Goal: Information Seeking & Learning: Learn about a topic

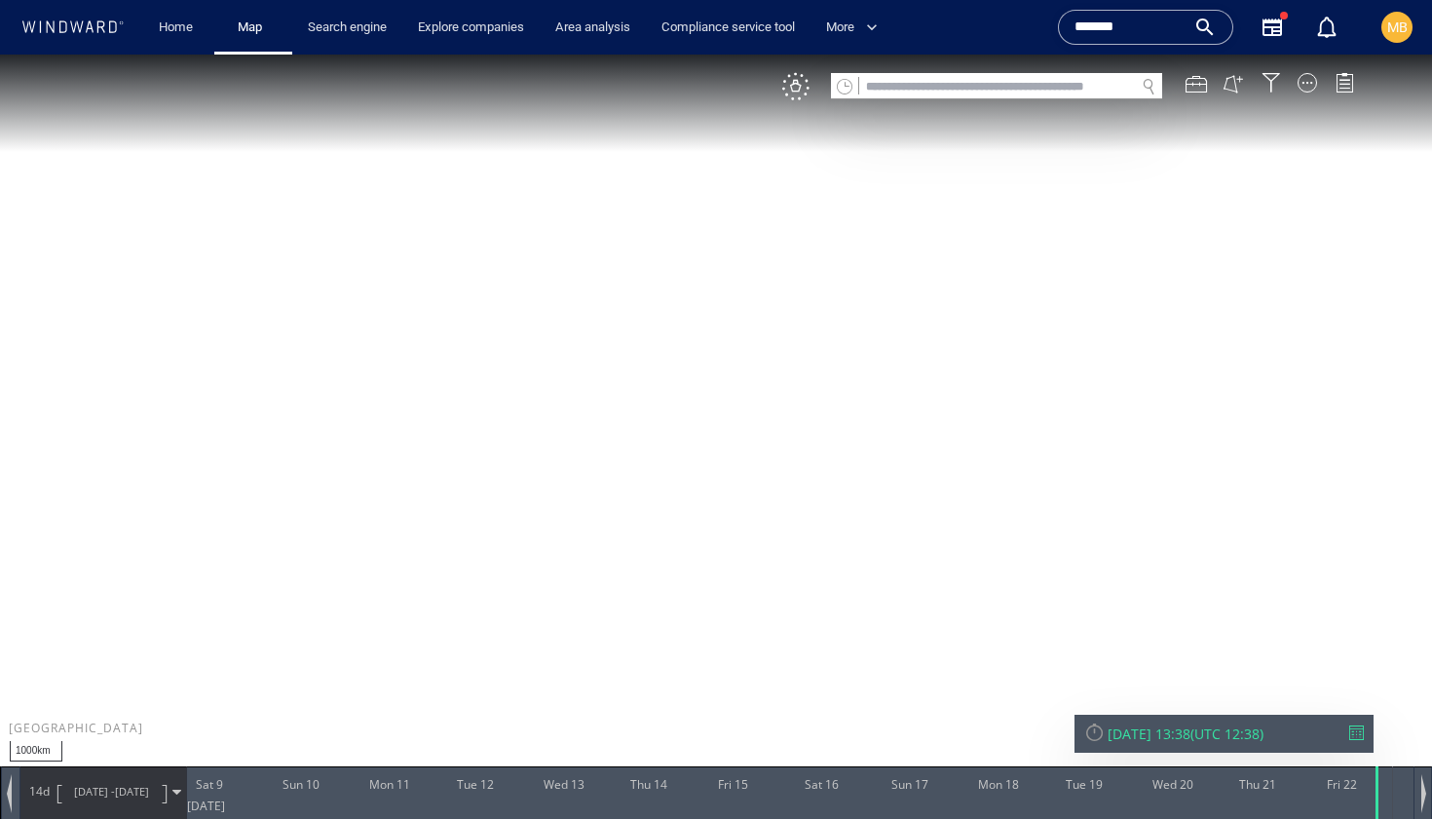
drag, startPoint x: 1142, startPoint y: 24, endPoint x: 1067, endPoint y: 15, distance: 75.6
click at [1069, 18] on div "*******" at bounding box center [1145, 27] width 175 height 35
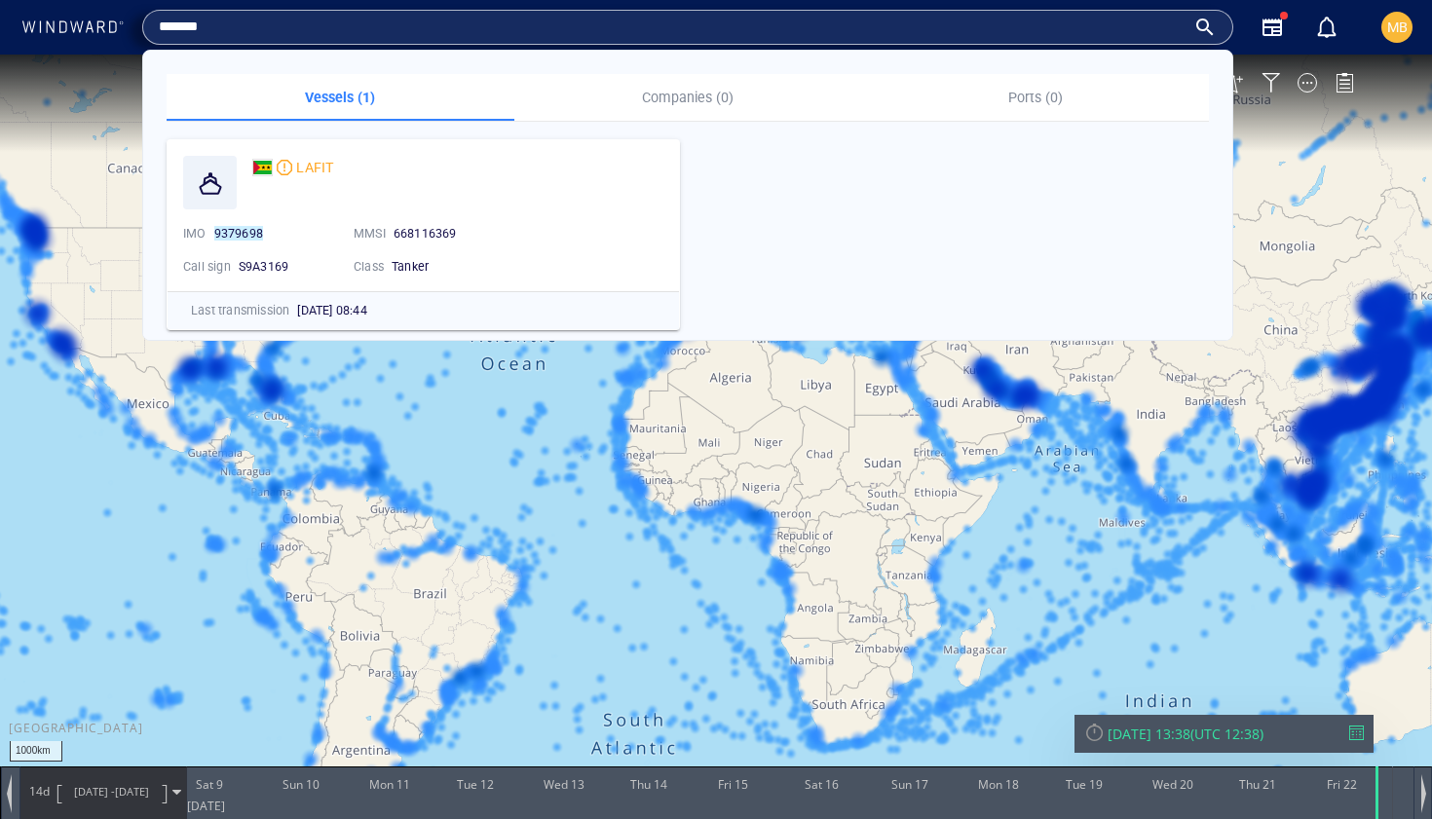
paste input "text"
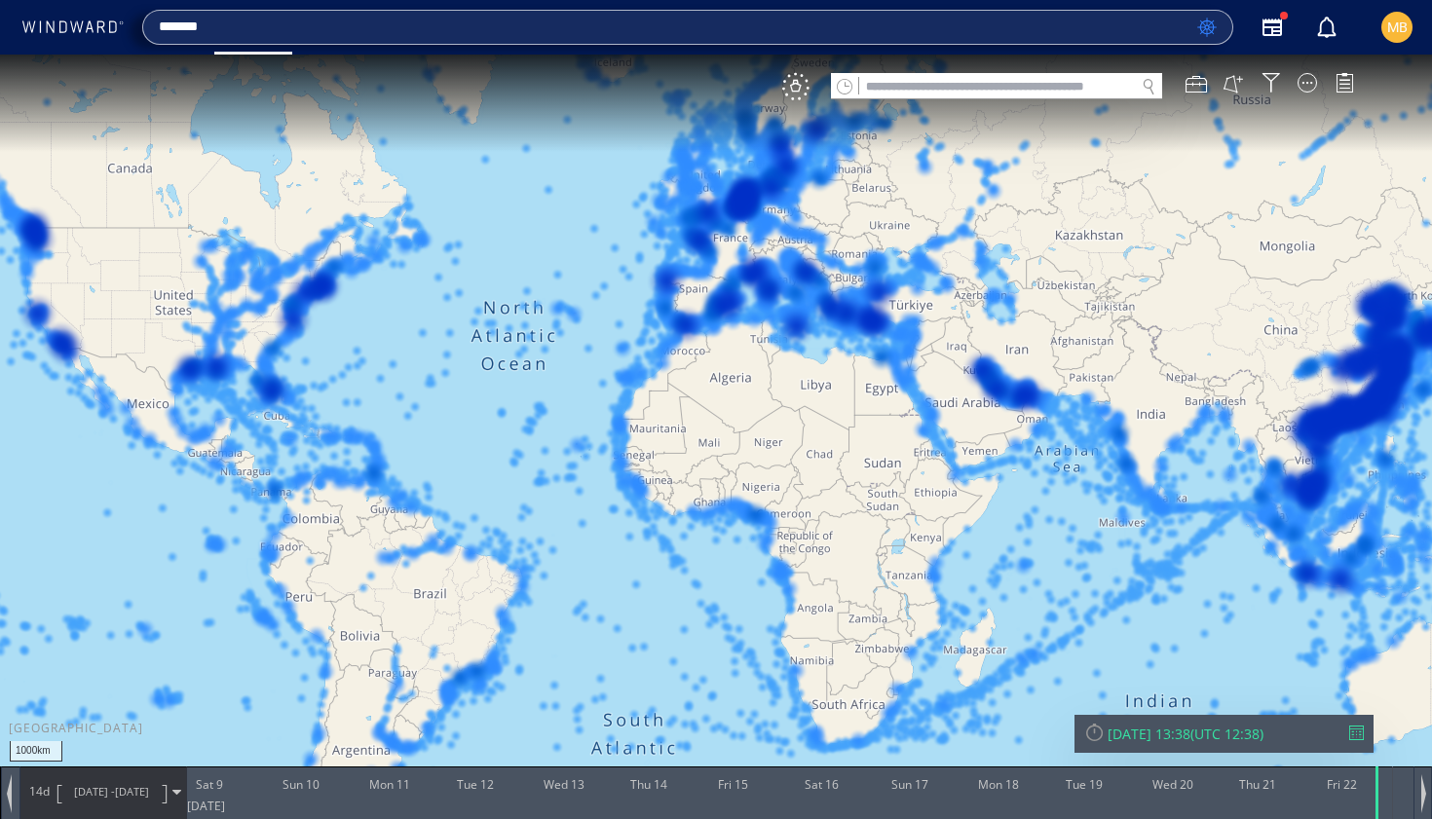
type input "*******"
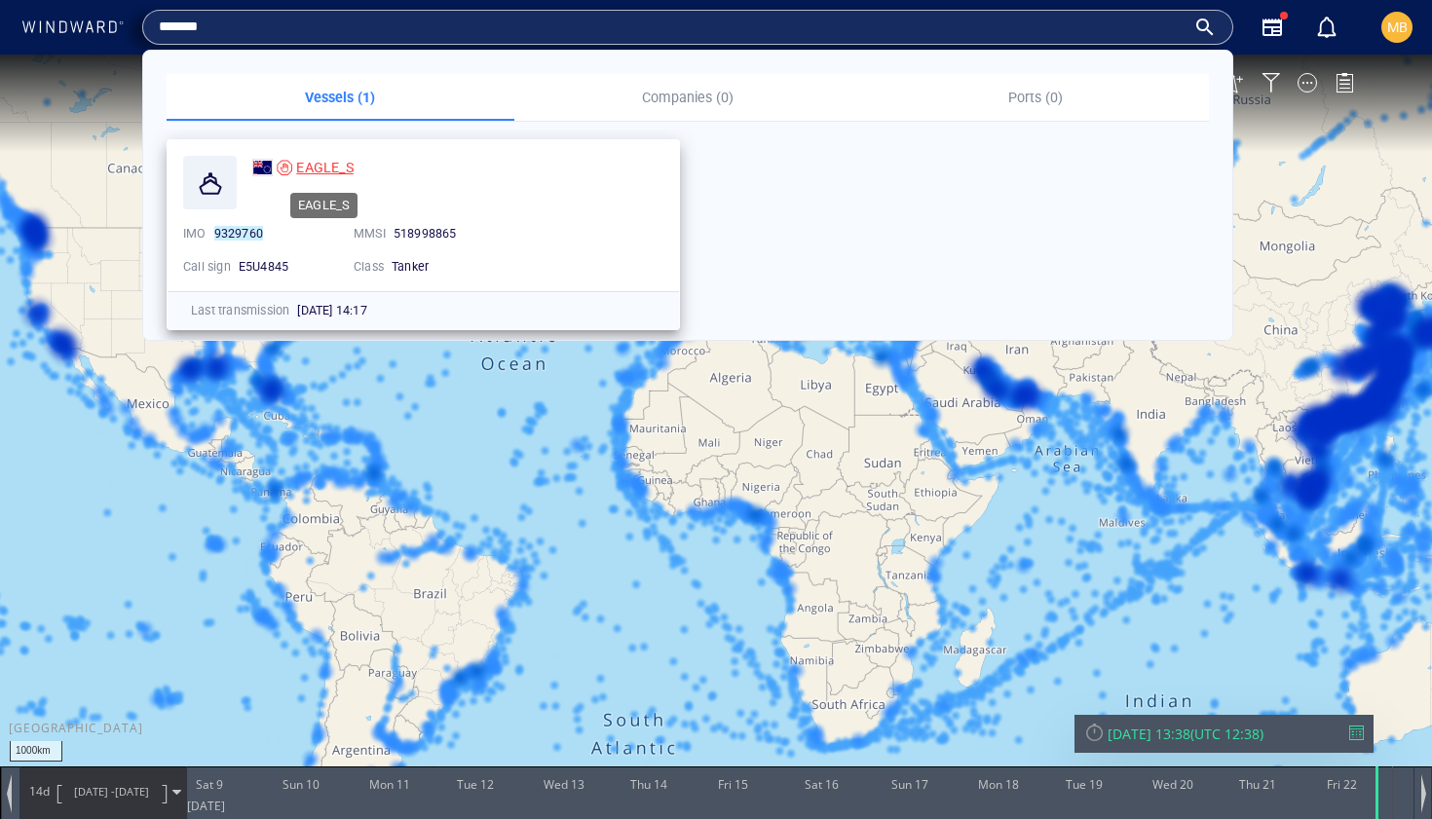
click at [321, 169] on span "EAGLE_S" at bounding box center [324, 168] width 57 height 16
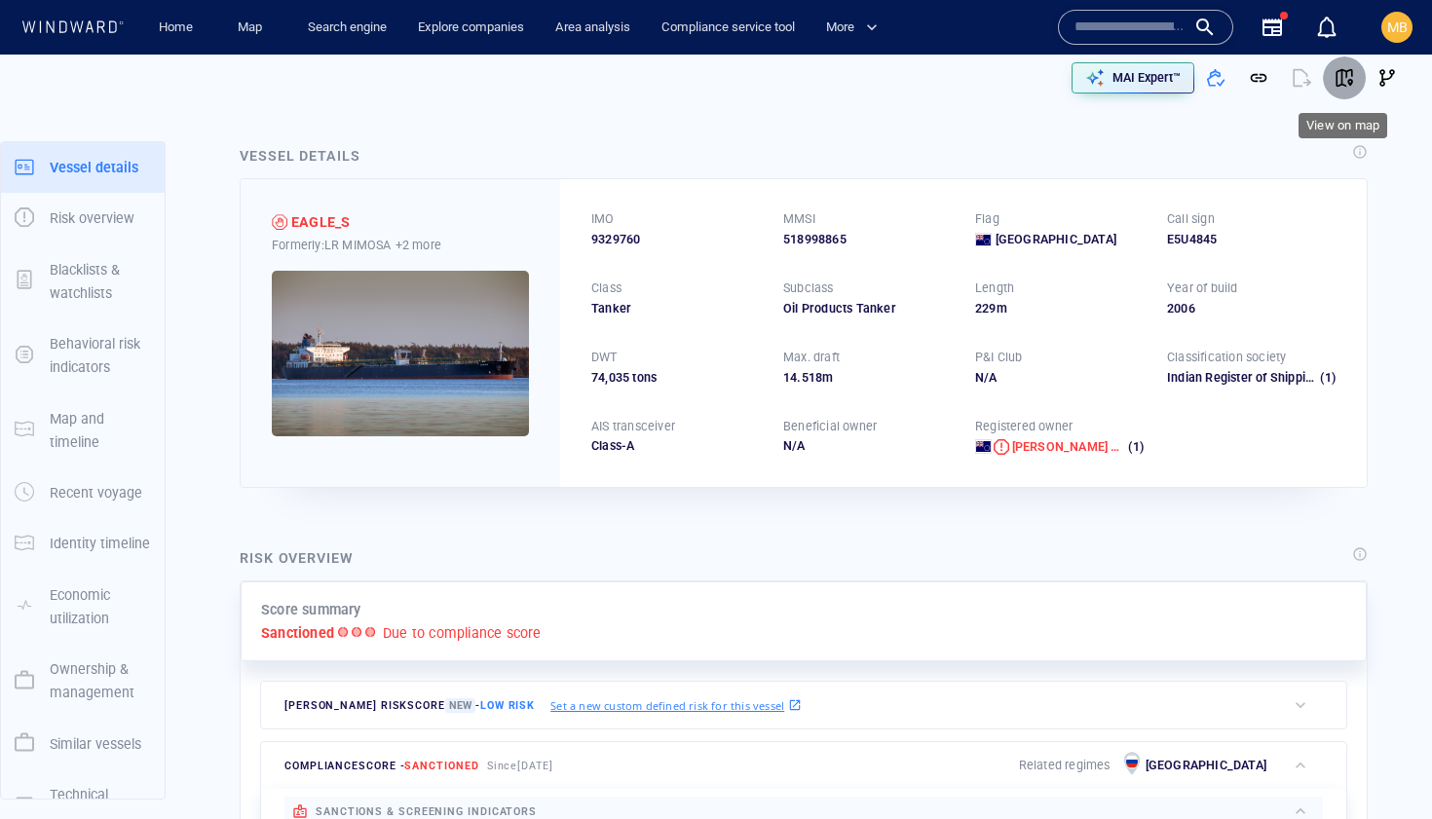
click at [1342, 77] on span "button" at bounding box center [1344, 77] width 19 height 19
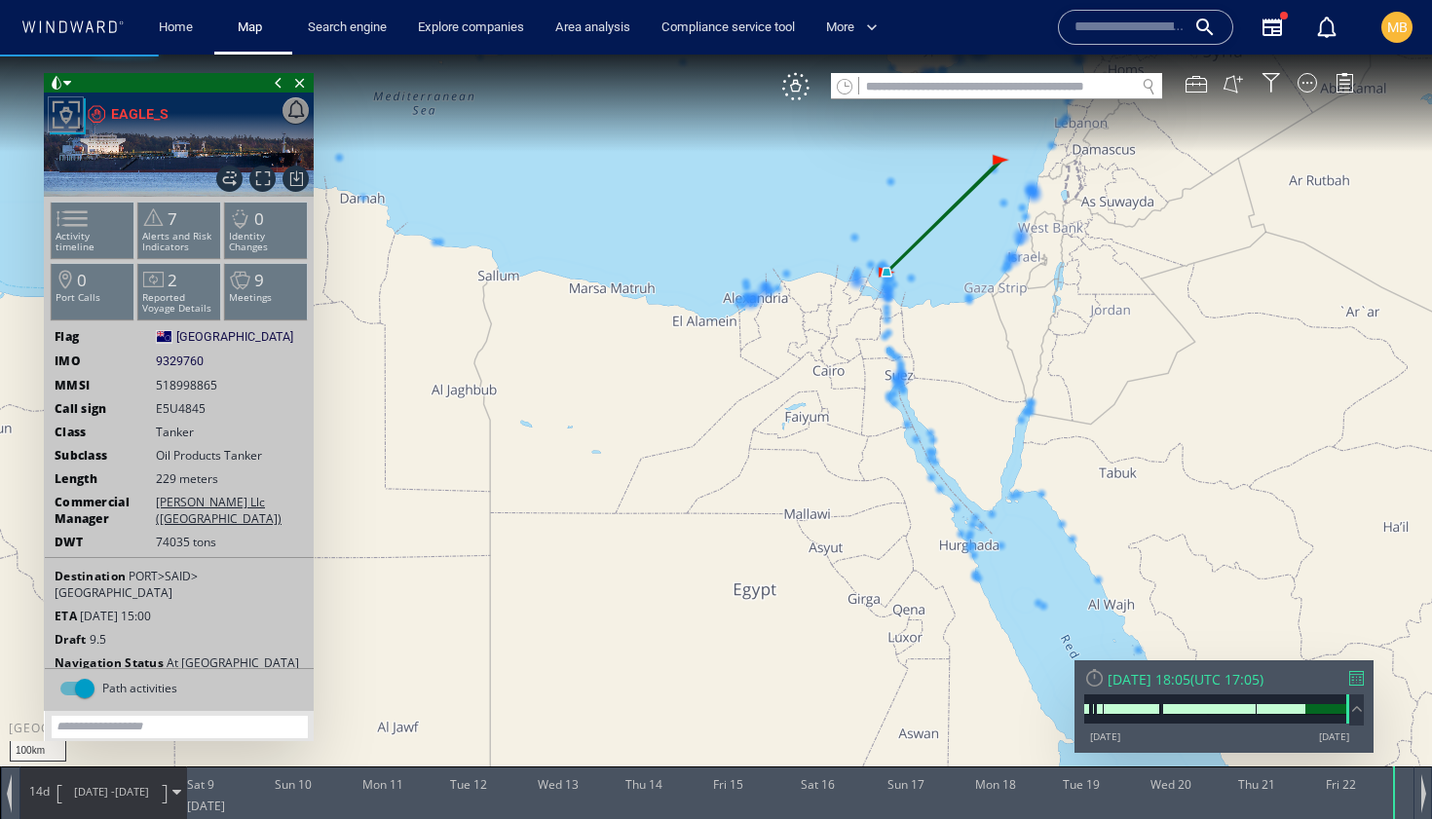
drag, startPoint x: 850, startPoint y: 368, endPoint x: 683, endPoint y: 459, distance: 189.6
click at [684, 460] on canvas "Map" at bounding box center [716, 427] width 1432 height 745
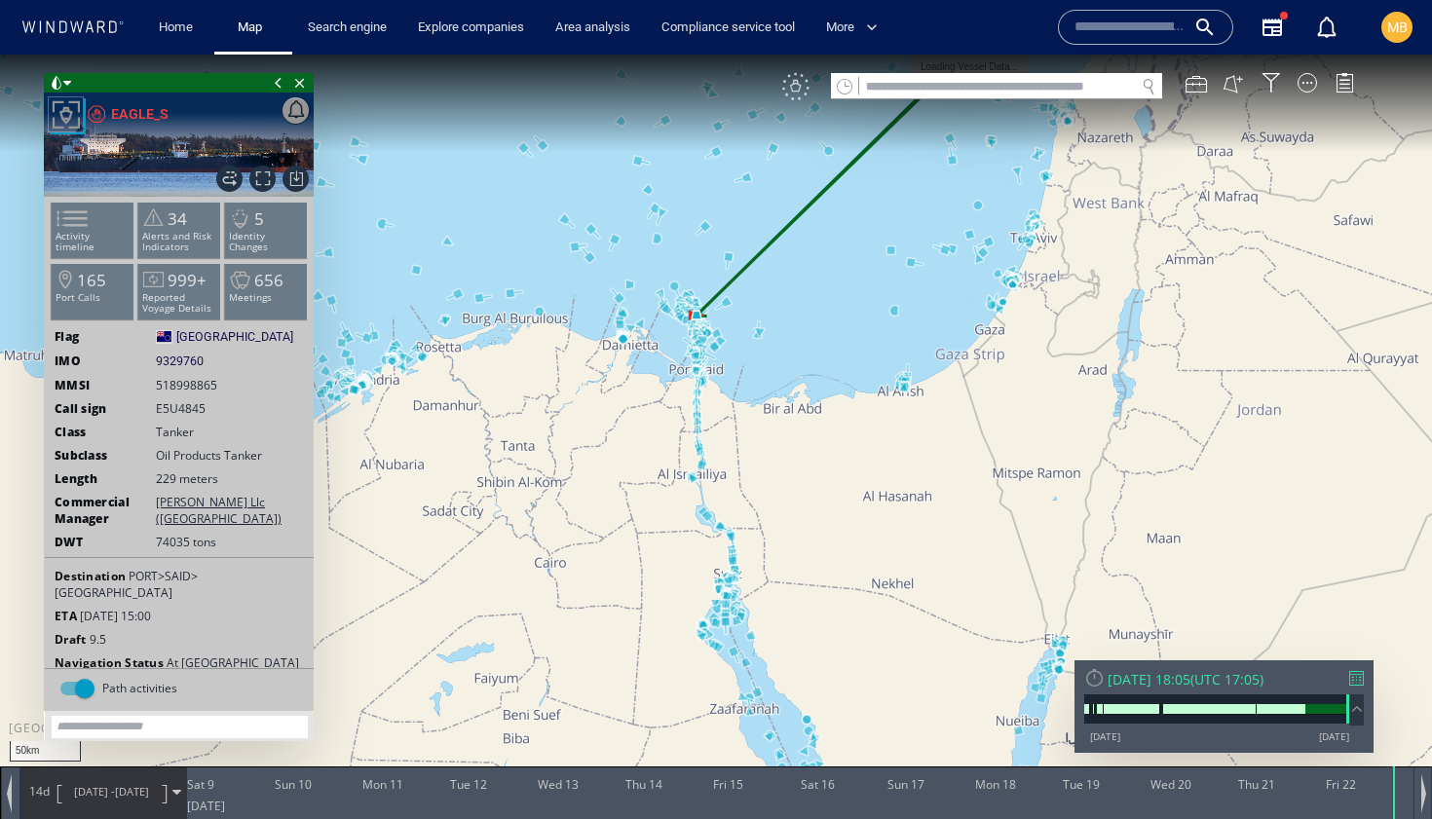
click at [794, 85] on div "VM" at bounding box center [795, 86] width 27 height 27
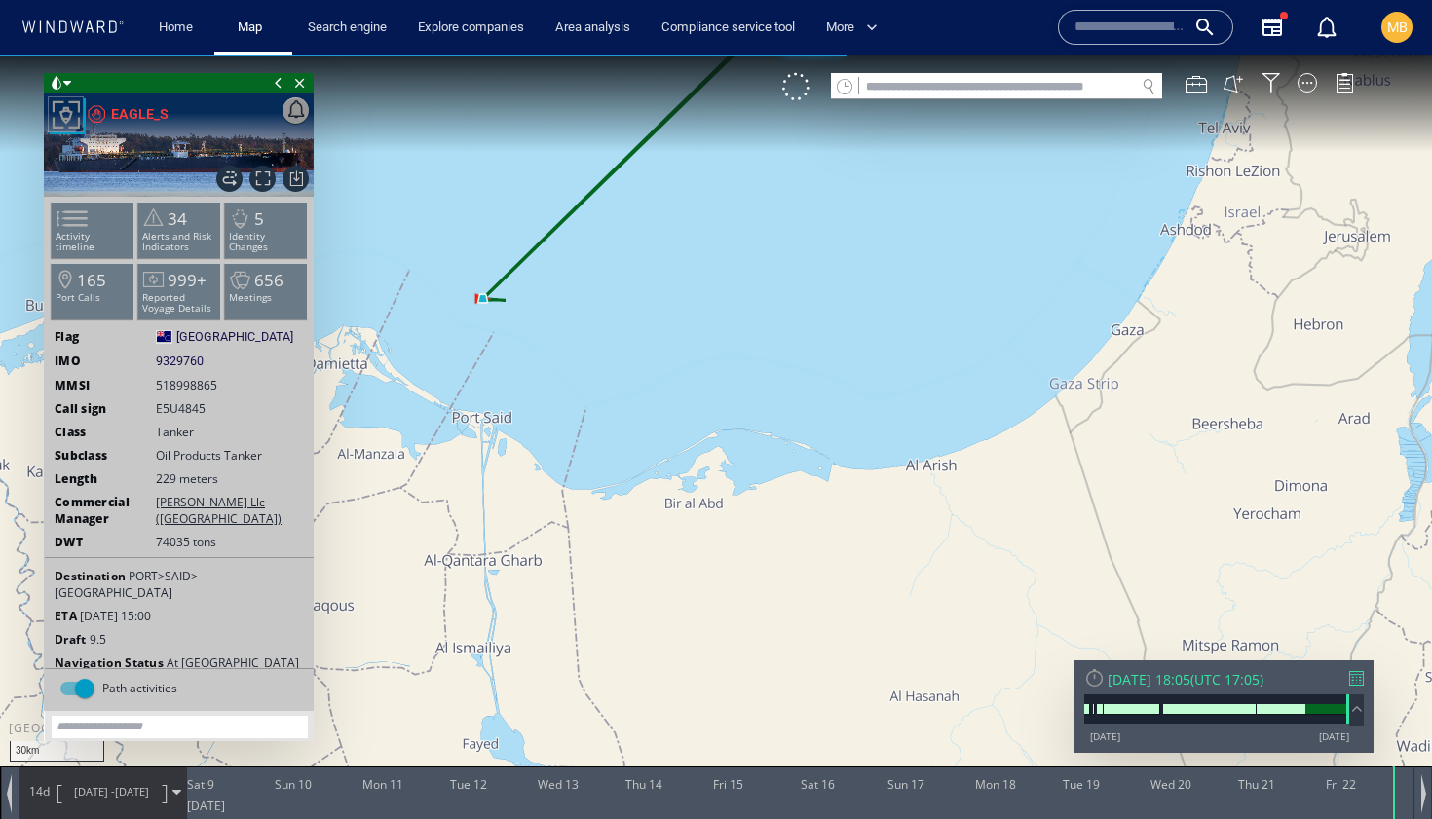
drag, startPoint x: 646, startPoint y: 314, endPoint x: 813, endPoint y: 359, distance: 172.5
click at [813, 359] on canvas "Map" at bounding box center [716, 427] width 1432 height 745
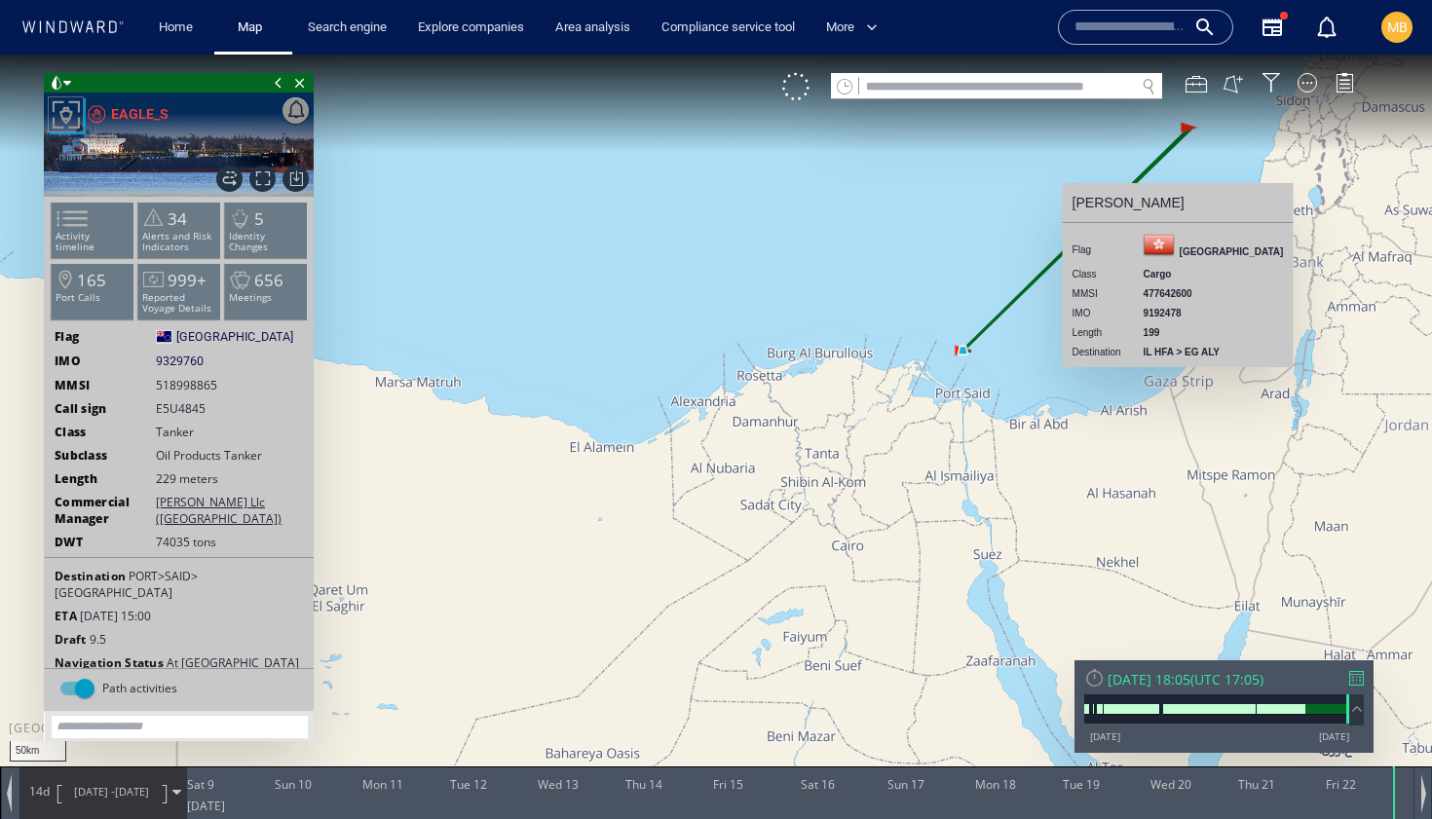
click at [926, 286] on canvas "Map" at bounding box center [716, 427] width 1432 height 745
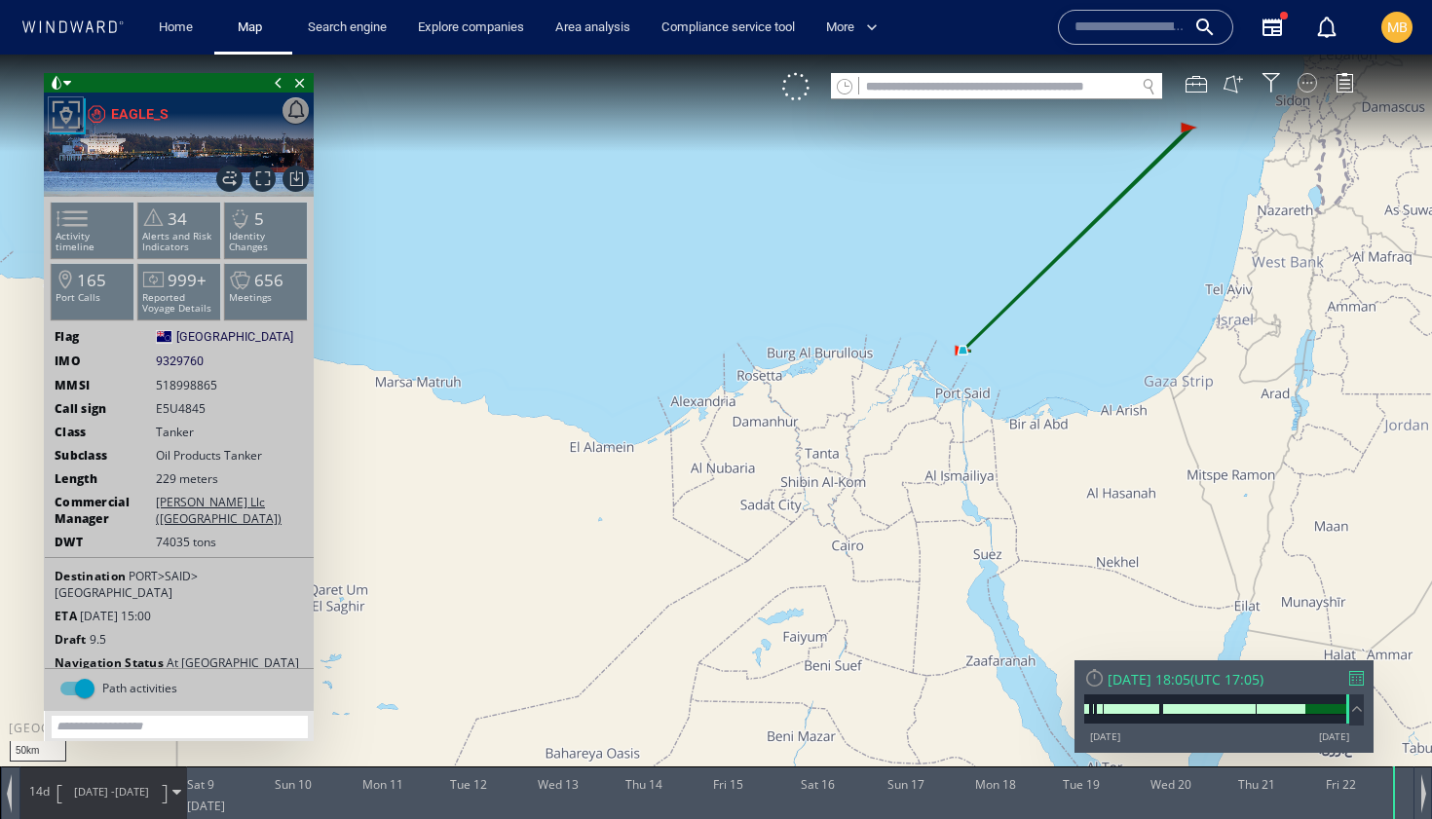
click at [1308, 85] on div at bounding box center [1307, 82] width 19 height 19
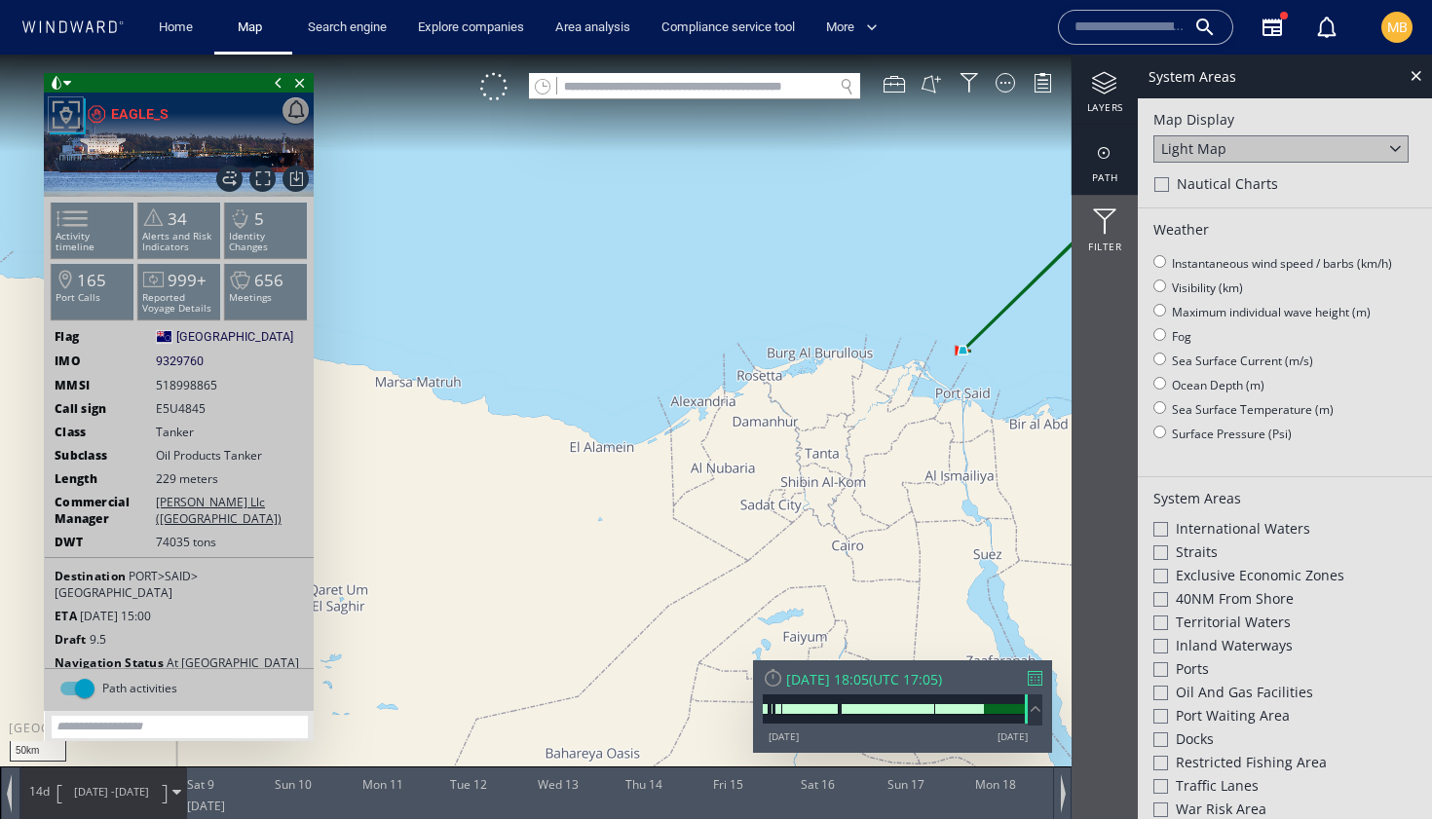
click at [1099, 155] on div at bounding box center [1105, 153] width 66 height 24
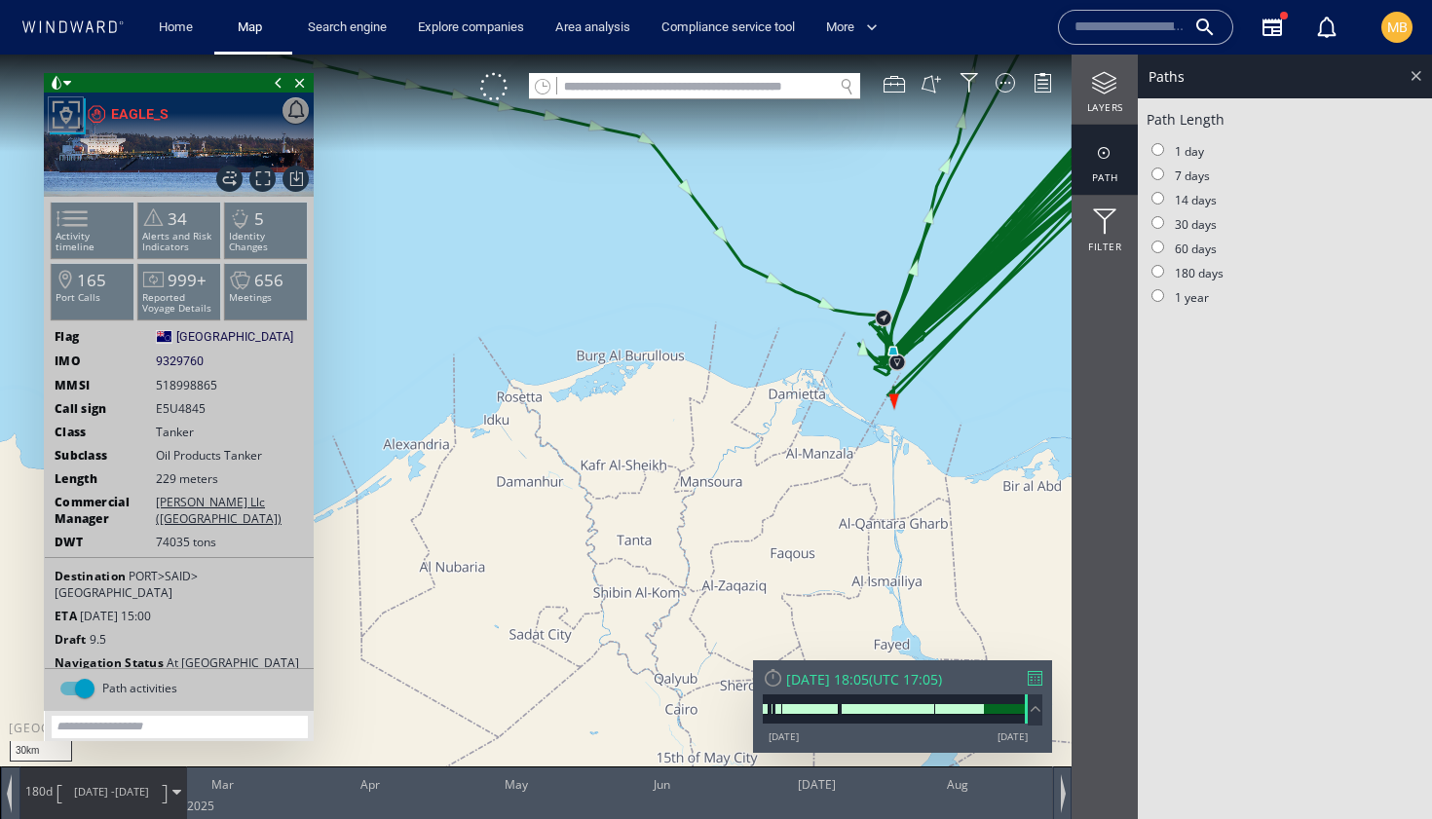
click at [1417, 76] on div at bounding box center [1416, 75] width 22 height 22
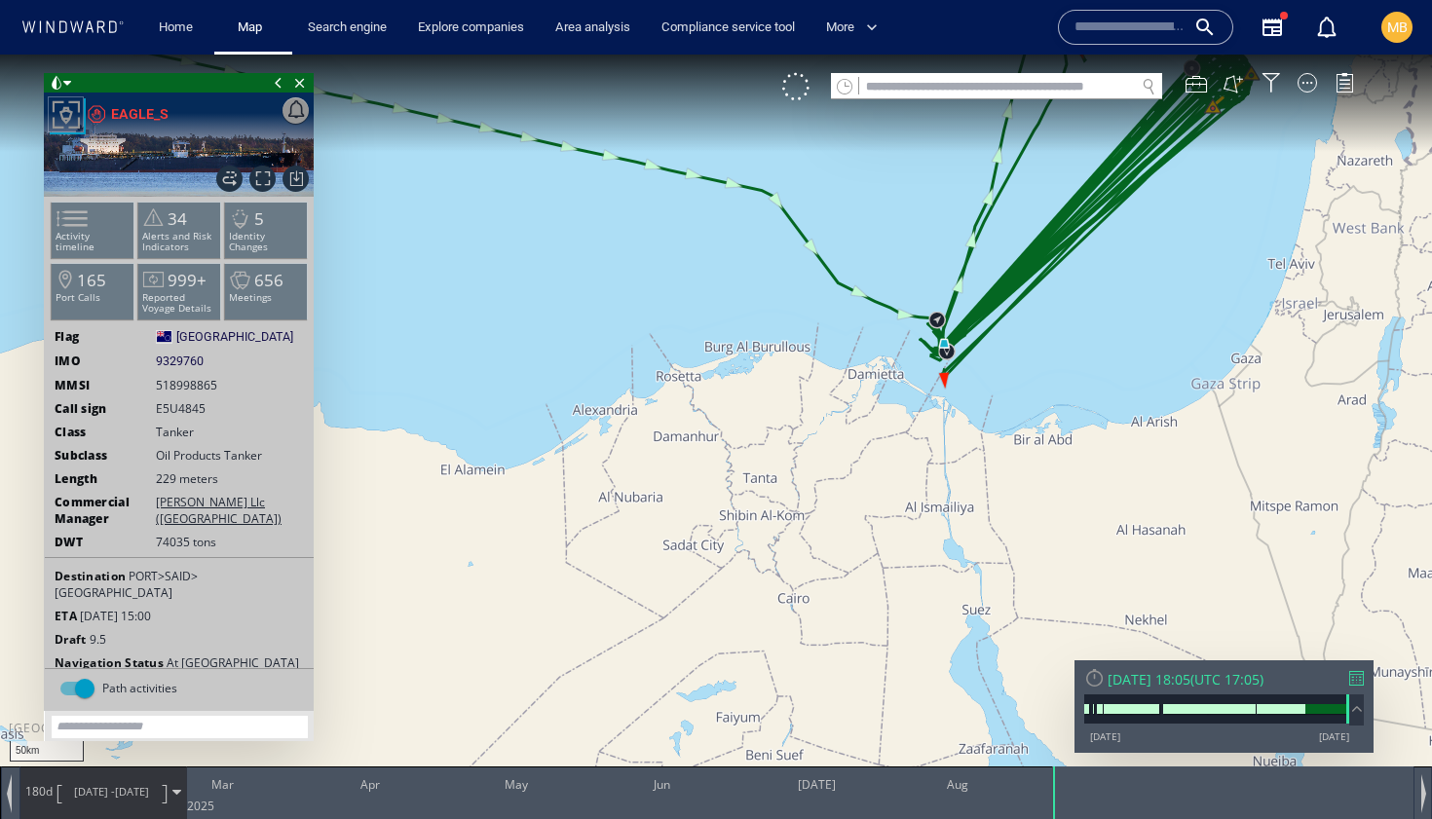
drag, startPoint x: 1205, startPoint y: 255, endPoint x: 1104, endPoint y: 384, distance: 163.7
click at [1106, 383] on canvas "Map" at bounding box center [716, 427] width 1432 height 745
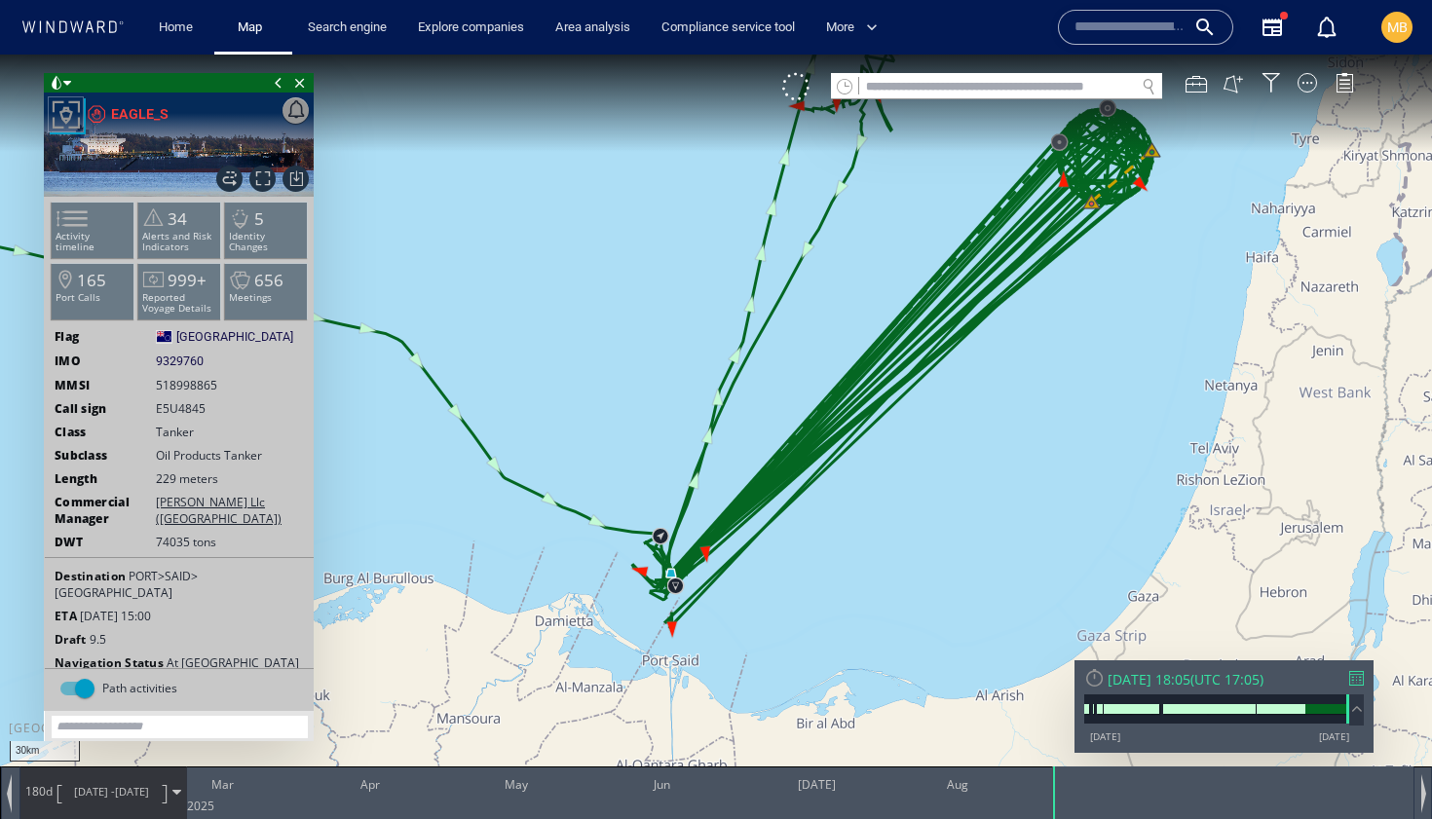
drag, startPoint x: 1072, startPoint y: 371, endPoint x: 1041, endPoint y: 455, distance: 89.1
click at [1041, 455] on canvas "Map" at bounding box center [716, 427] width 1432 height 745
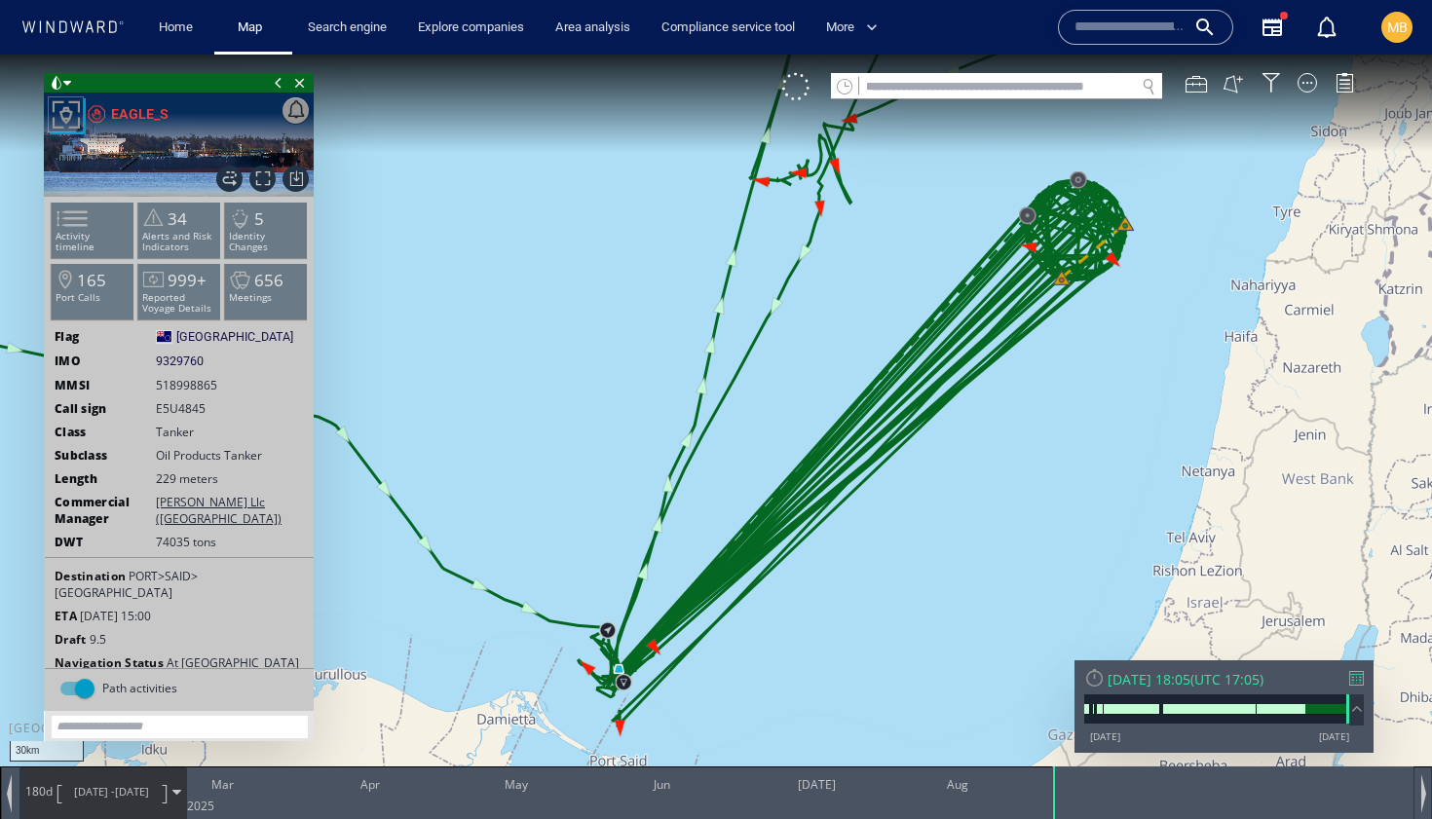
drag, startPoint x: 705, startPoint y: 729, endPoint x: 878, endPoint y: 554, distance: 245.2
click at [879, 554] on canvas "Map" at bounding box center [716, 427] width 1432 height 745
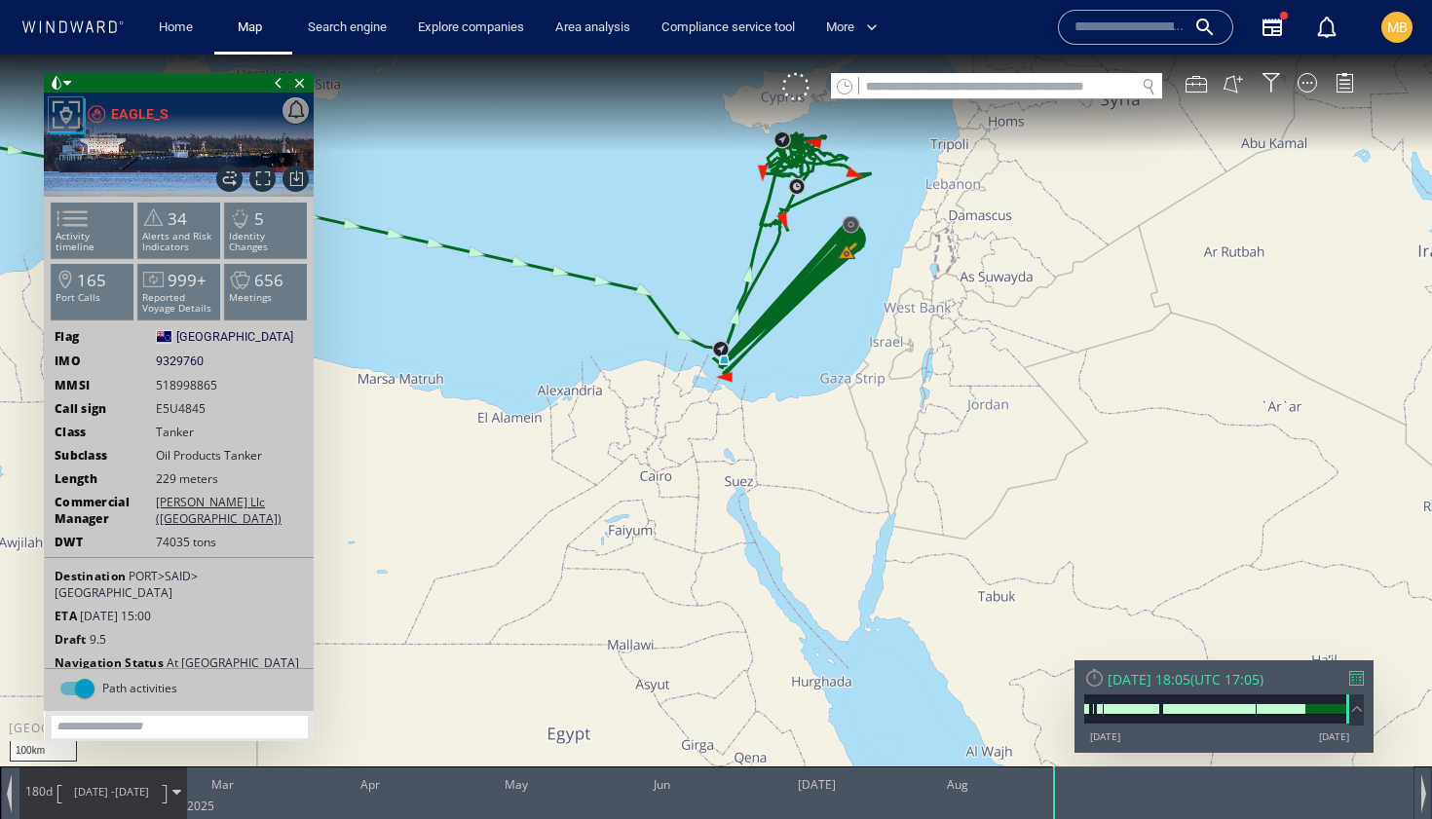
drag, startPoint x: 785, startPoint y: 255, endPoint x: 783, endPoint y: 342, distance: 86.7
click at [784, 339] on canvas "Map" at bounding box center [716, 427] width 1432 height 745
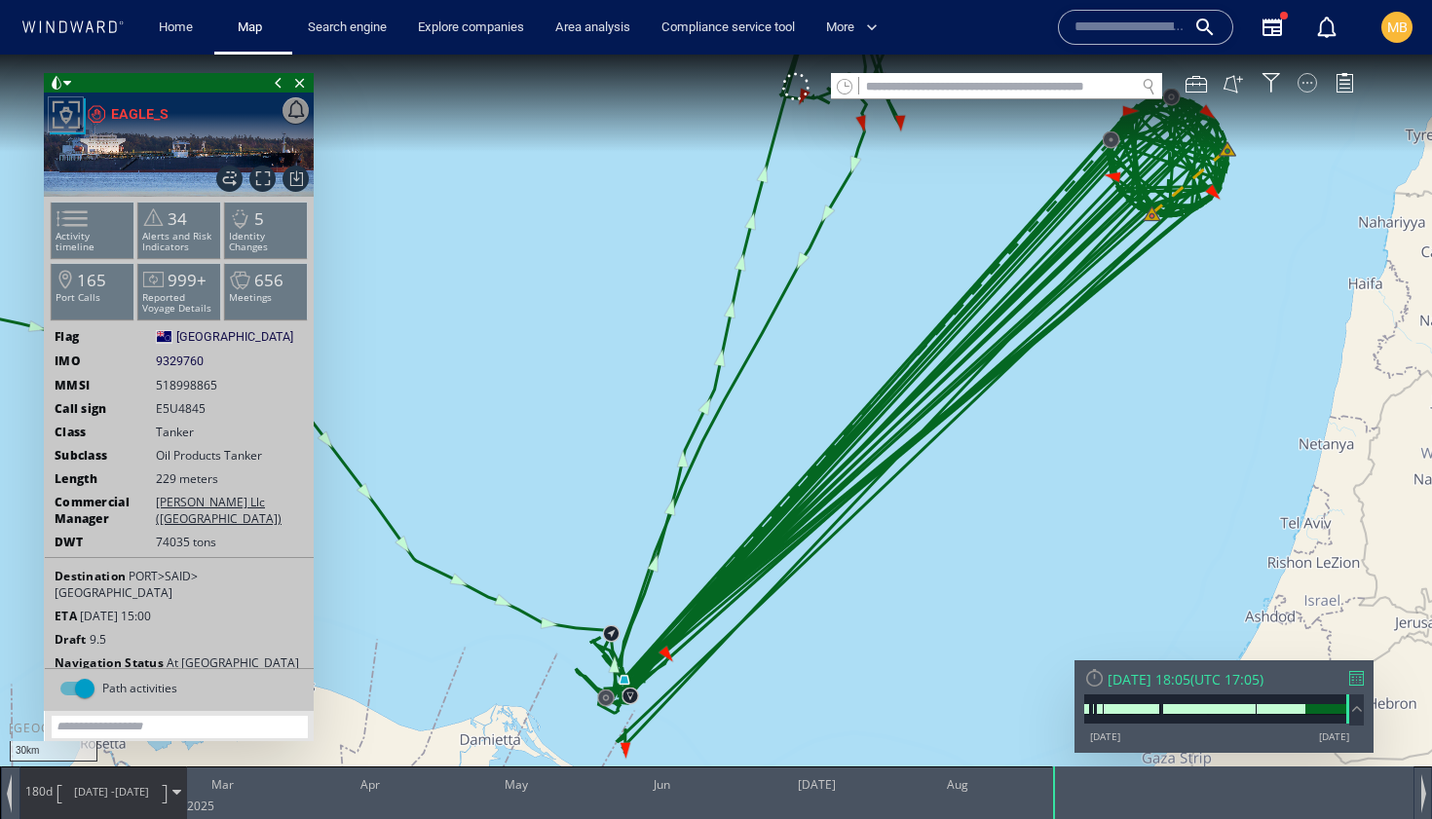
click at [1307, 83] on div at bounding box center [1307, 82] width 19 height 19
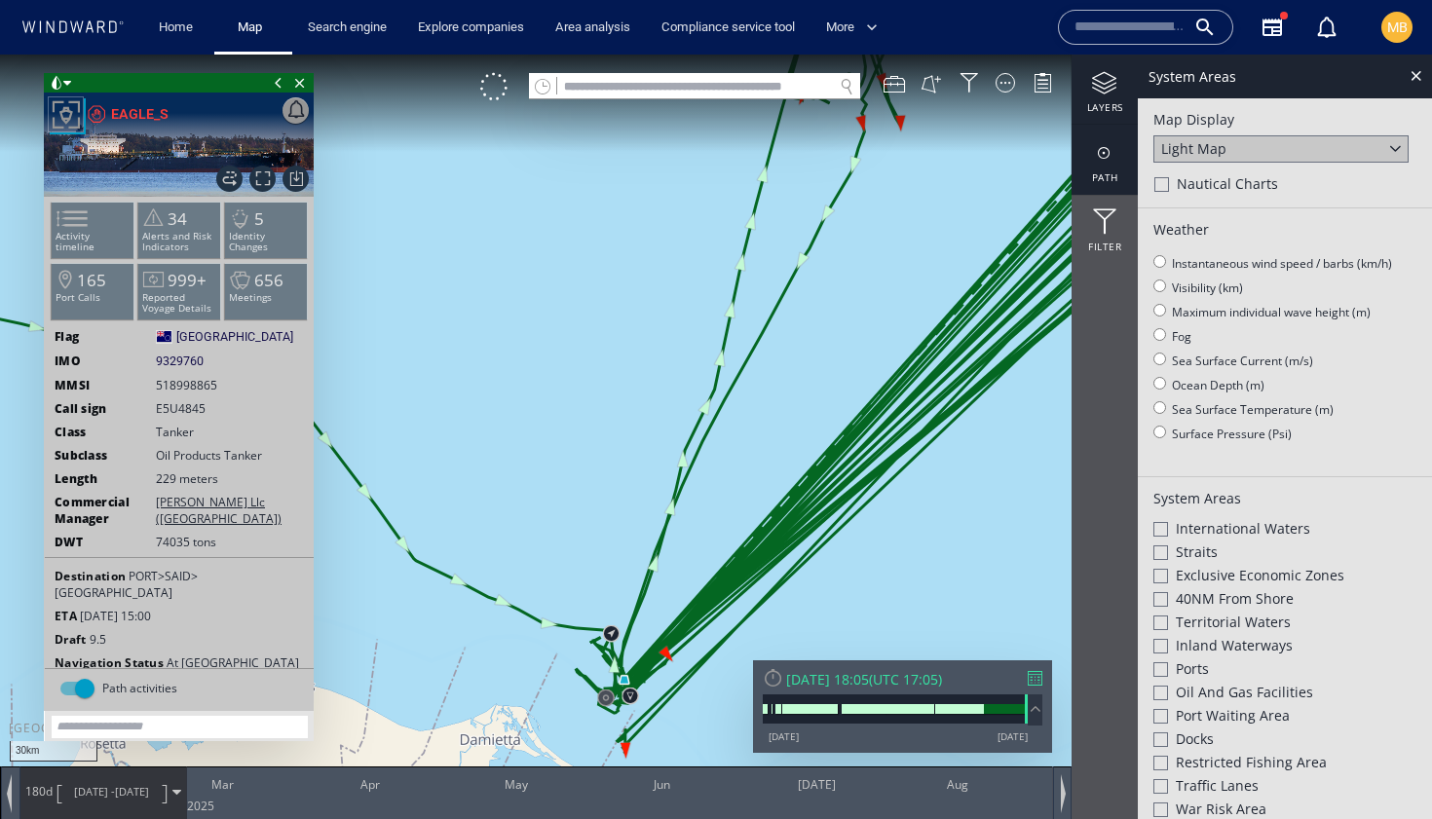
click at [1106, 154] on div at bounding box center [1105, 153] width 66 height 24
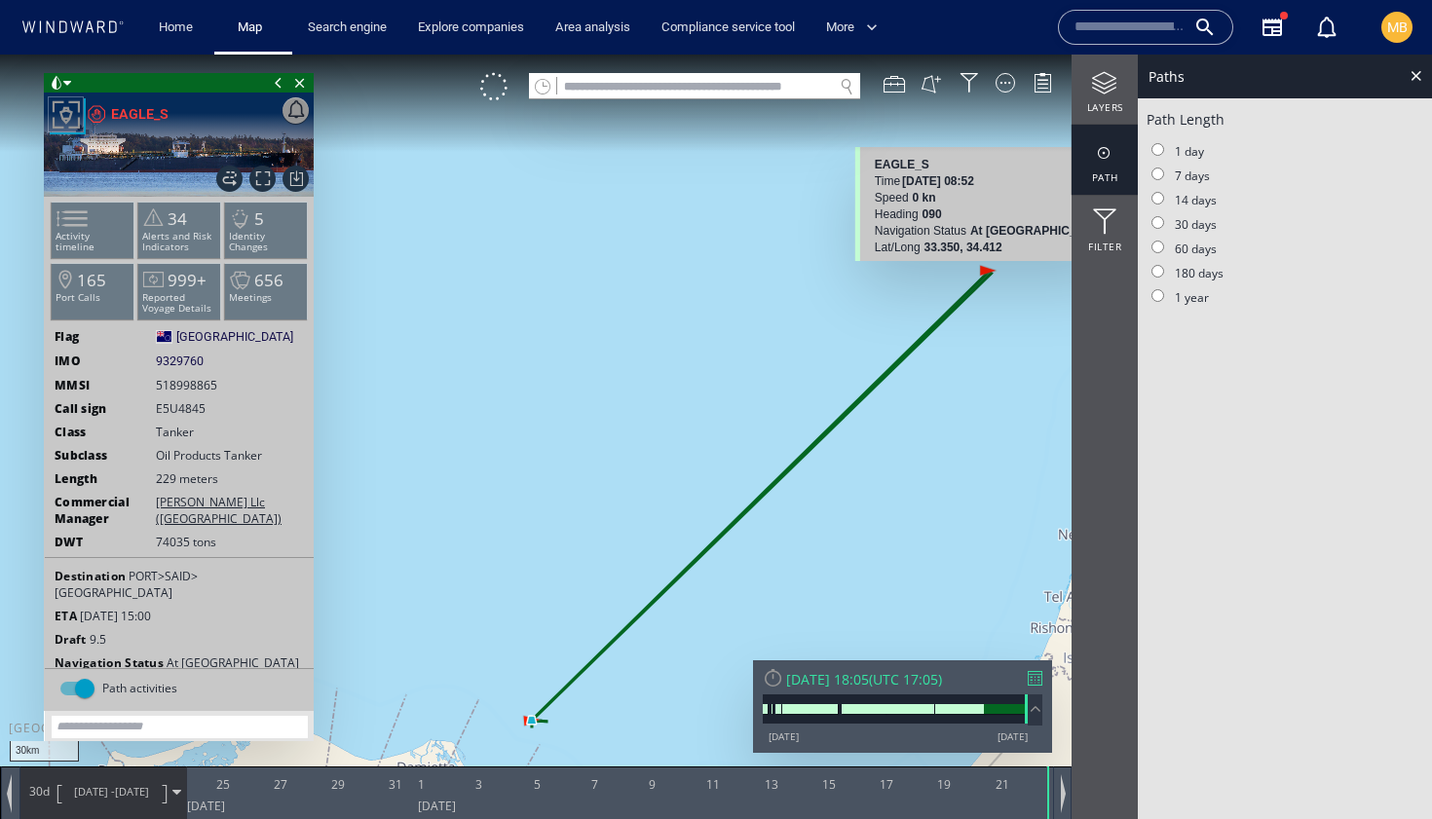
click at [983, 268] on canvas "Map" at bounding box center [716, 427] width 1432 height 745
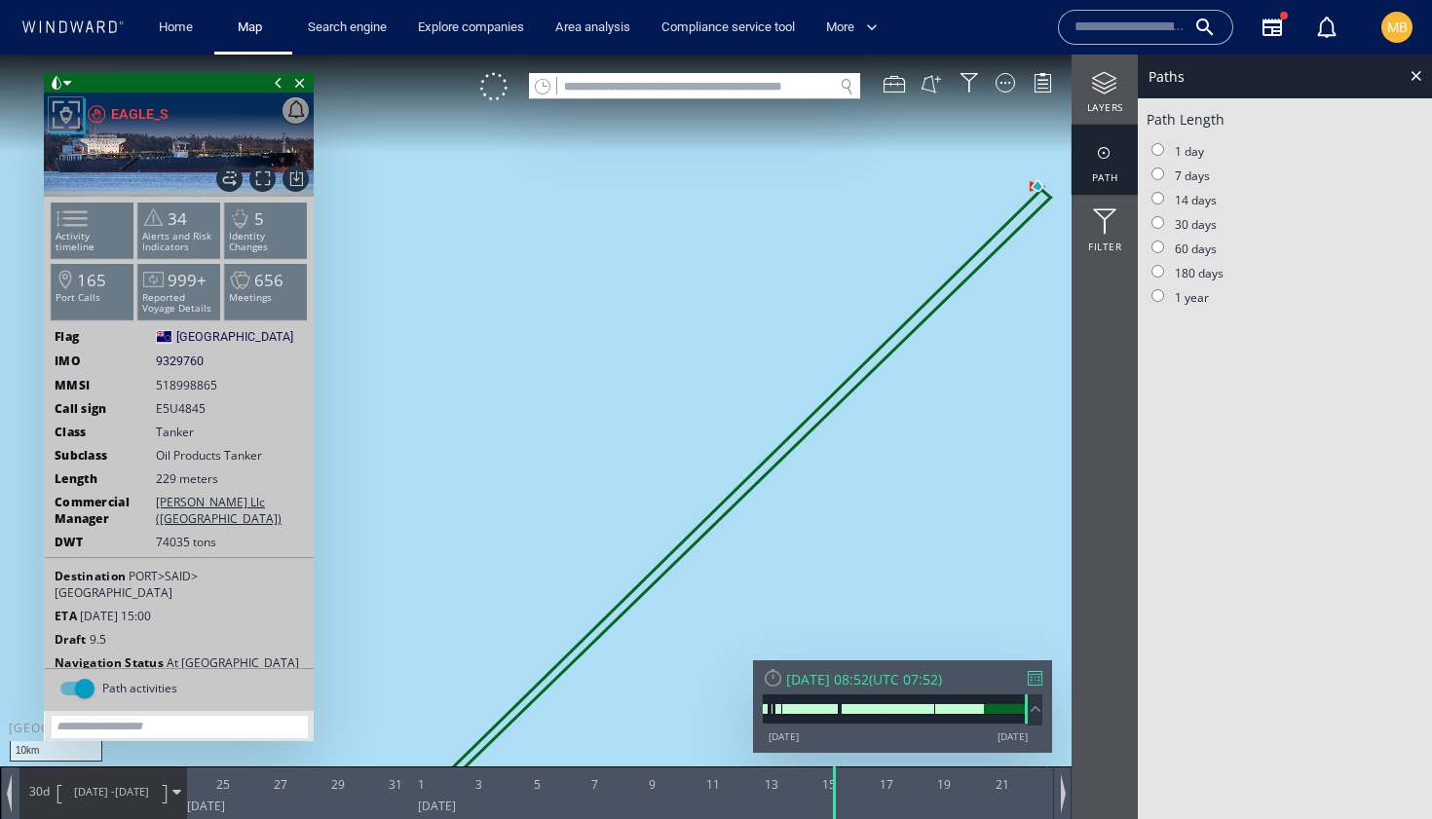
drag, startPoint x: 1004, startPoint y: 274, endPoint x: 914, endPoint y: 319, distance: 101.1
click at [916, 318] on canvas "Map" at bounding box center [716, 427] width 1432 height 745
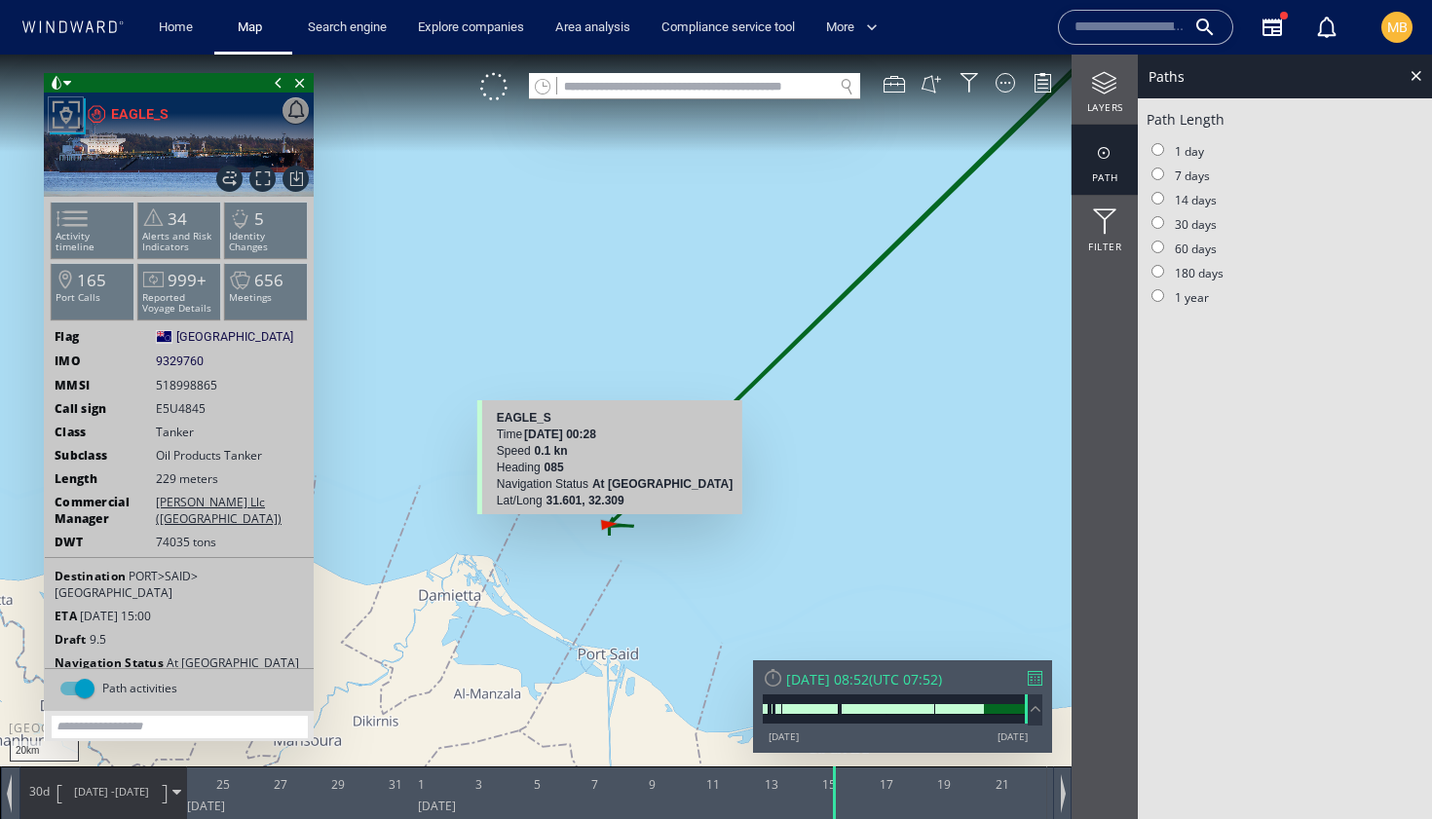
click at [605, 523] on canvas "Map" at bounding box center [716, 427] width 1432 height 745
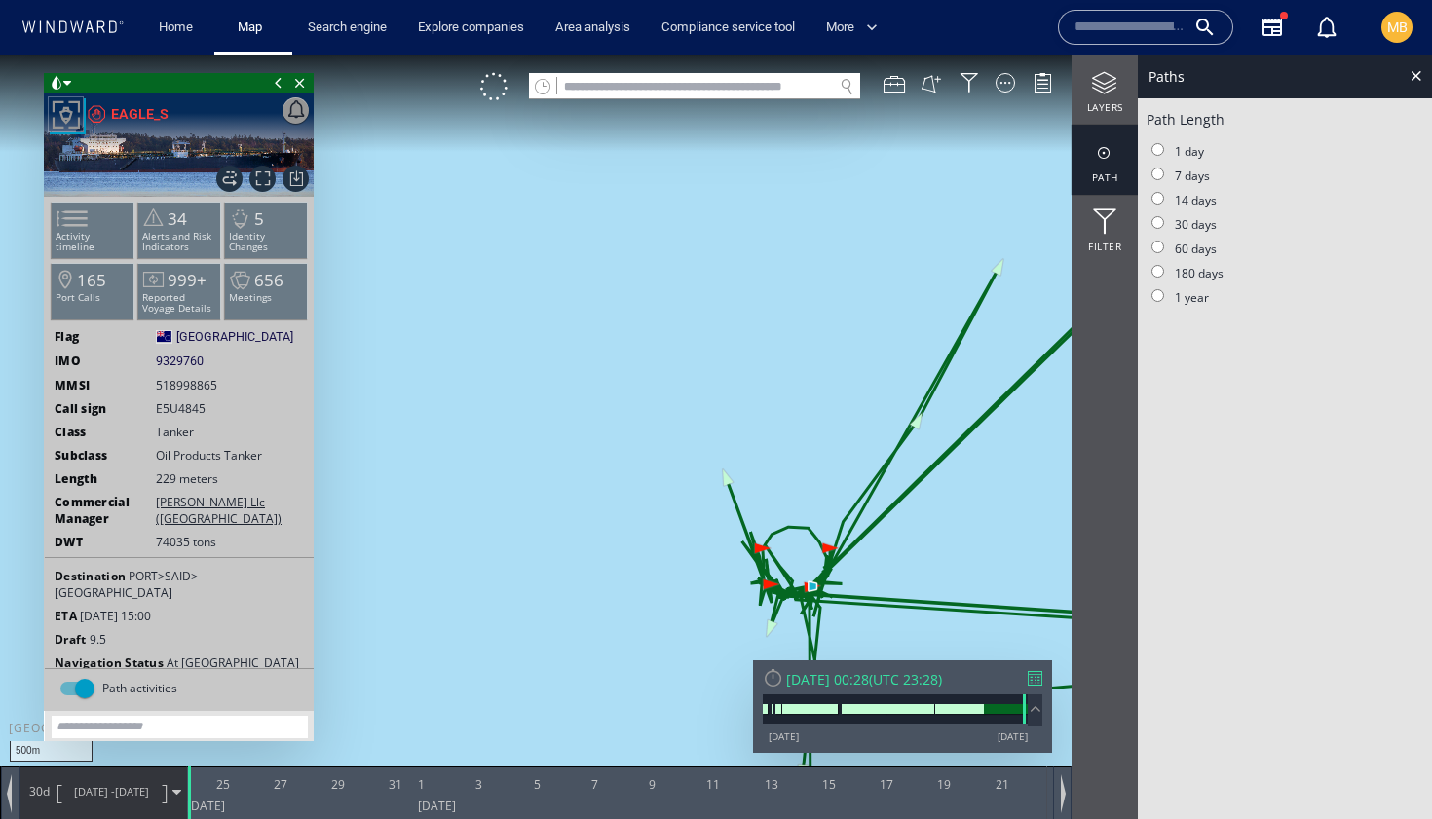
drag, startPoint x: 605, startPoint y: 523, endPoint x: 556, endPoint y: 475, distance: 68.2
click at [556, 475] on canvas "Map" at bounding box center [716, 427] width 1432 height 745
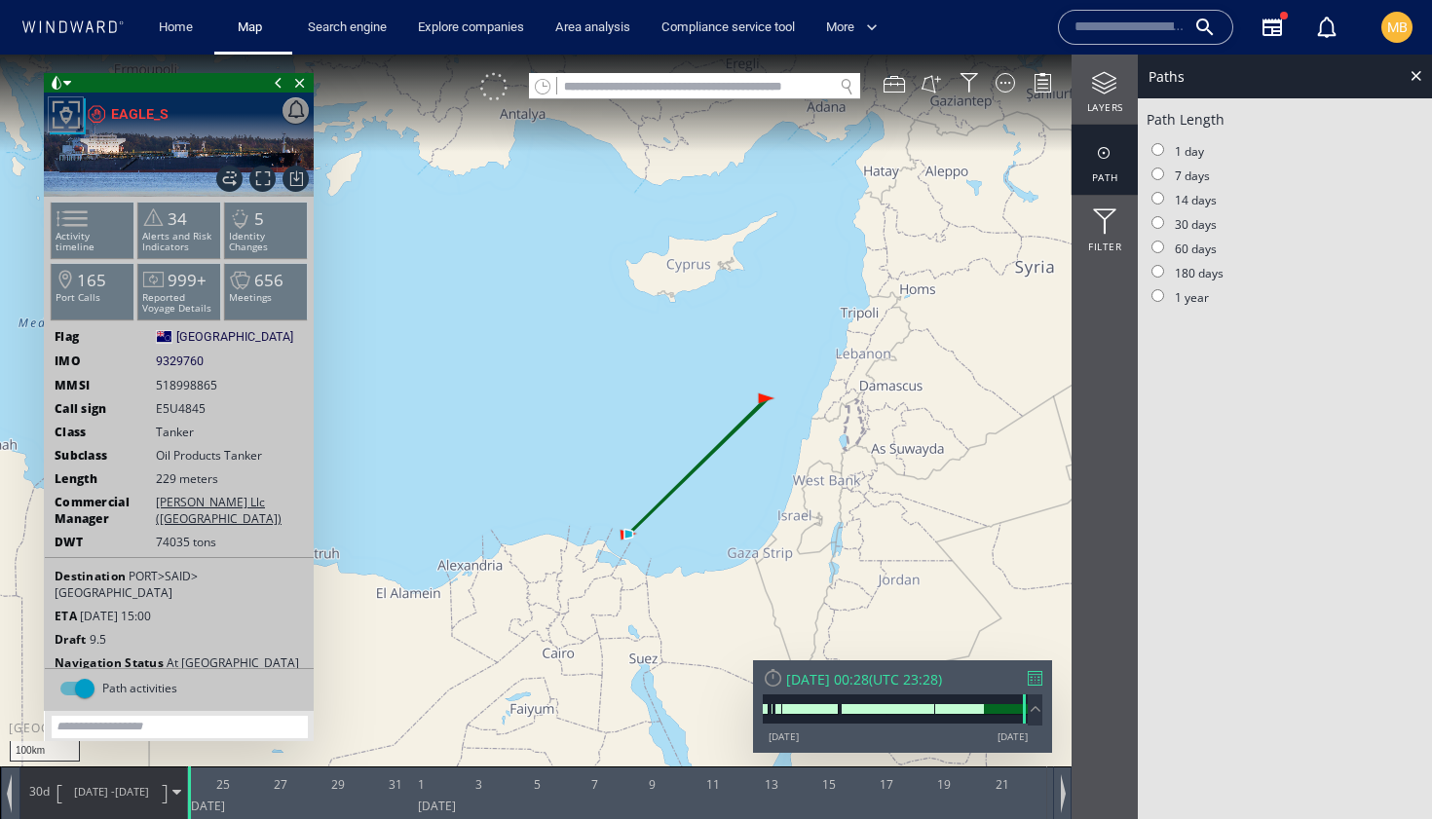
click at [489, 95] on div at bounding box center [493, 86] width 27 height 27
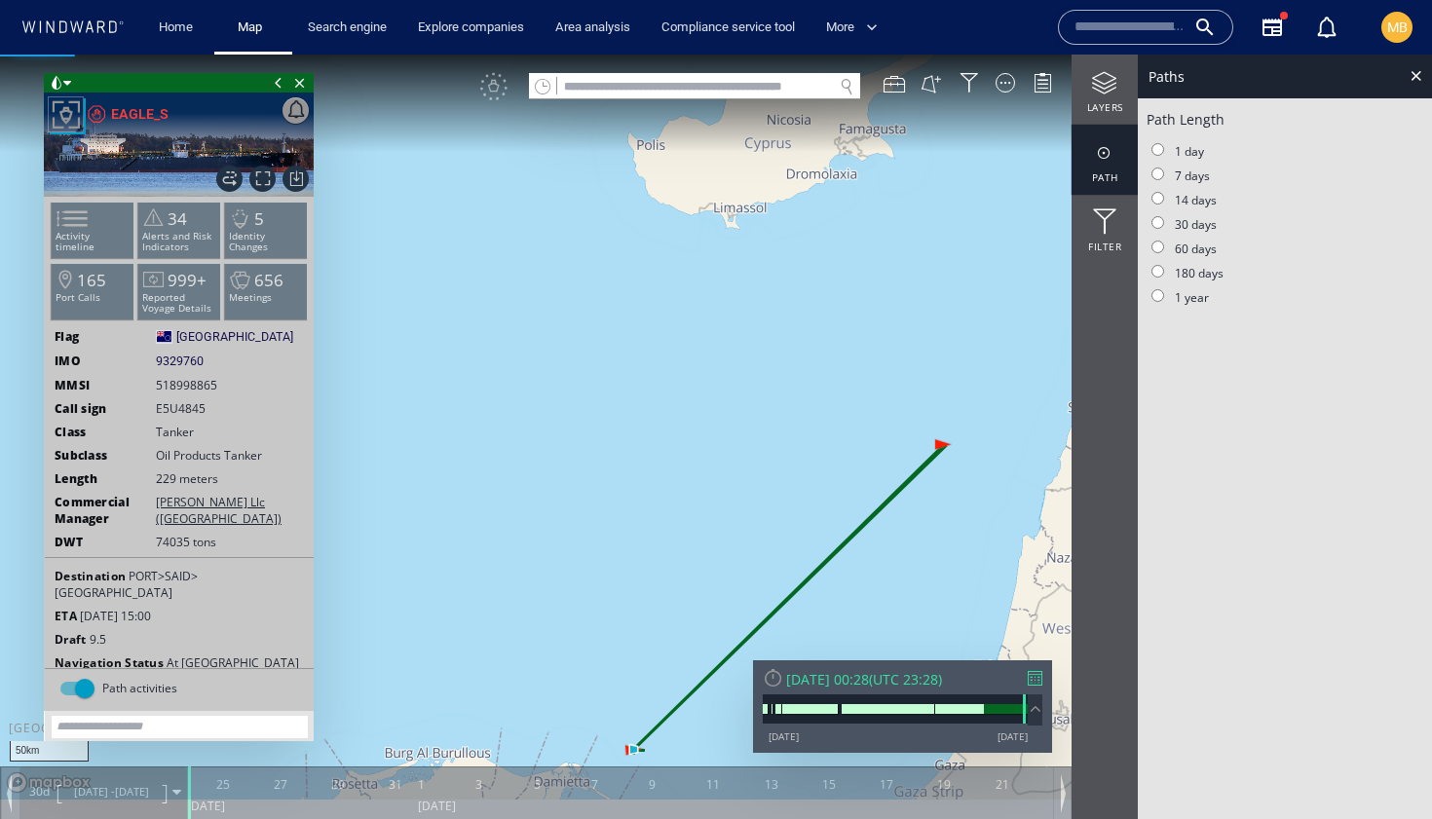
drag, startPoint x: 634, startPoint y: 497, endPoint x: 635, endPoint y: 386, distance: 111.1
click at [635, 386] on canvas "Map" at bounding box center [716, 427] width 1432 height 745
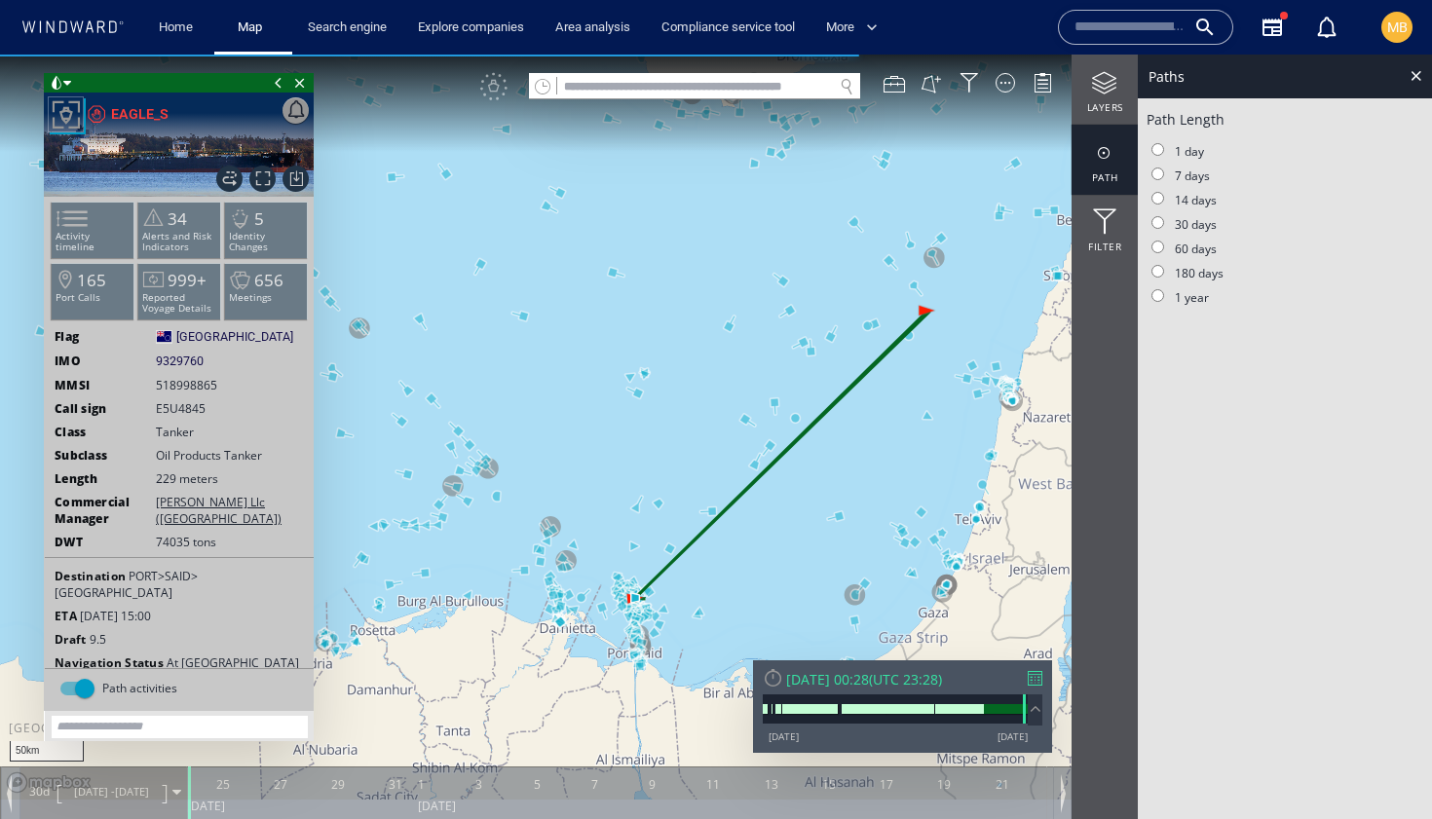
drag, startPoint x: 646, startPoint y: 460, endPoint x: 645, endPoint y: 426, distance: 34.1
click at [645, 427] on canvas "Map" at bounding box center [716, 427] width 1432 height 745
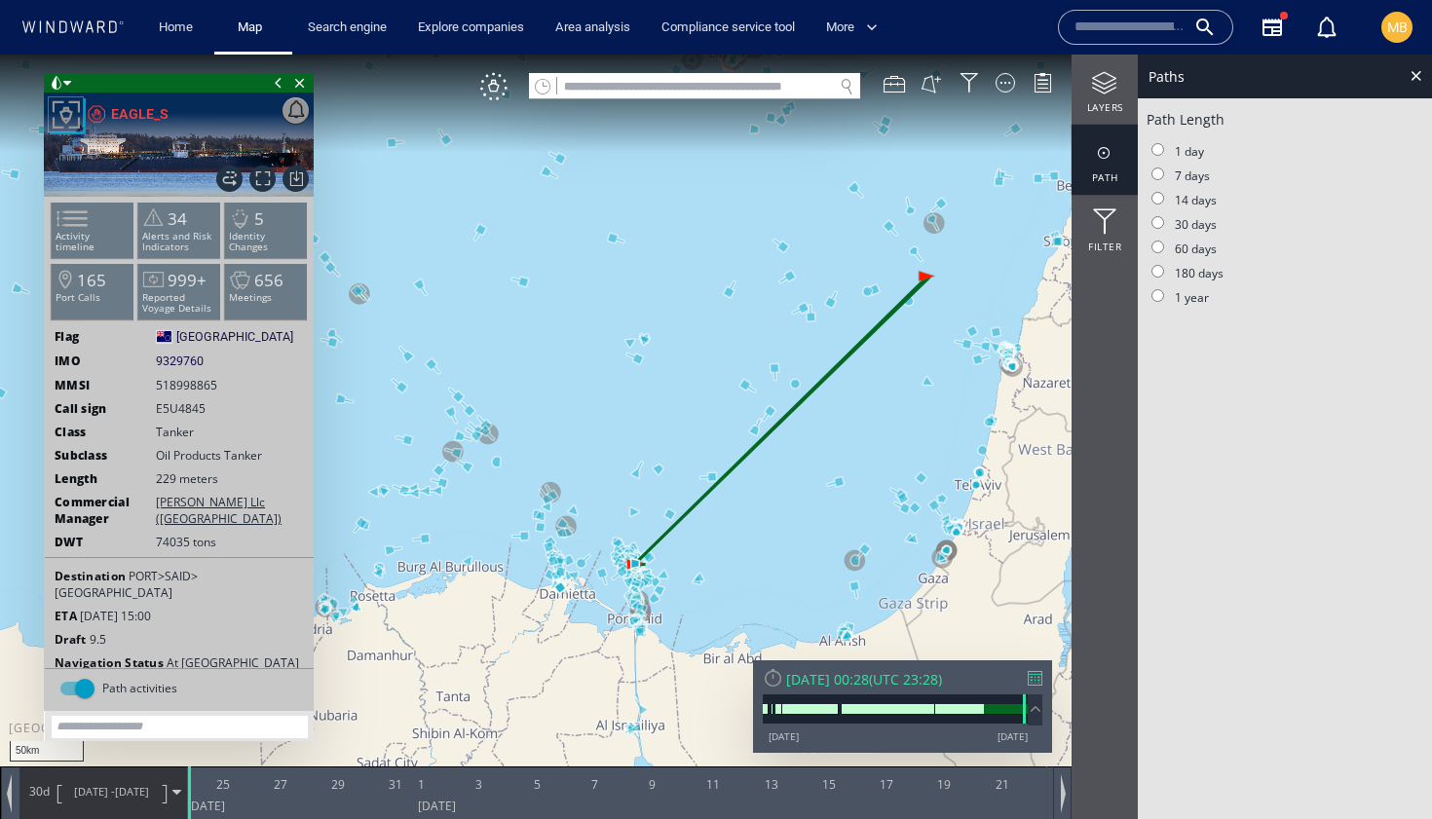
drag, startPoint x: 645, startPoint y: 498, endPoint x: 647, endPoint y: 426, distance: 72.1
click at [645, 427] on canvas "Map" at bounding box center [716, 427] width 1432 height 745
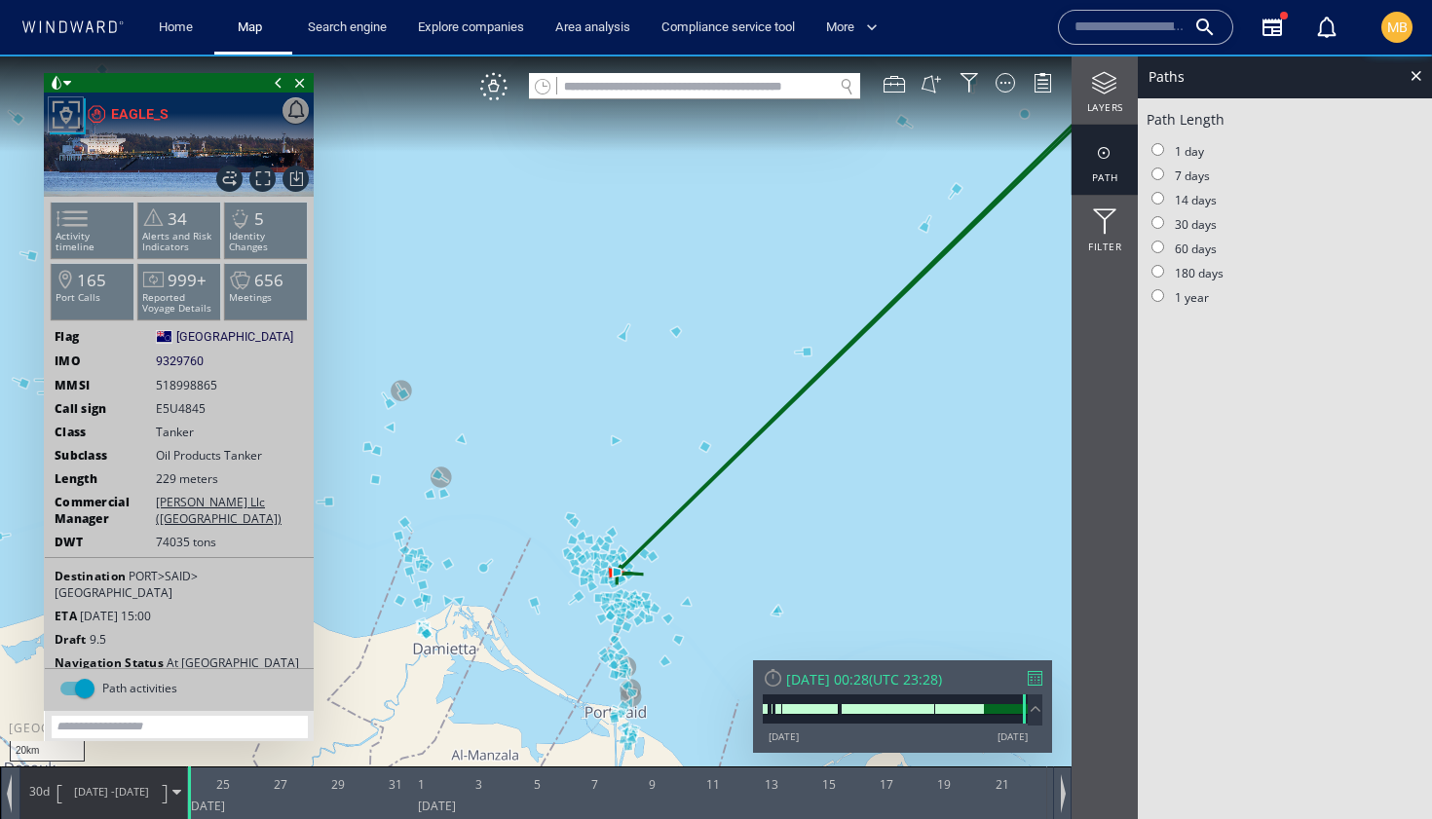
drag, startPoint x: 630, startPoint y: 488, endPoint x: 642, endPoint y: 332, distance: 156.3
click at [641, 333] on canvas "Map" at bounding box center [716, 427] width 1432 height 745
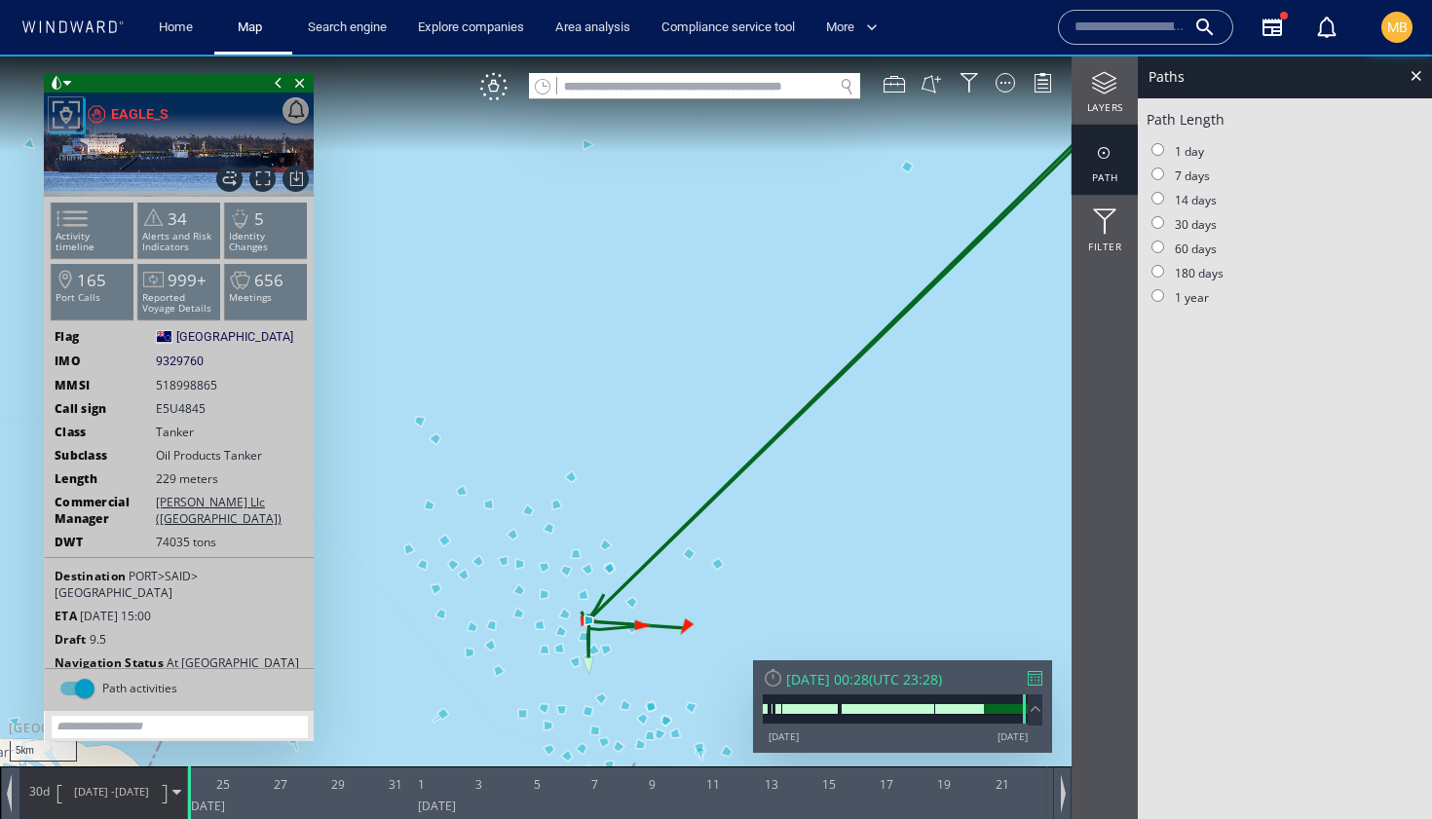
drag, startPoint x: 627, startPoint y: 435, endPoint x: 659, endPoint y: 232, distance: 205.0
click at [656, 233] on canvas "Map" at bounding box center [716, 427] width 1432 height 745
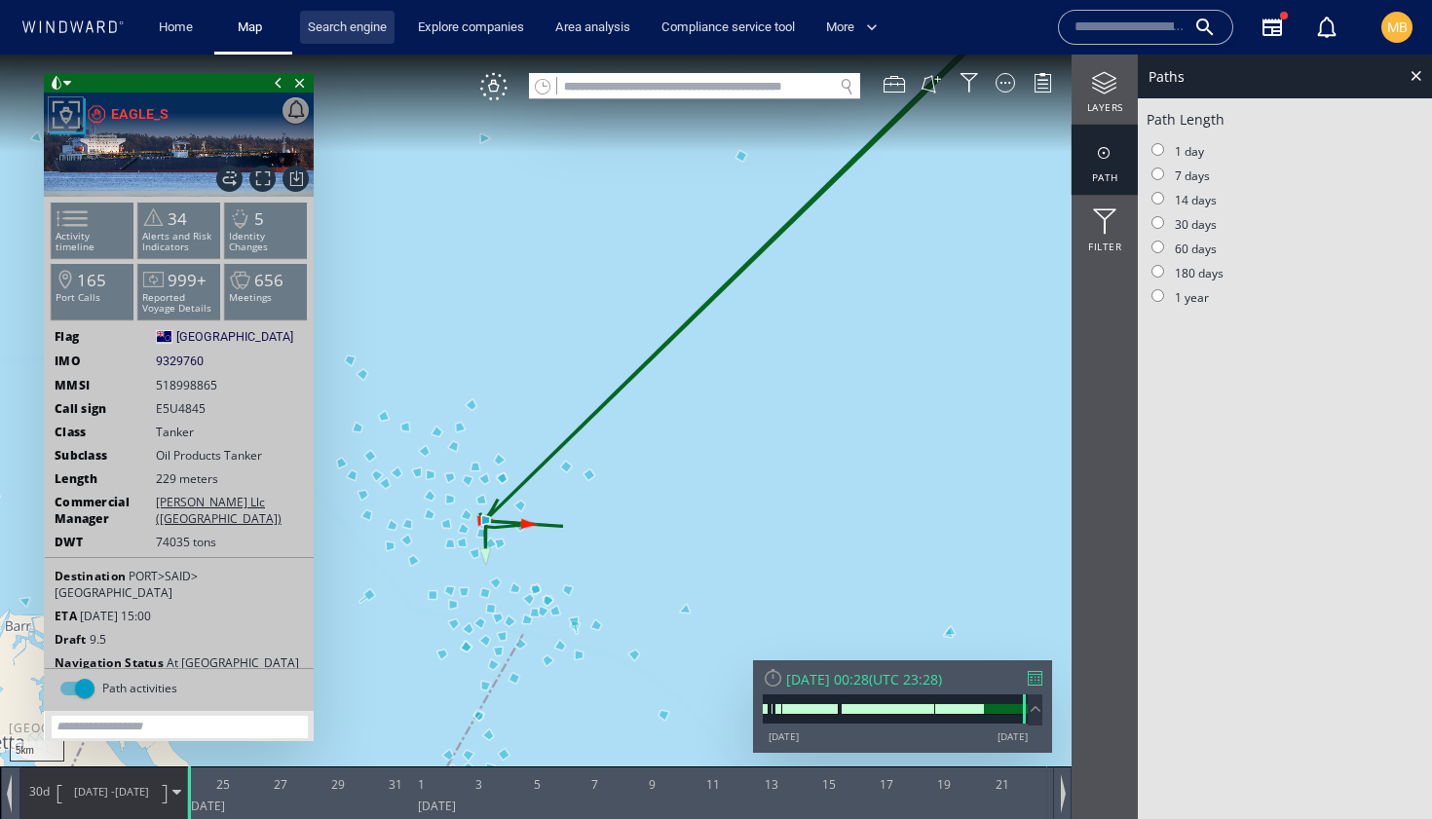
click at [337, 28] on link "Search engine" at bounding box center [347, 28] width 94 height 34
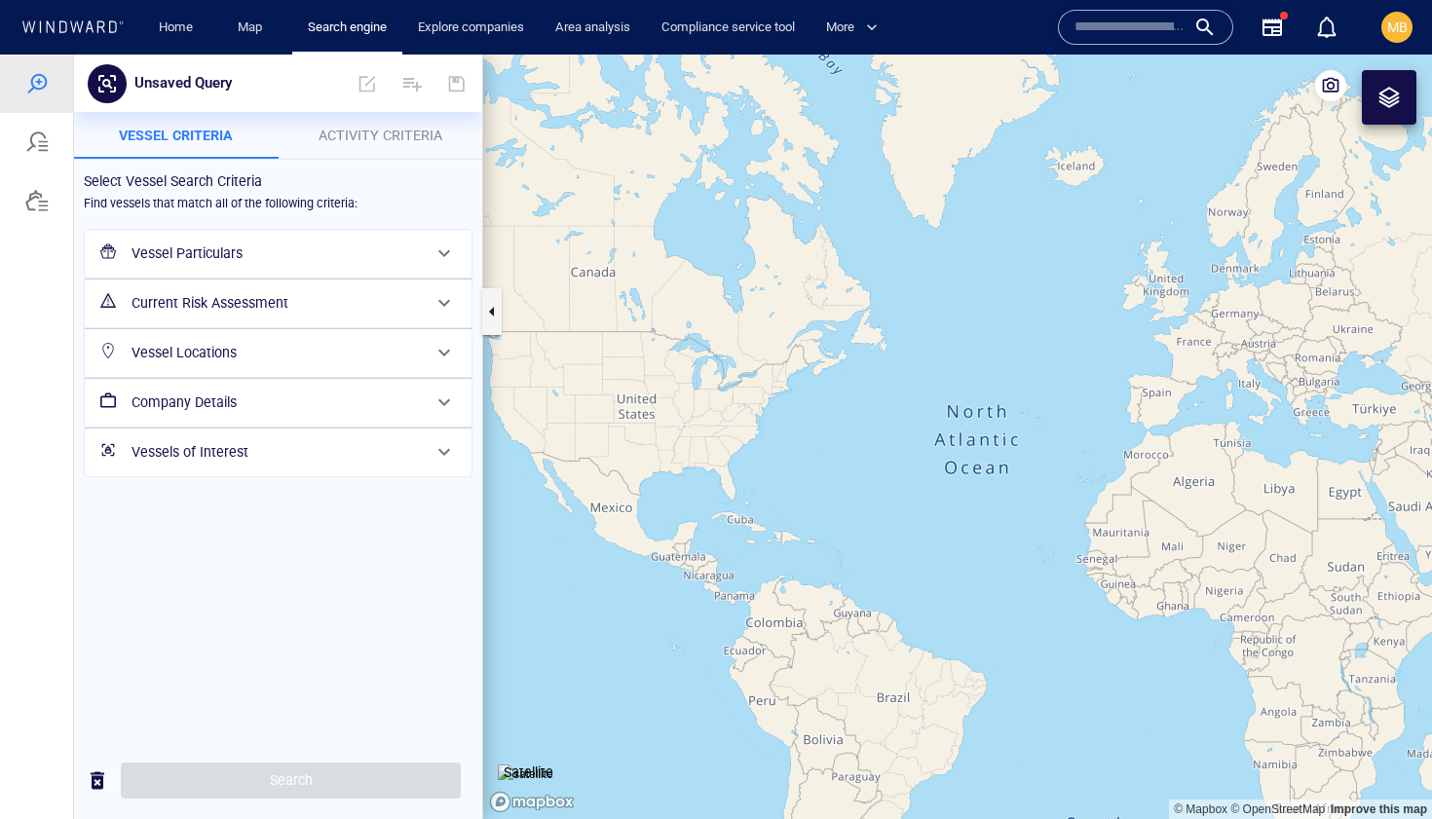
click at [216, 453] on h6 "Vessels of Interest" at bounding box center [276, 452] width 289 height 24
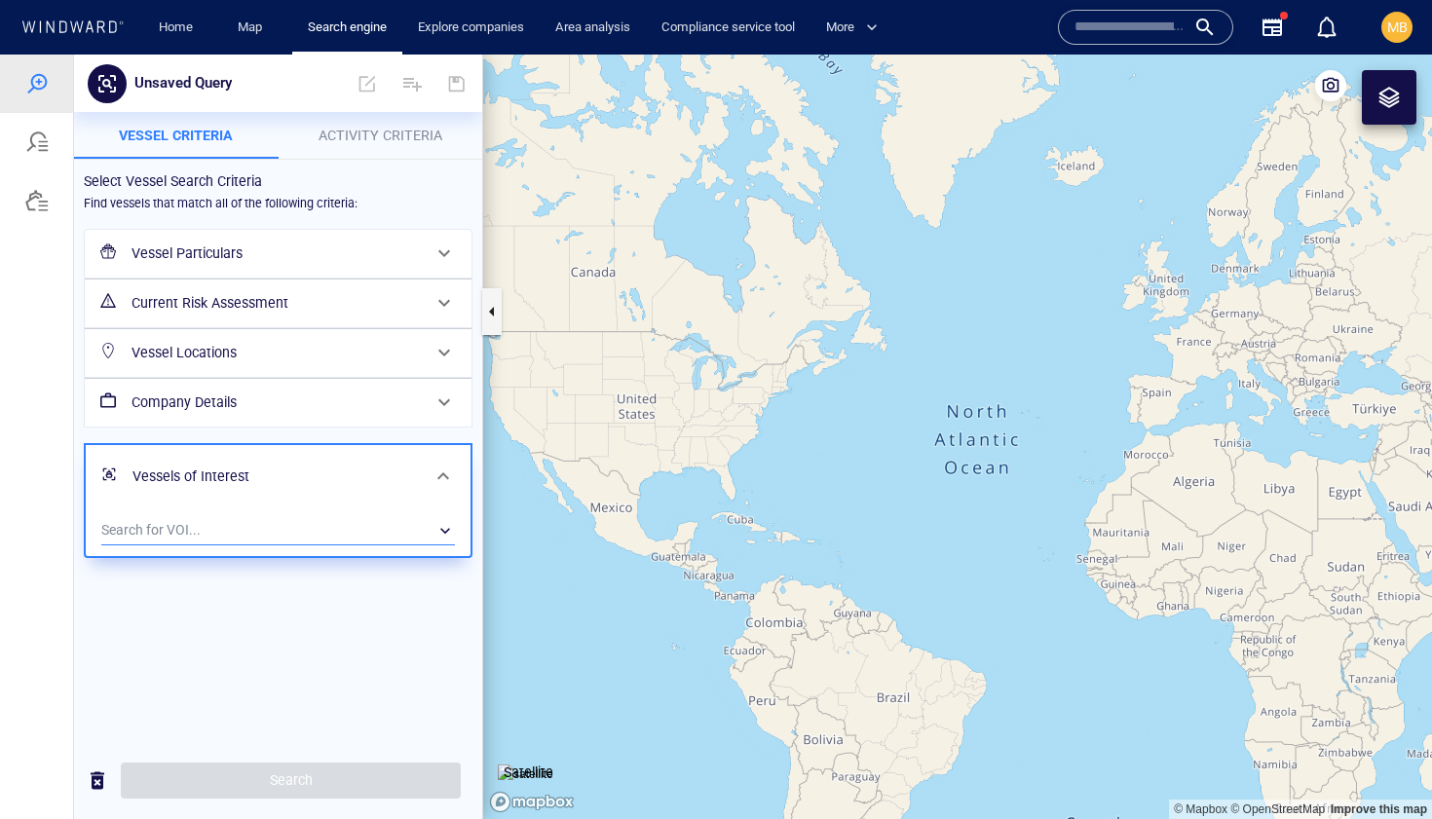
click at [220, 529] on div "​" at bounding box center [278, 530] width 354 height 29
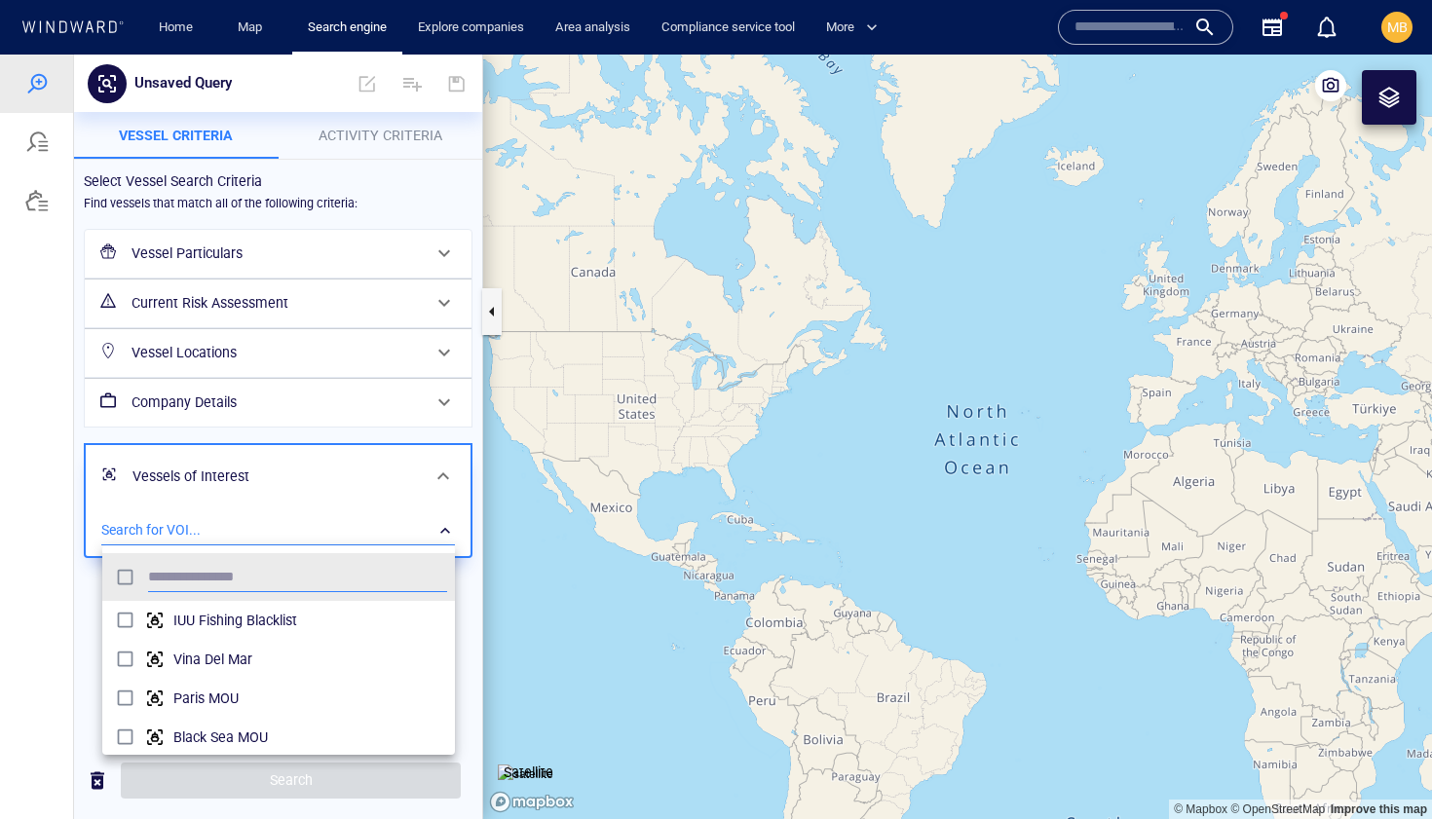
scroll to position [194, 353]
type input "***"
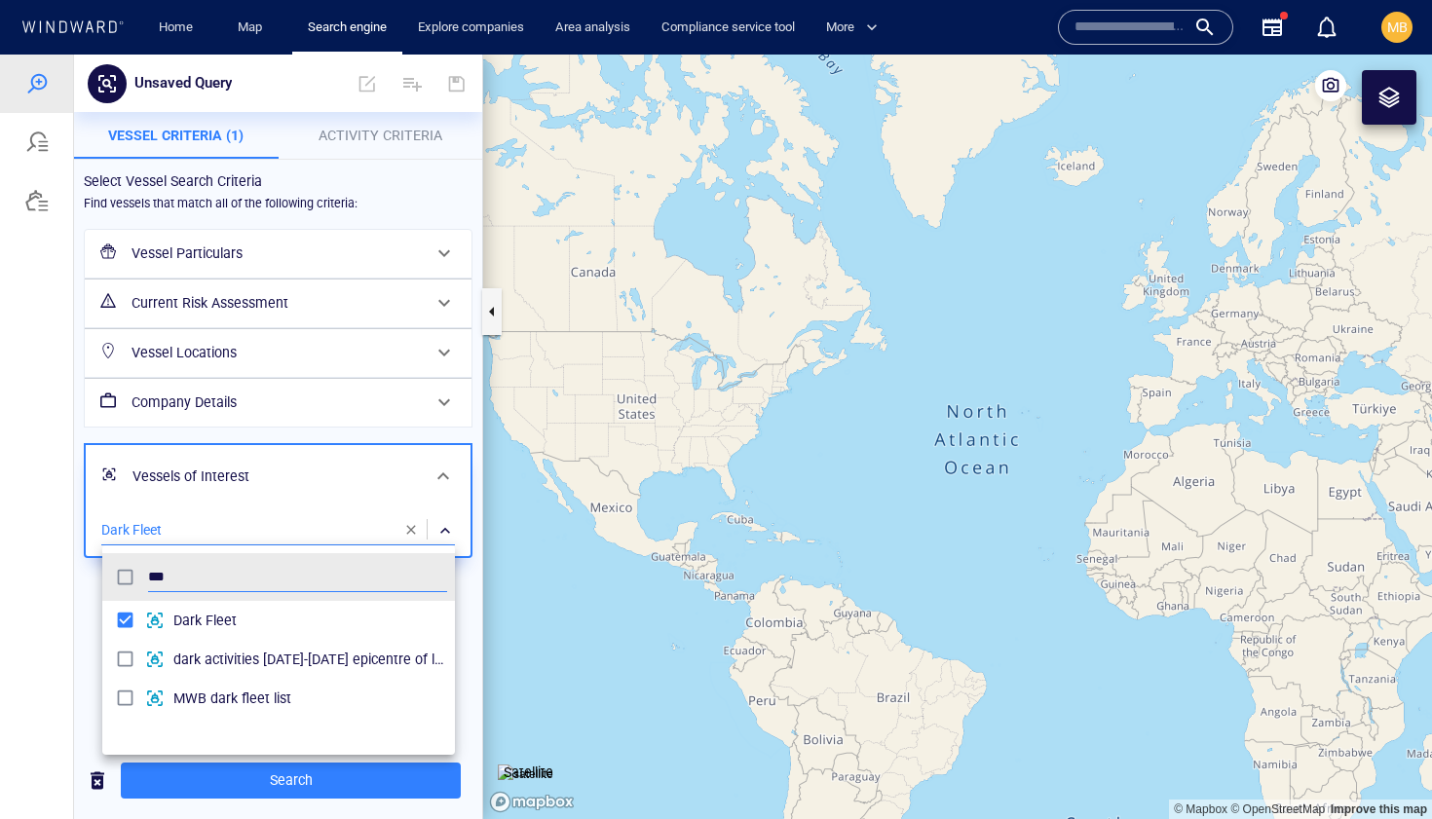
click at [206, 131] on div at bounding box center [716, 437] width 1432 height 765
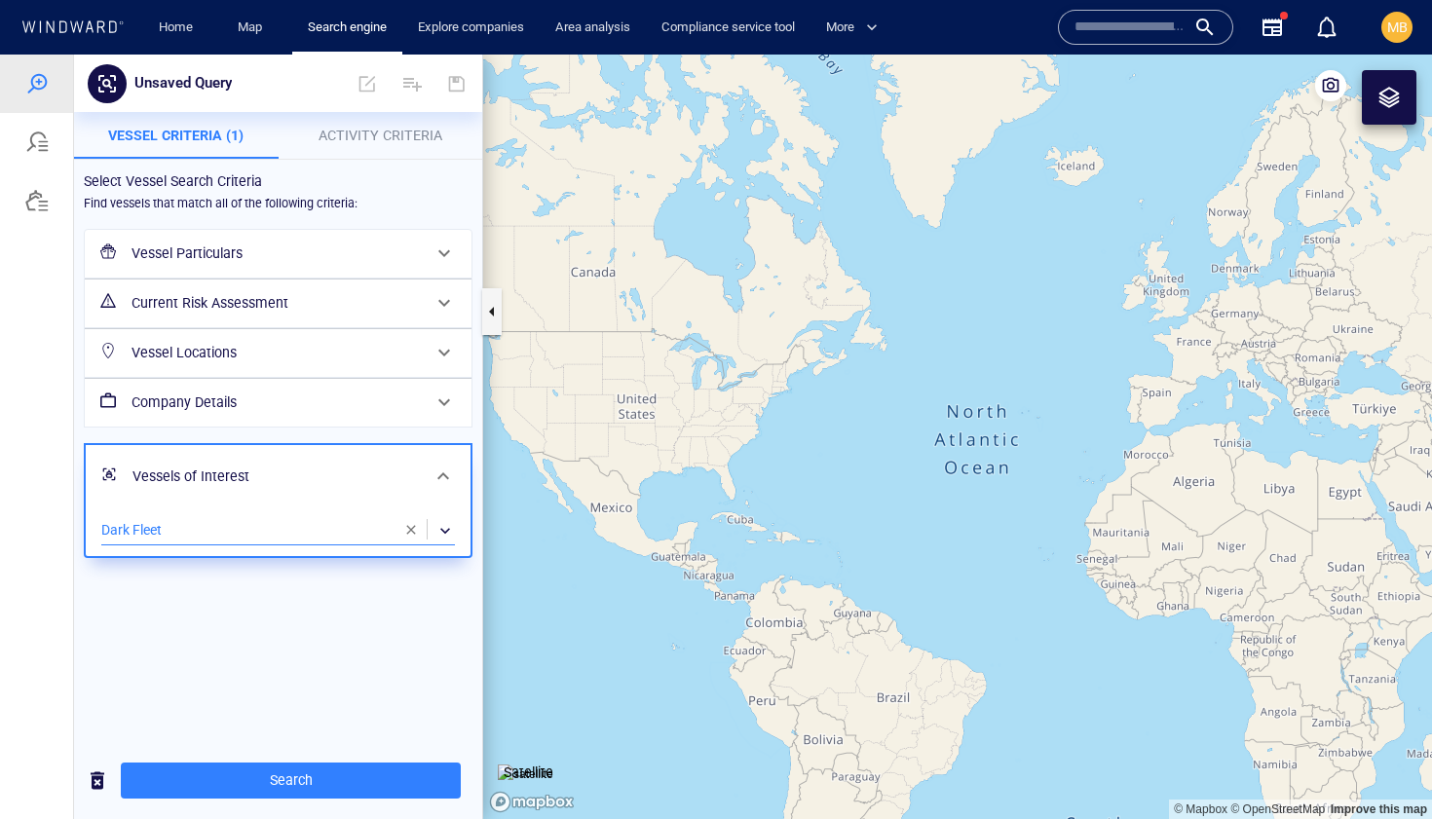
click at [226, 246] on h6 "Vessel Particulars" at bounding box center [276, 254] width 289 height 24
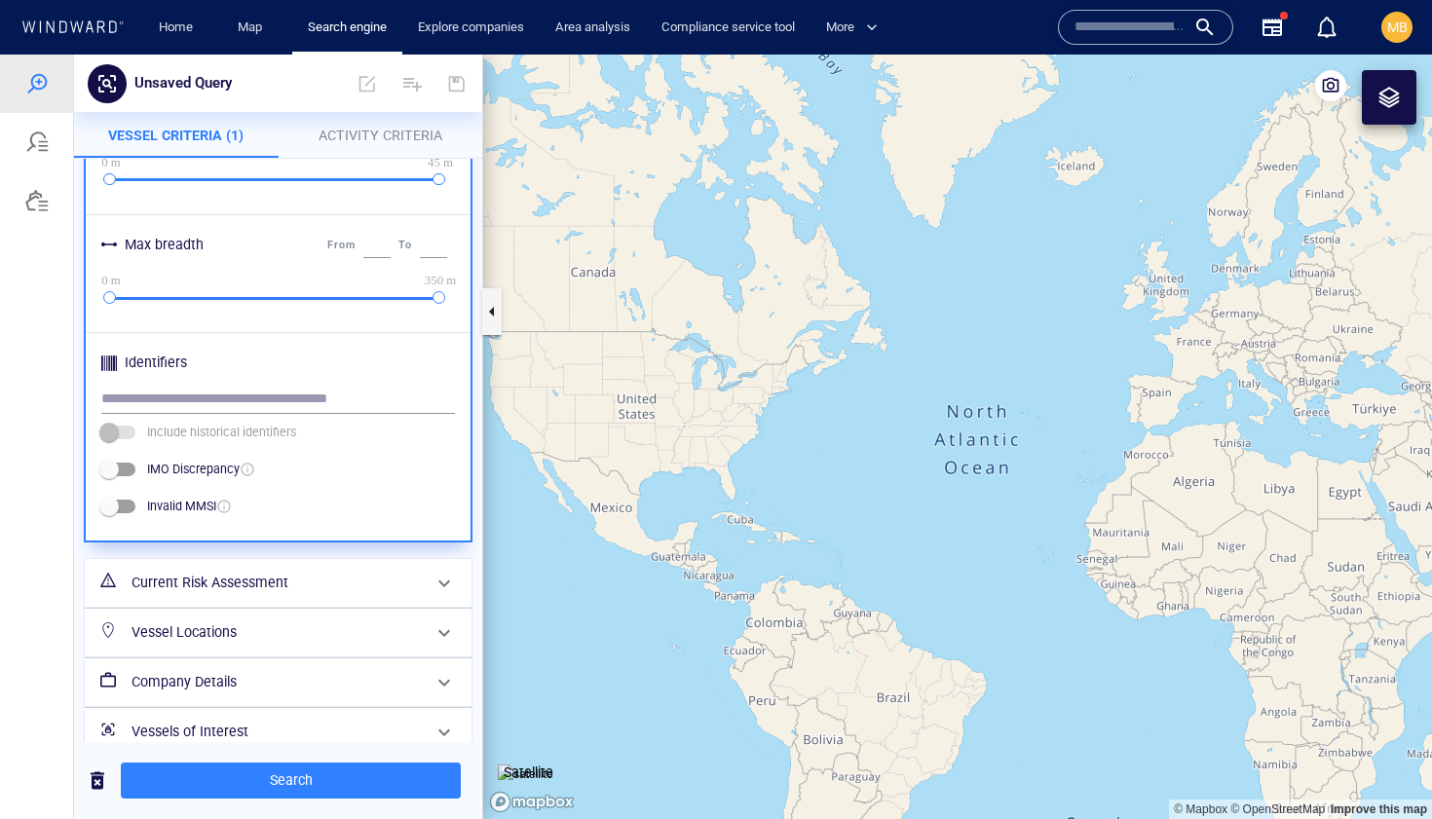
scroll to position [819, 0]
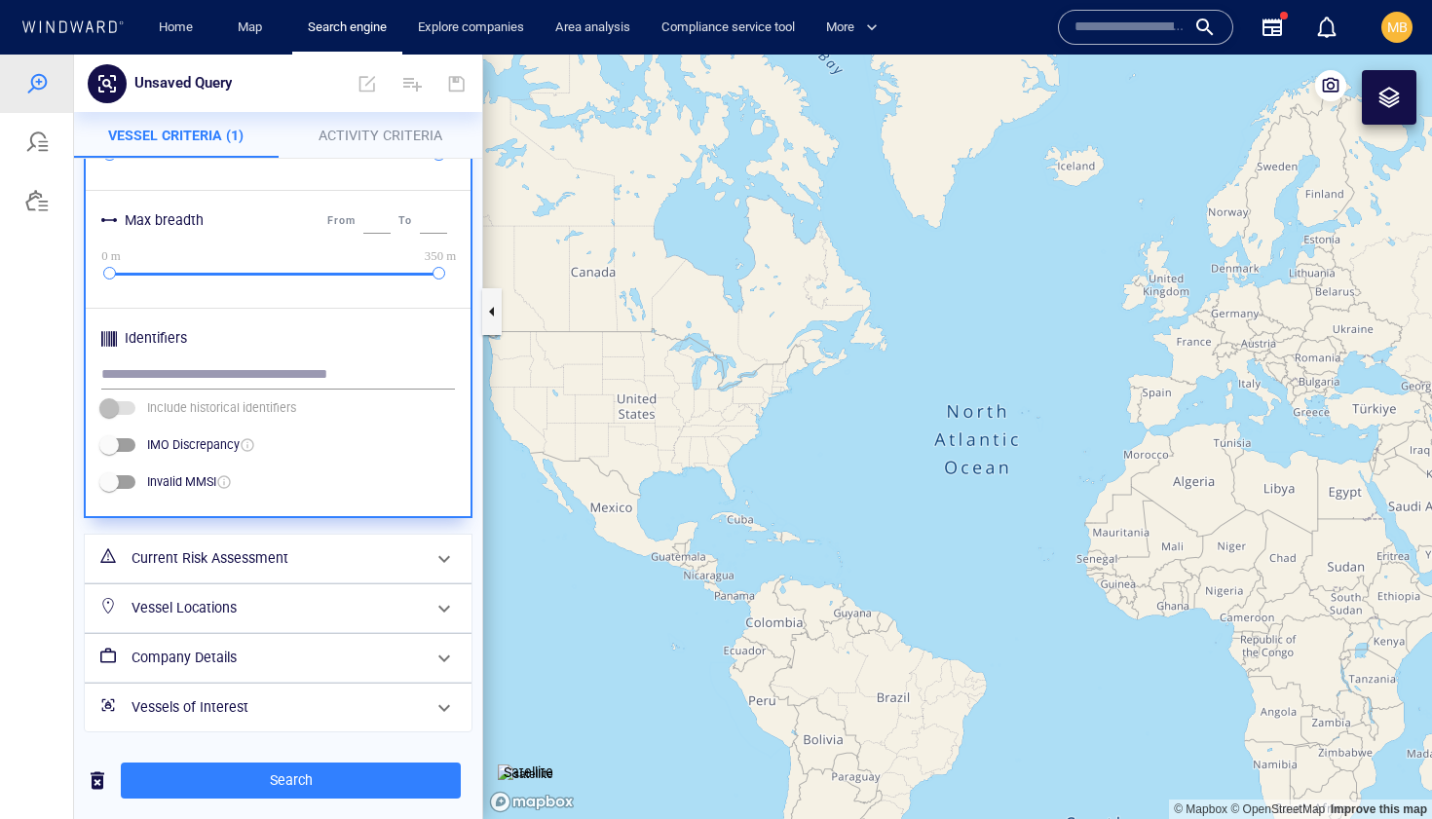
click at [206, 559] on h6 "Current Risk Assessment" at bounding box center [276, 559] width 289 height 24
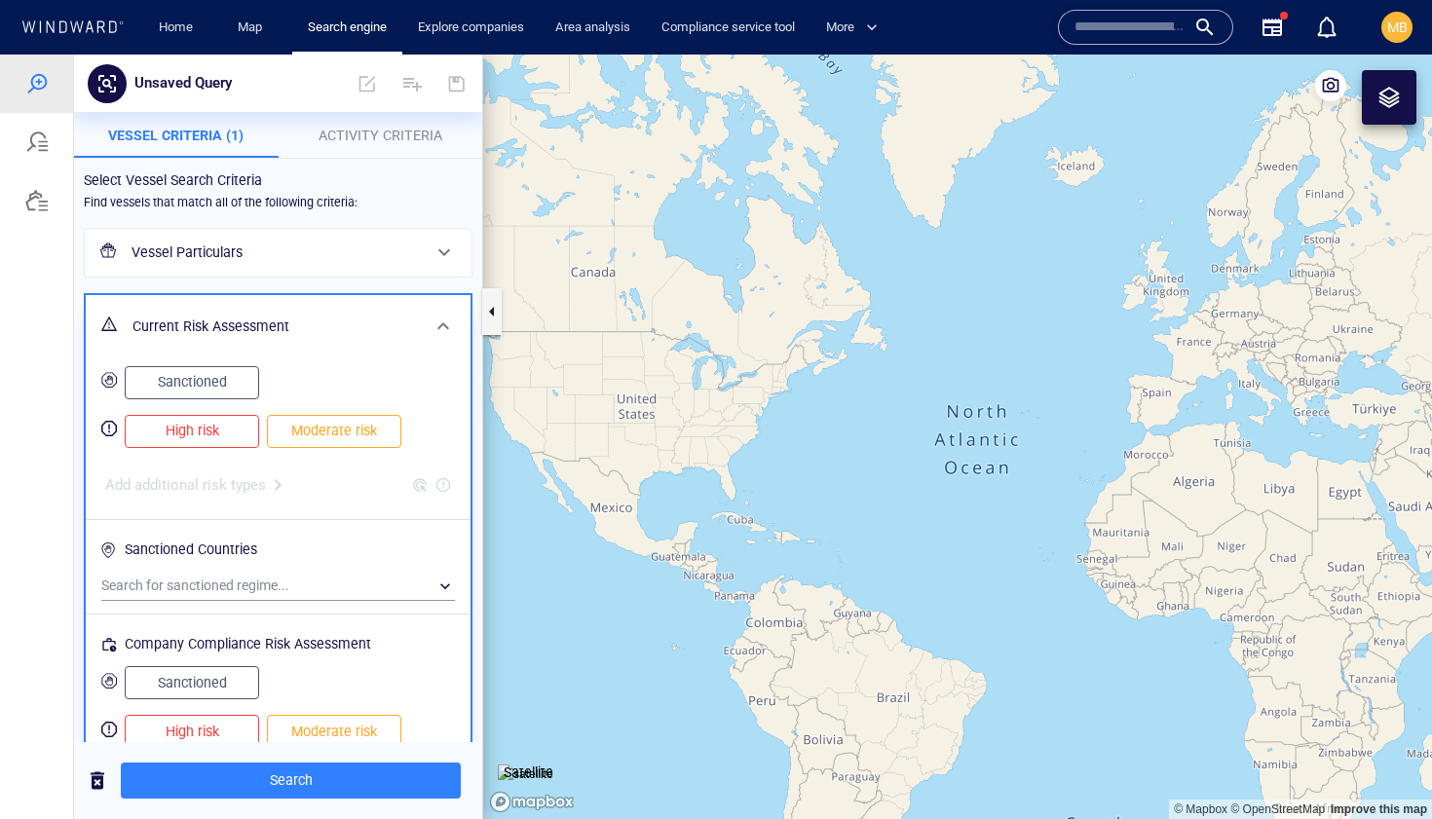
click at [193, 387] on span "Sanctioned" at bounding box center [192, 382] width 94 height 24
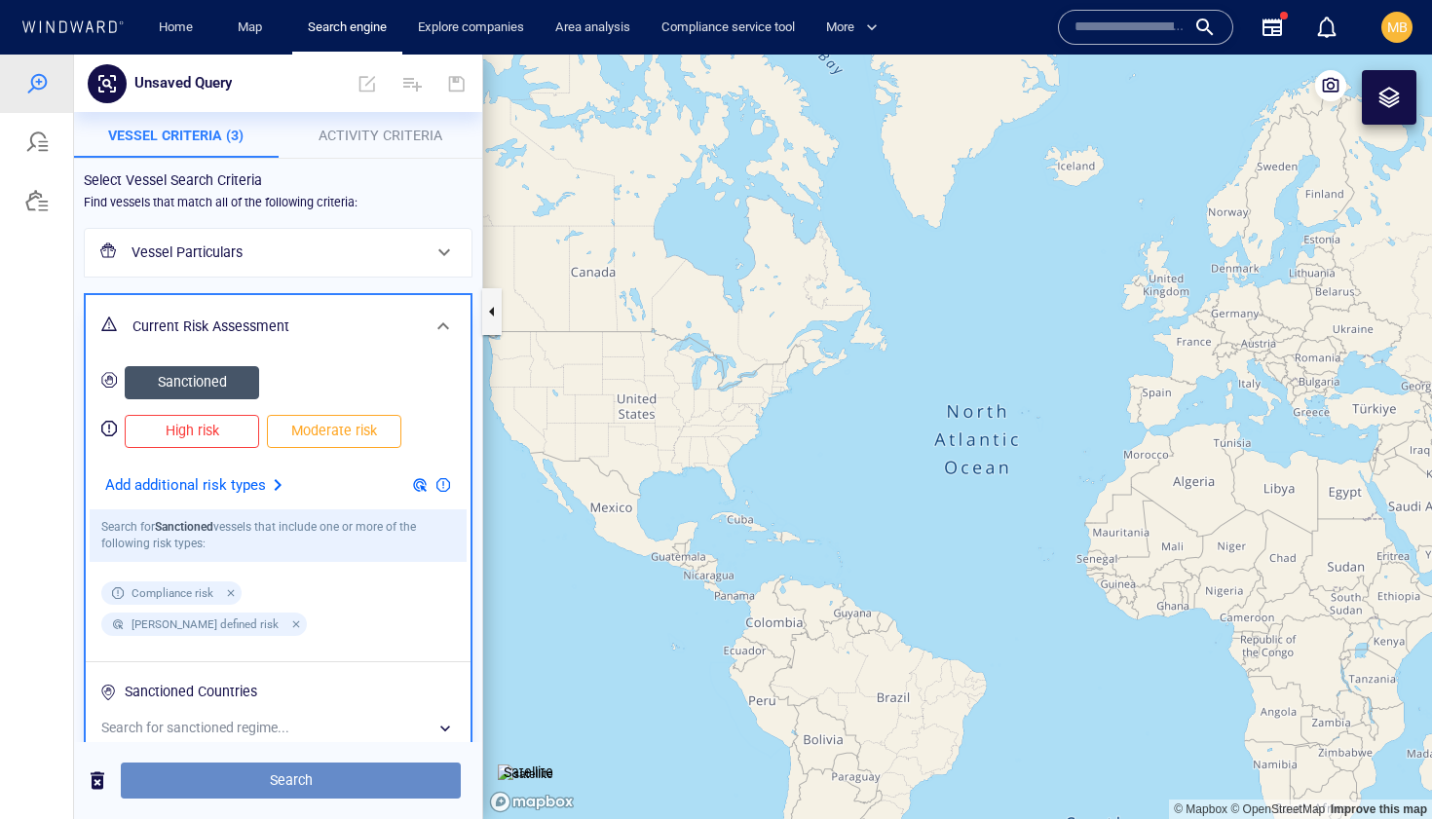
click at [395, 778] on span "Search" at bounding box center [290, 781] width 309 height 24
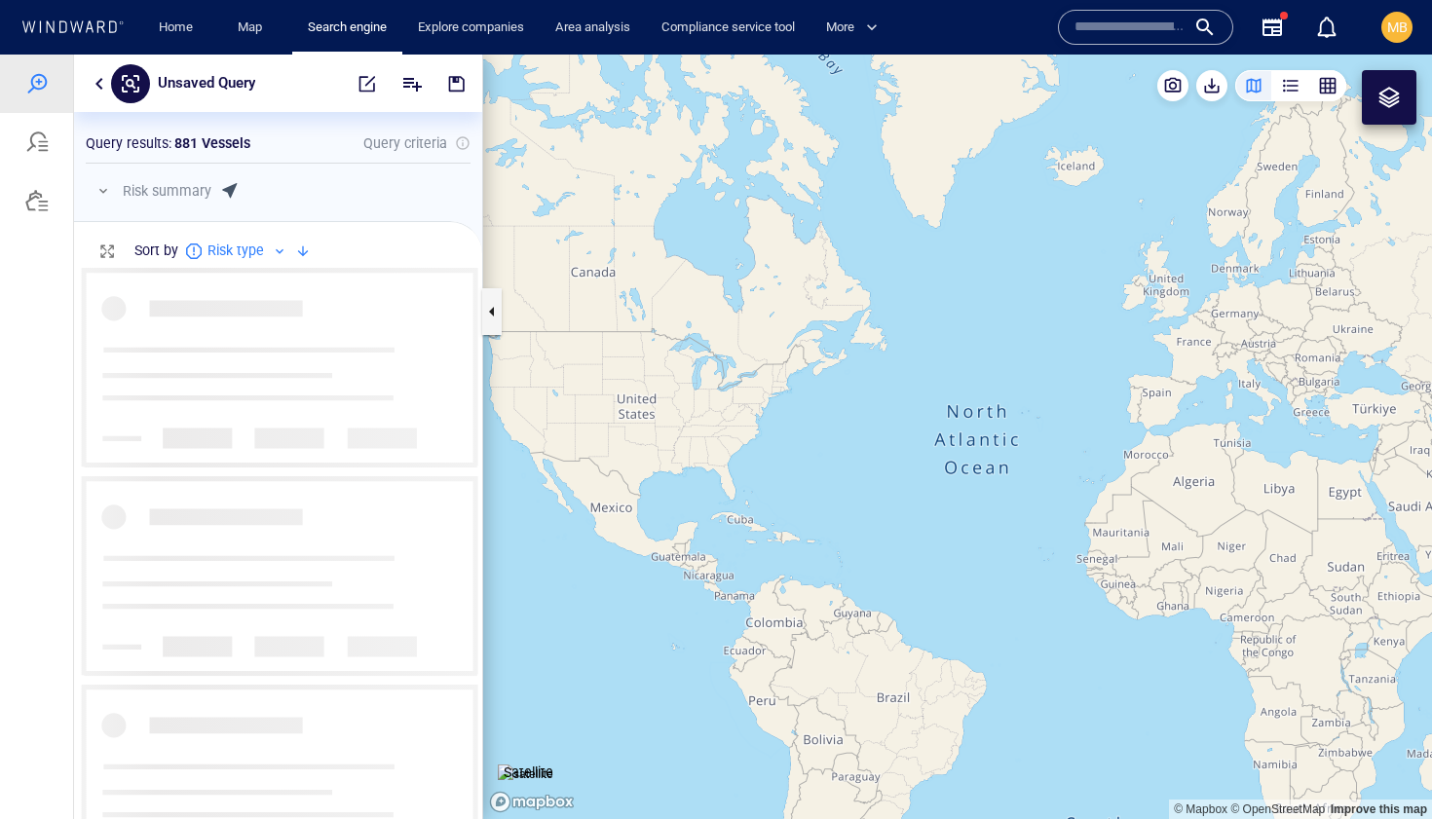
scroll to position [551, 408]
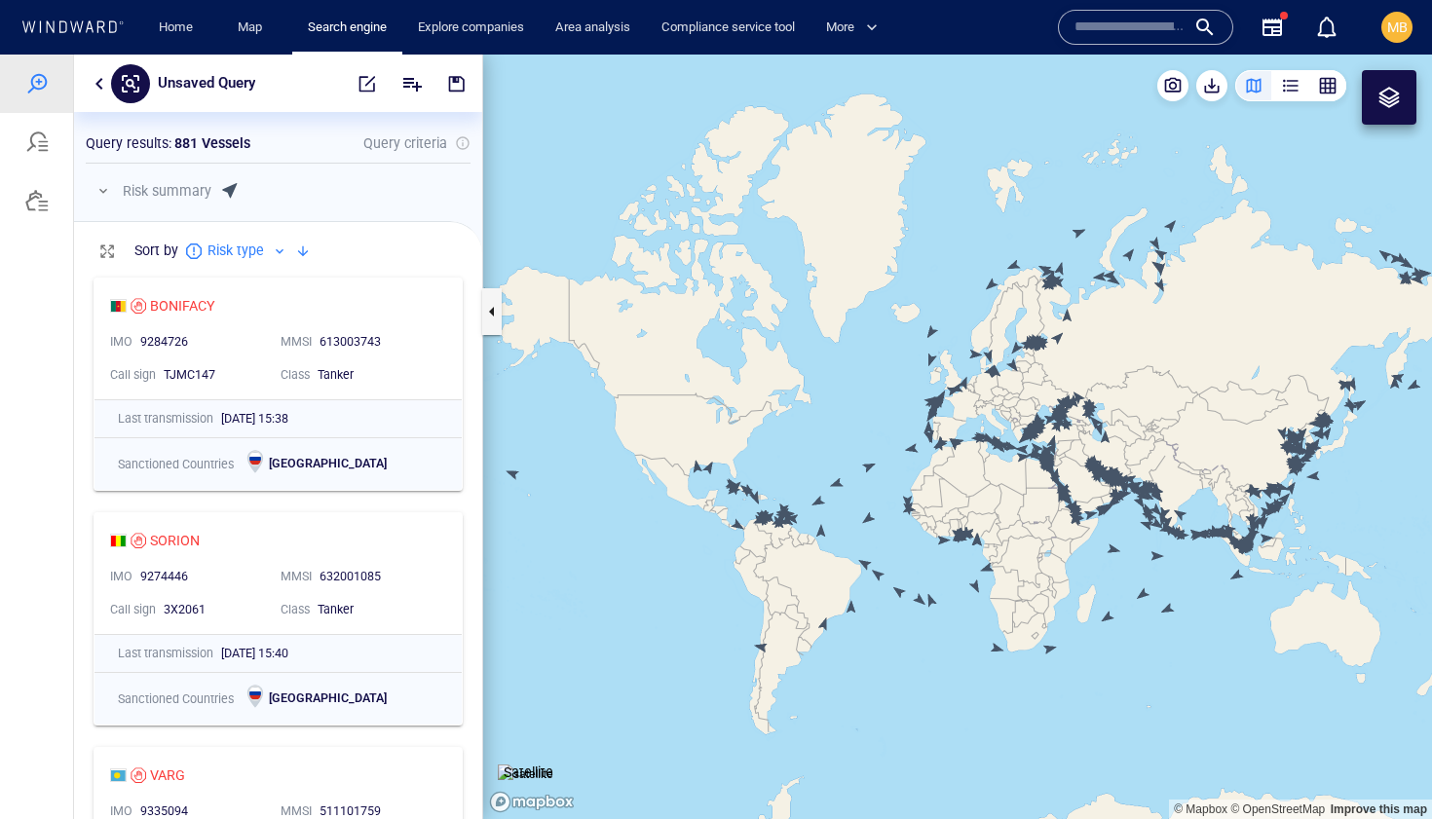
drag, startPoint x: 1030, startPoint y: 483, endPoint x: 902, endPoint y: 518, distance: 132.4
click at [902, 517] on canvas "Map" at bounding box center [957, 437] width 949 height 765
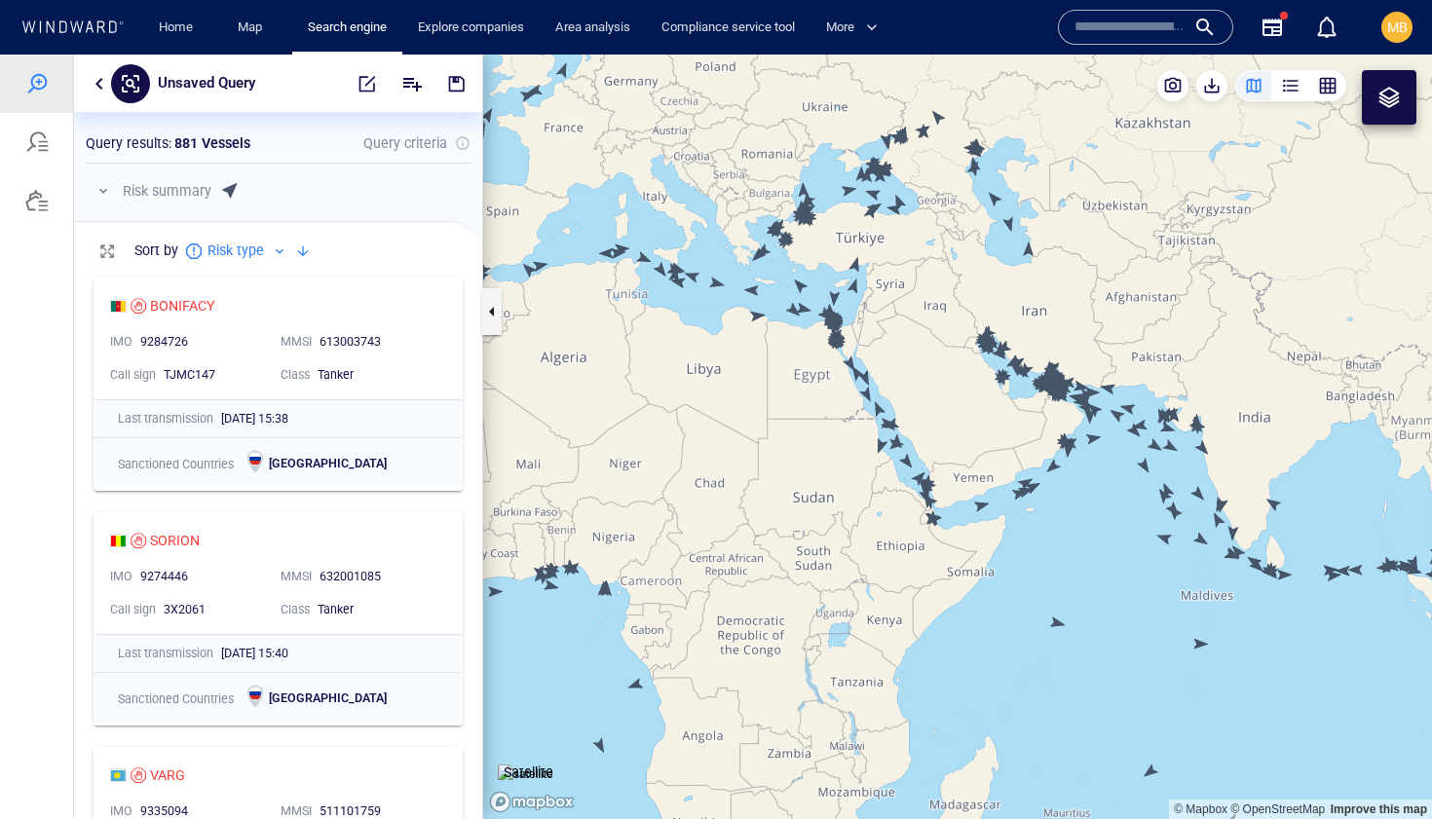
drag, startPoint x: 734, startPoint y: 456, endPoint x: 799, endPoint y: 506, distance: 82.0
click at [799, 506] on canvas "Map" at bounding box center [957, 437] width 949 height 765
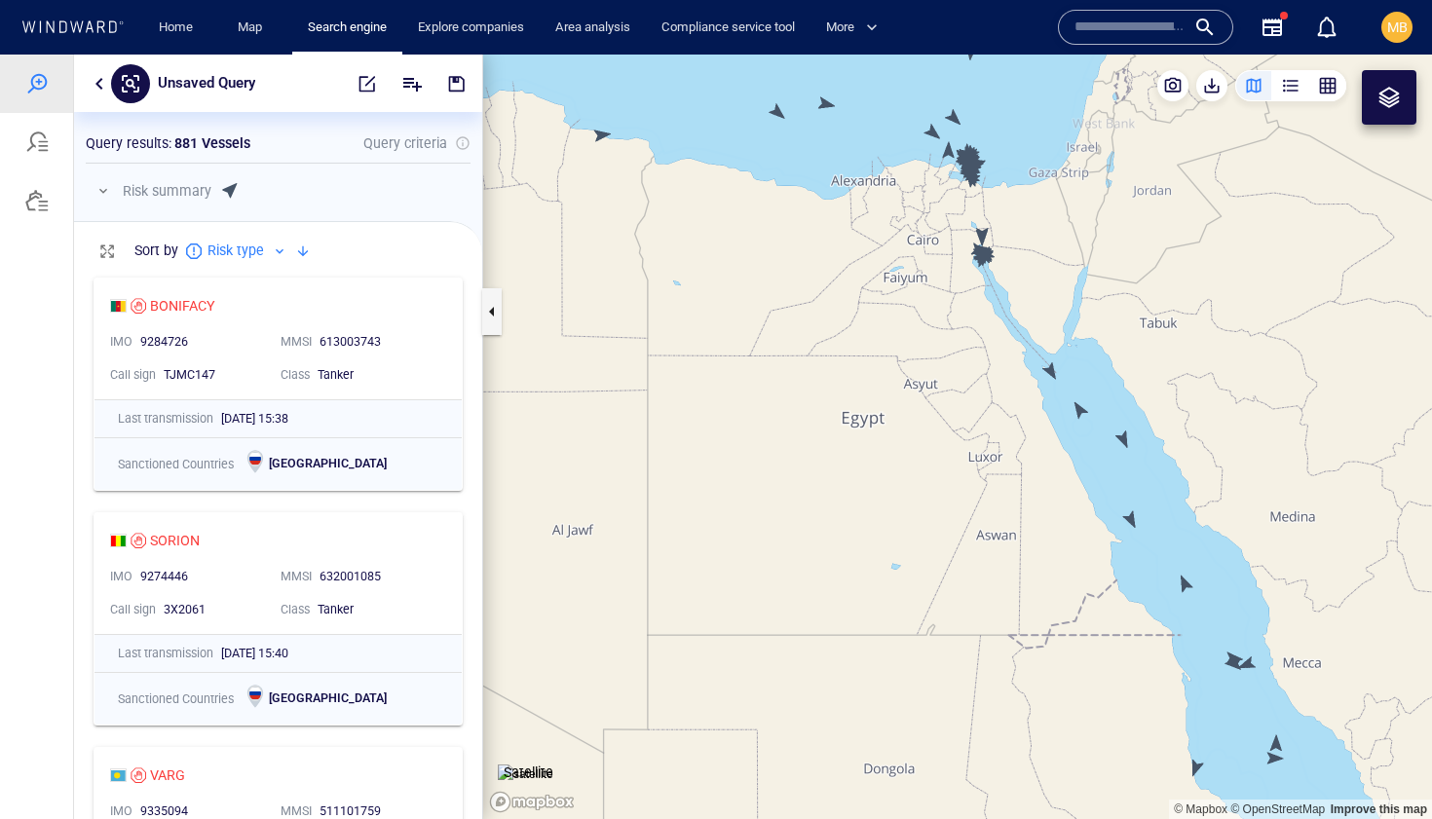
drag, startPoint x: 977, startPoint y: 365, endPoint x: 976, endPoint y: 471, distance: 105.2
click at [976, 471] on canvas "Map" at bounding box center [957, 437] width 949 height 765
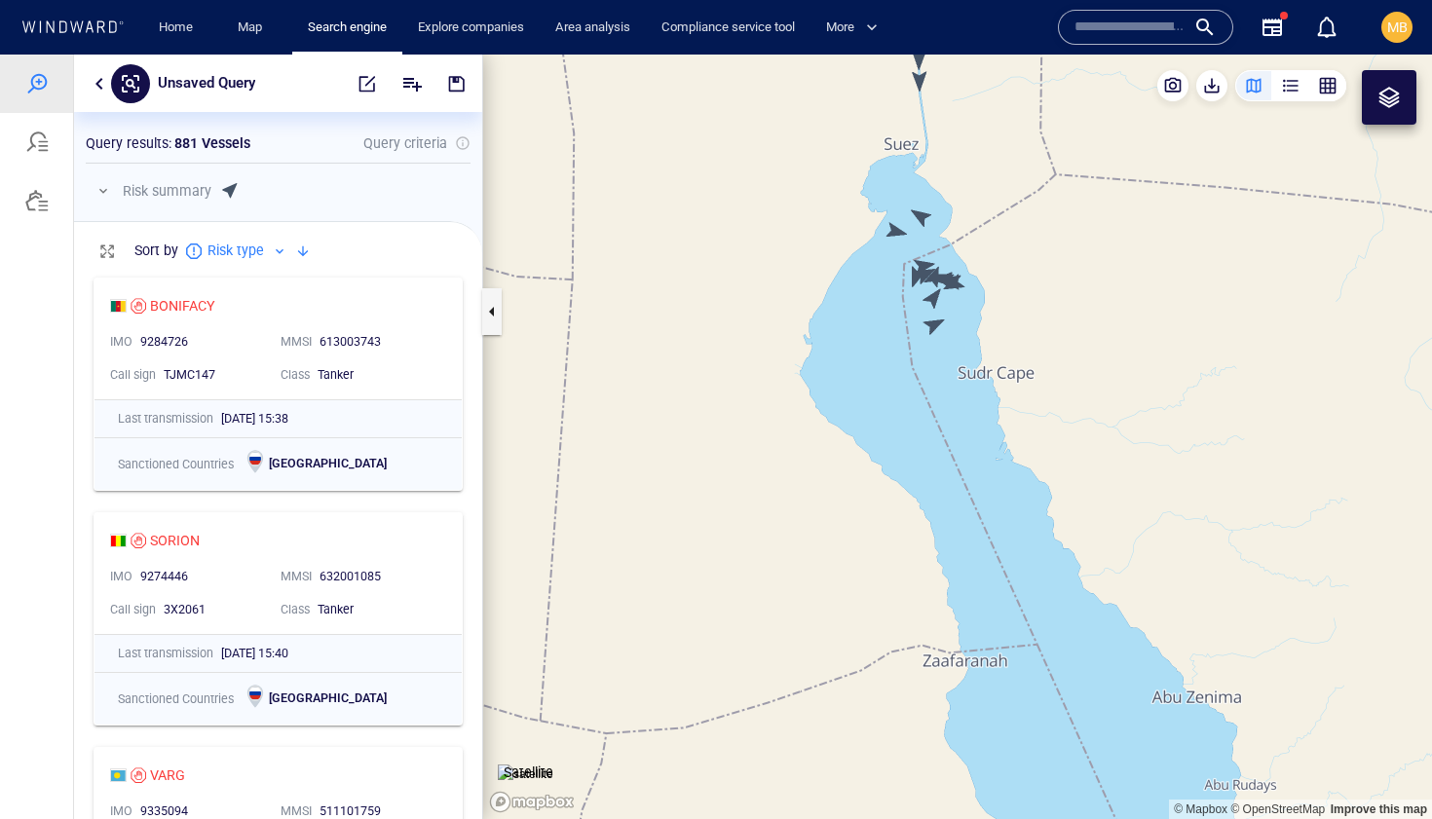
drag, startPoint x: 958, startPoint y: 347, endPoint x: 952, endPoint y: 515, distance: 168.6
click at [953, 513] on canvas "Map" at bounding box center [957, 437] width 949 height 765
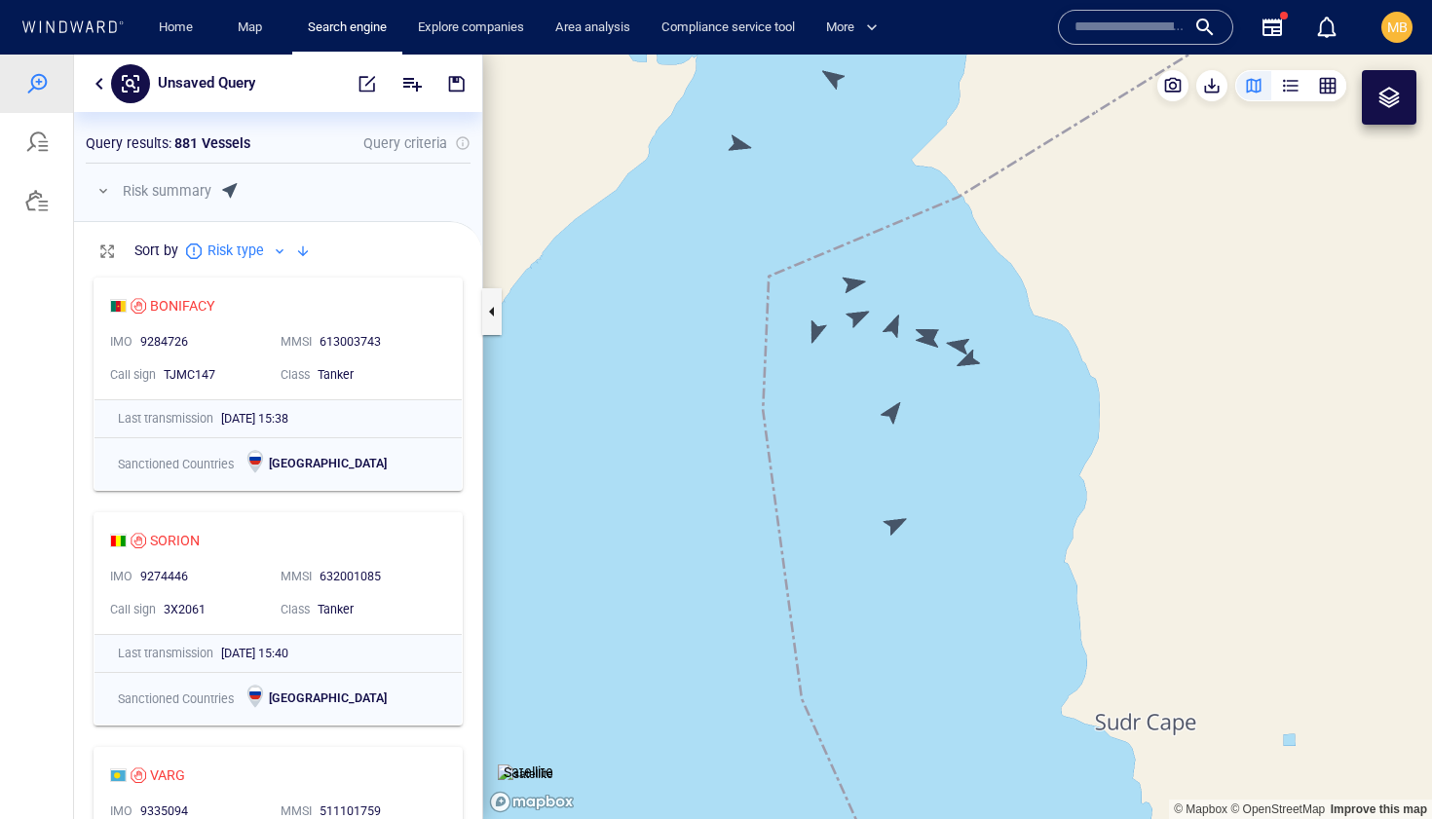
click at [896, 521] on canvas "Map" at bounding box center [957, 437] width 949 height 765
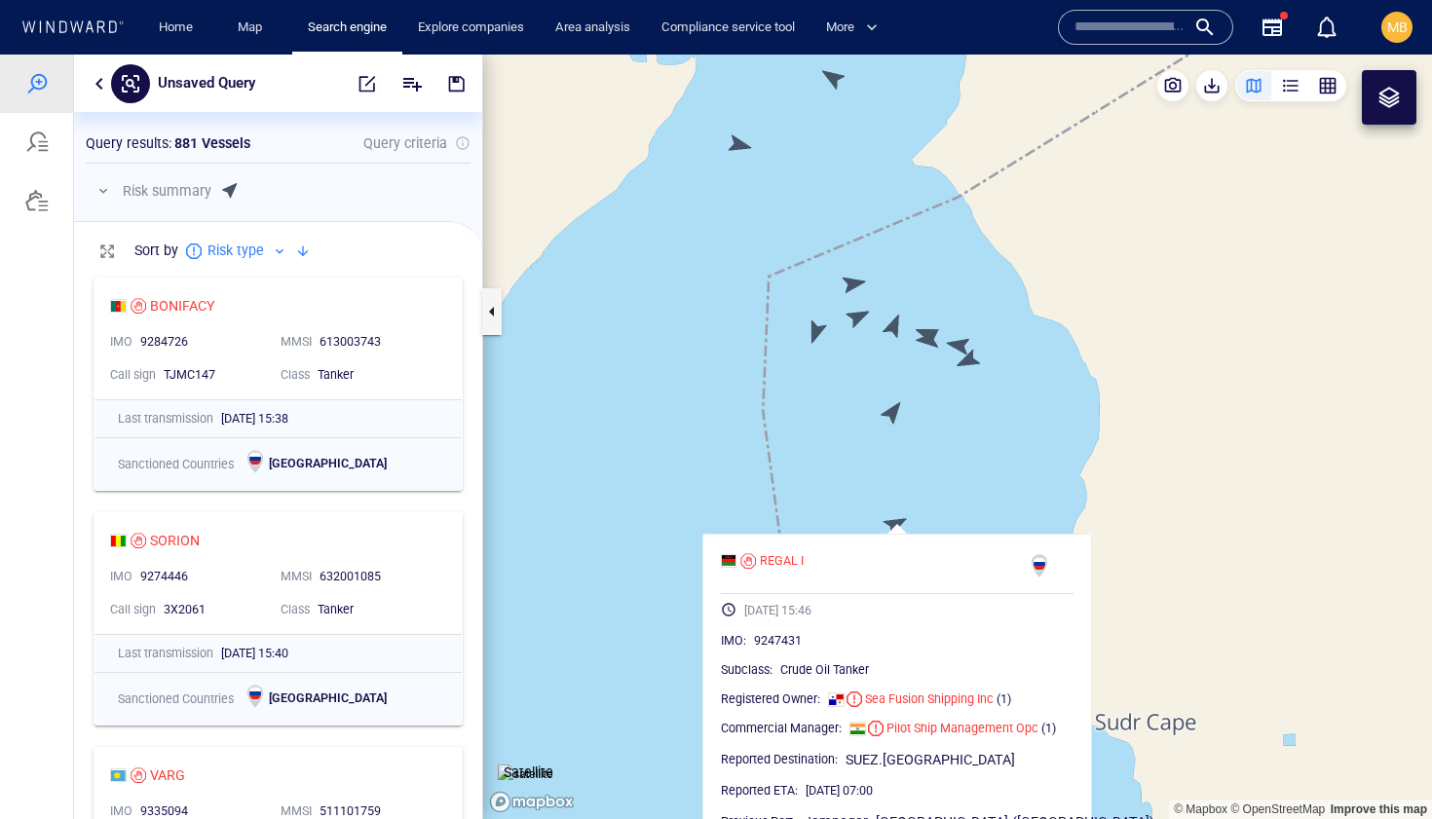
click at [894, 410] on canvas "Map" at bounding box center [957, 437] width 949 height 765
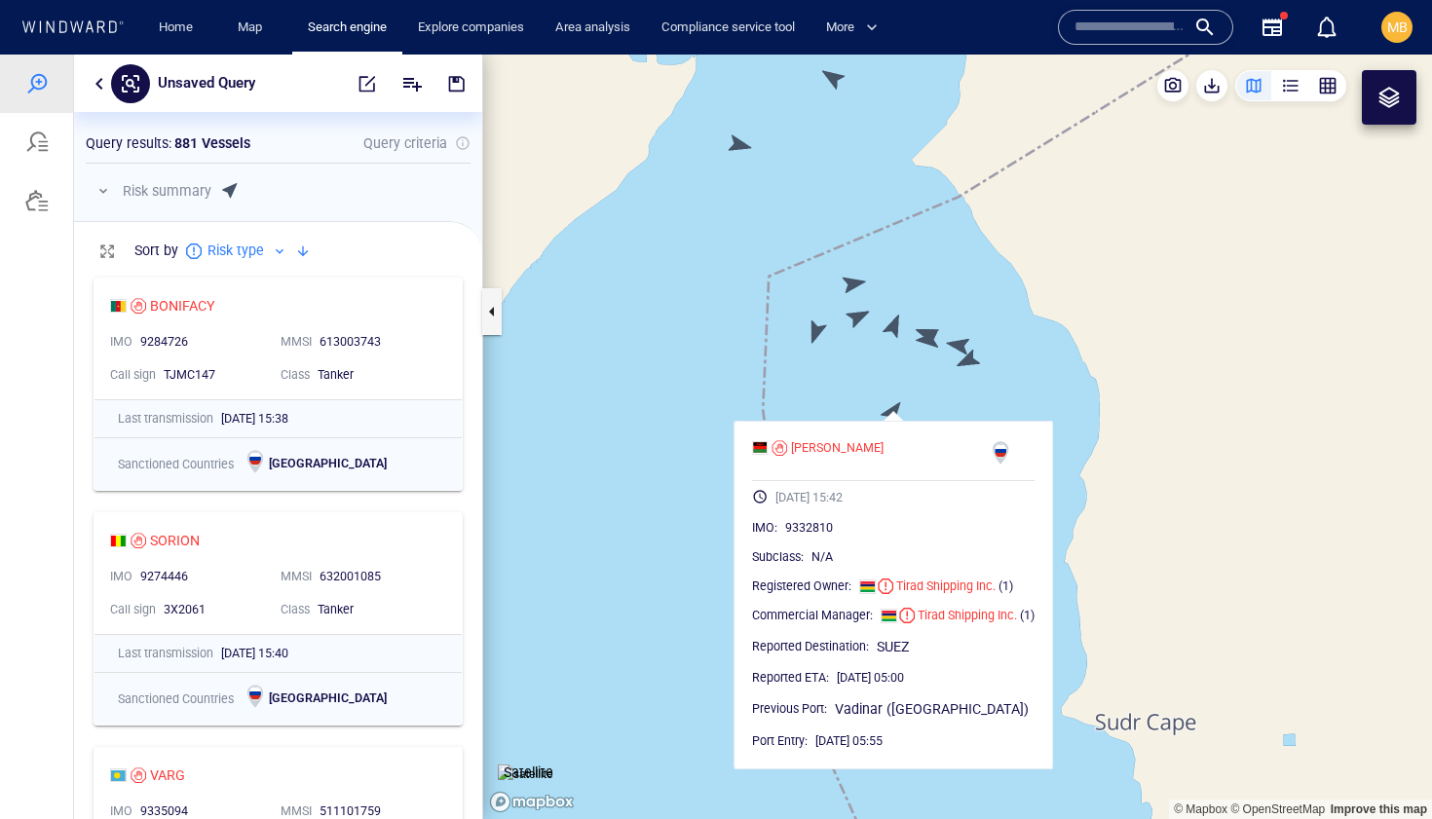
click at [971, 361] on canvas "Map" at bounding box center [957, 437] width 949 height 765
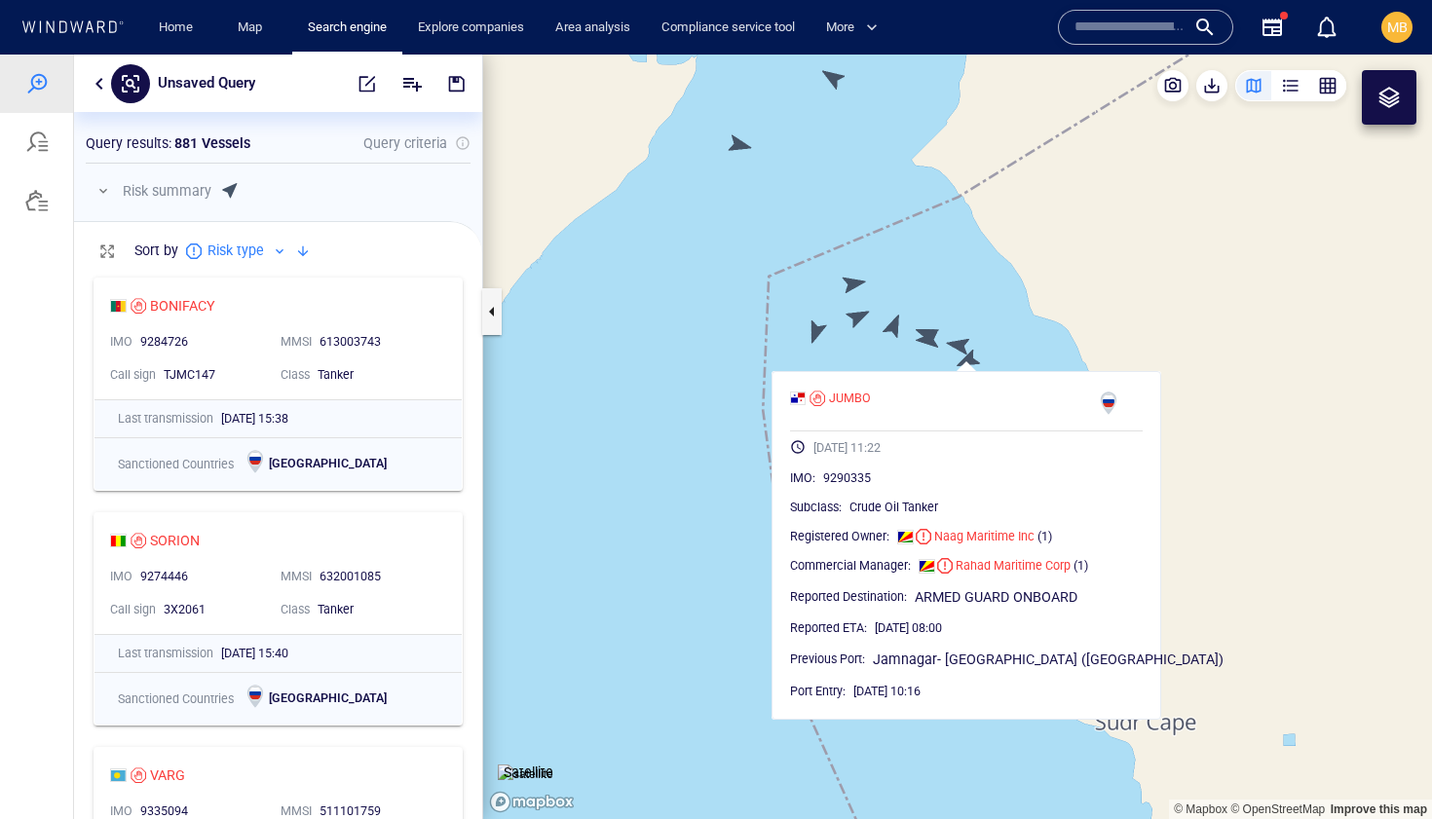
click at [963, 342] on canvas "Map" at bounding box center [957, 437] width 949 height 765
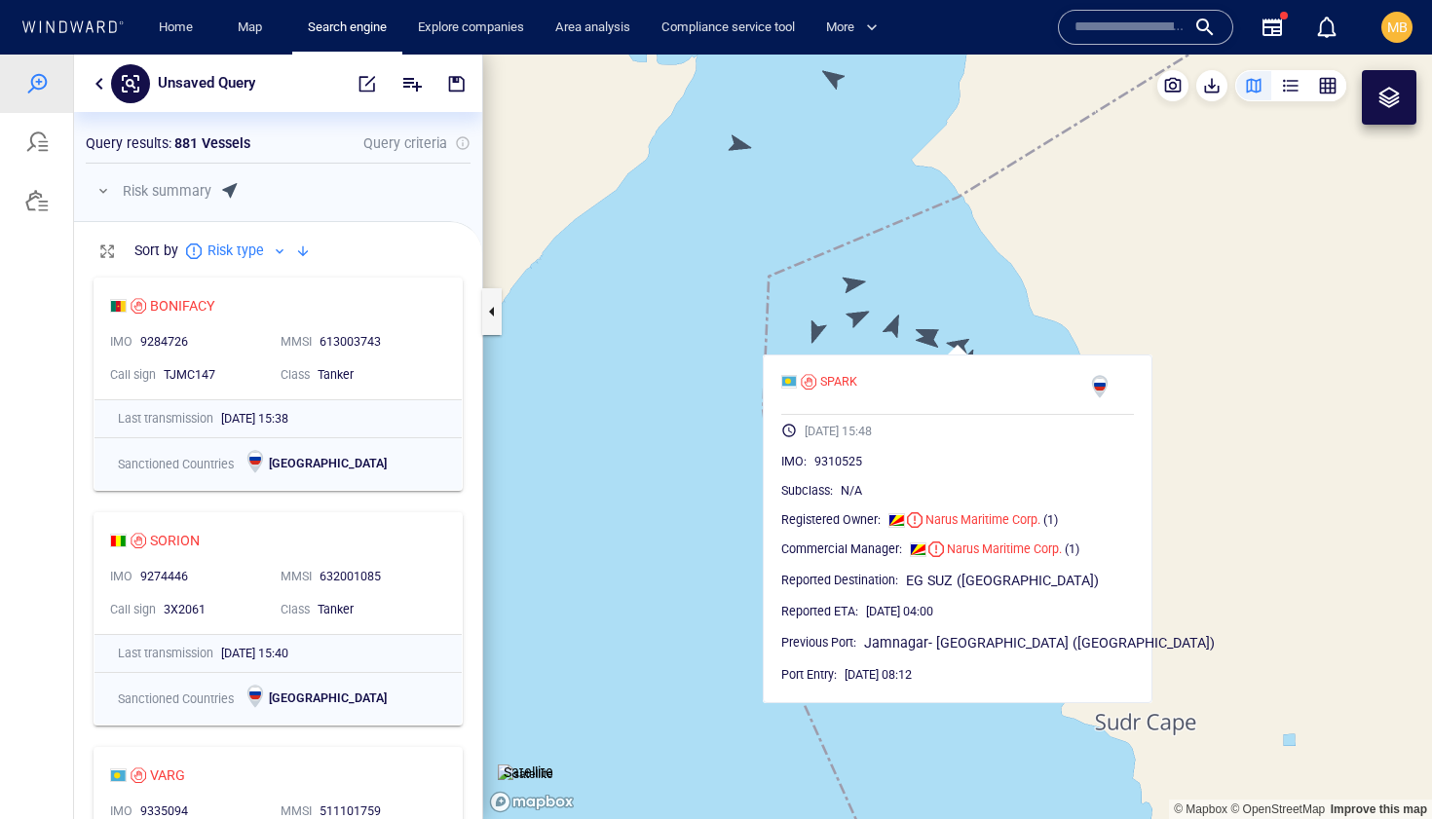
click at [929, 340] on canvas "Map" at bounding box center [957, 437] width 949 height 765
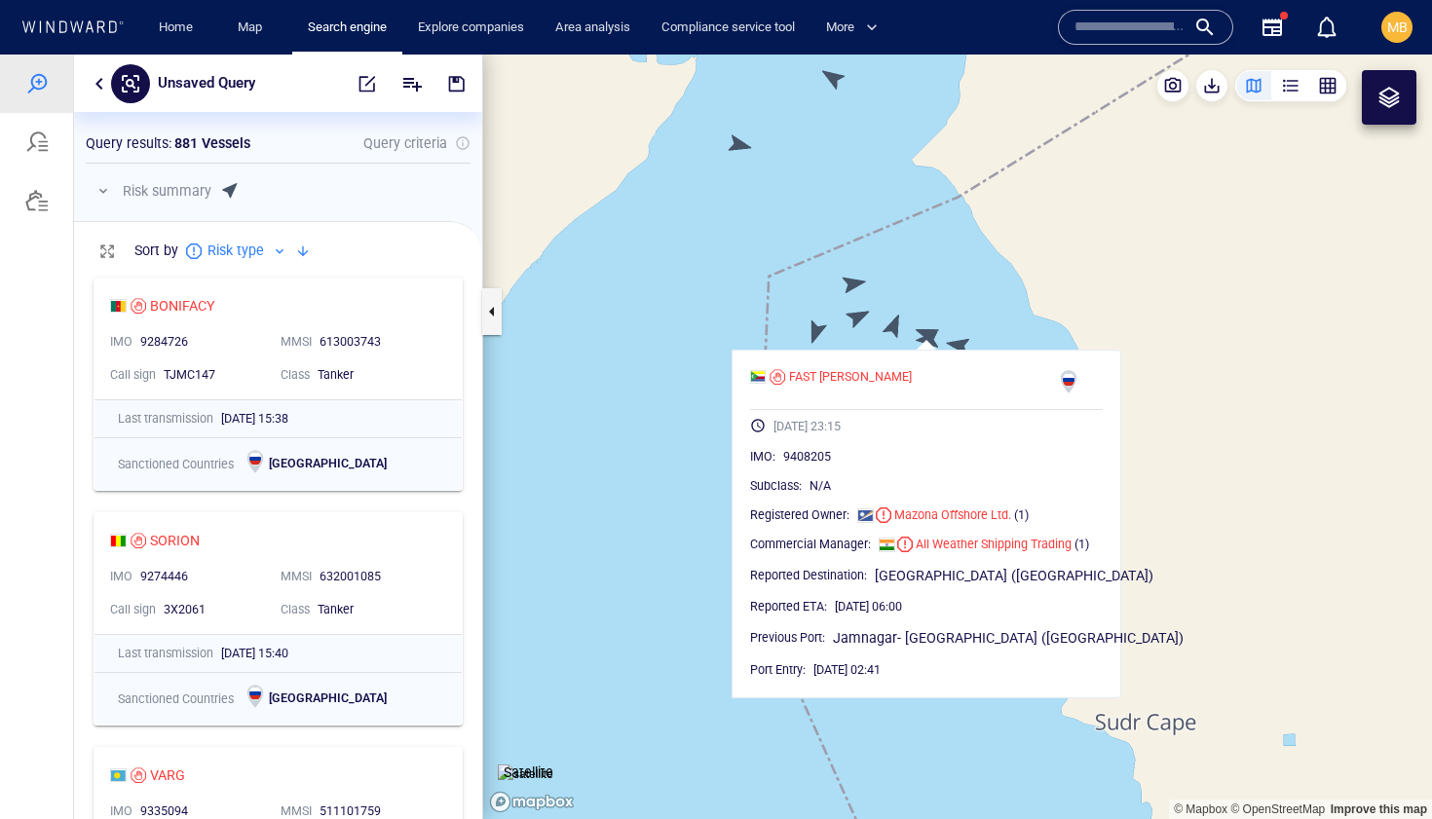
click at [896, 328] on canvas "Map" at bounding box center [957, 437] width 949 height 765
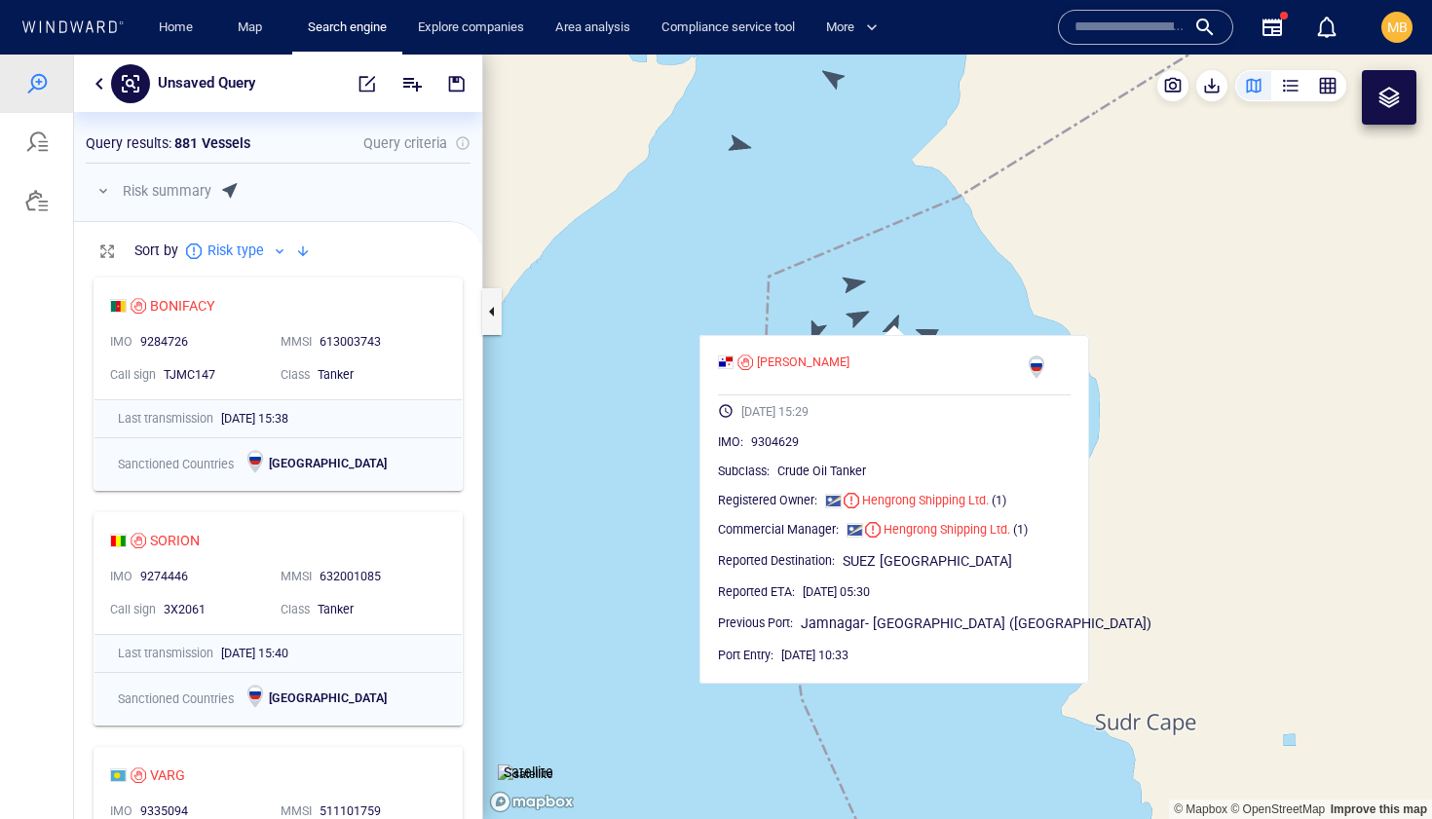
click at [852, 322] on canvas "Map" at bounding box center [957, 437] width 949 height 765
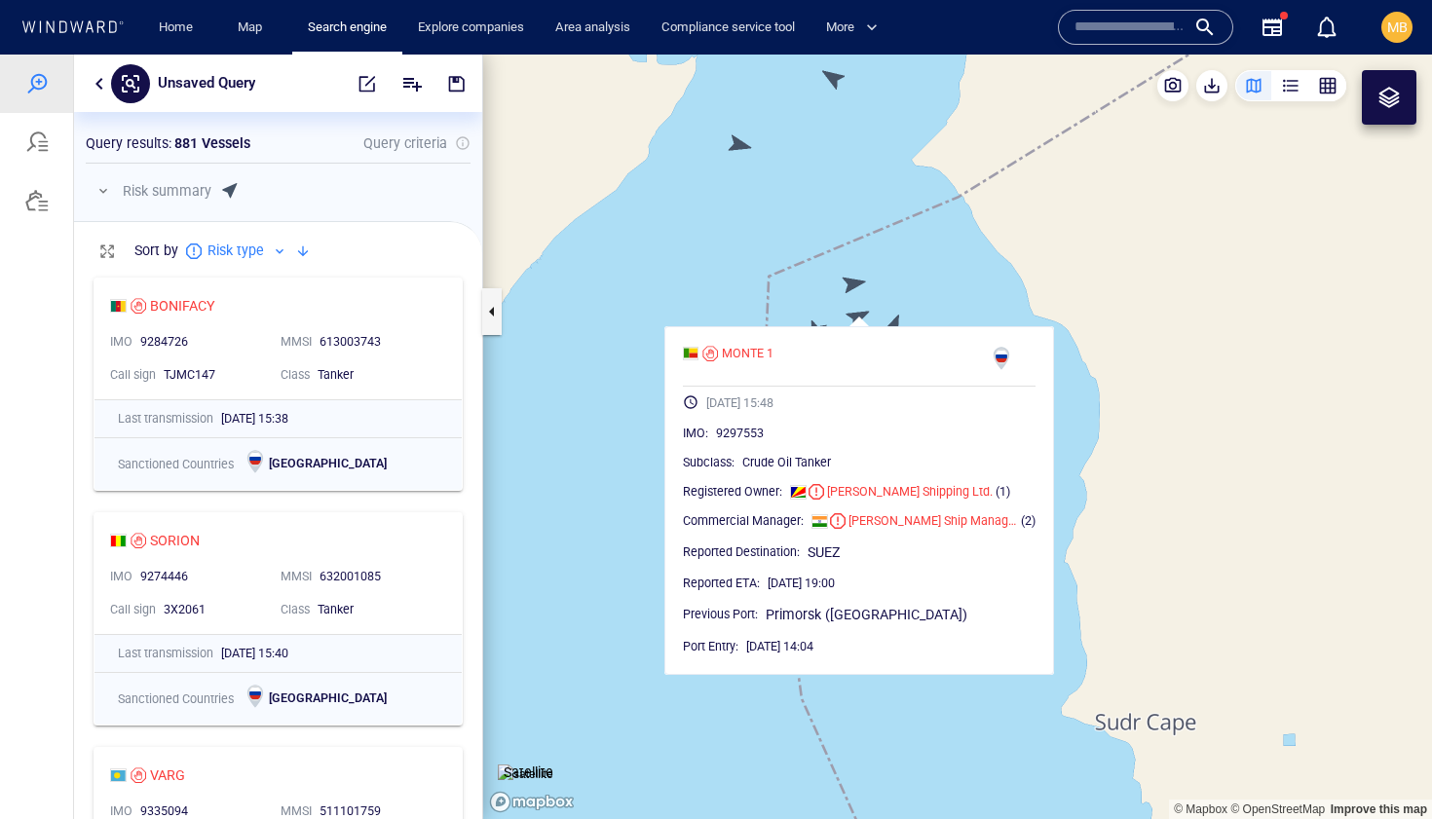
click at [819, 313] on canvas "Map" at bounding box center [957, 437] width 949 height 765
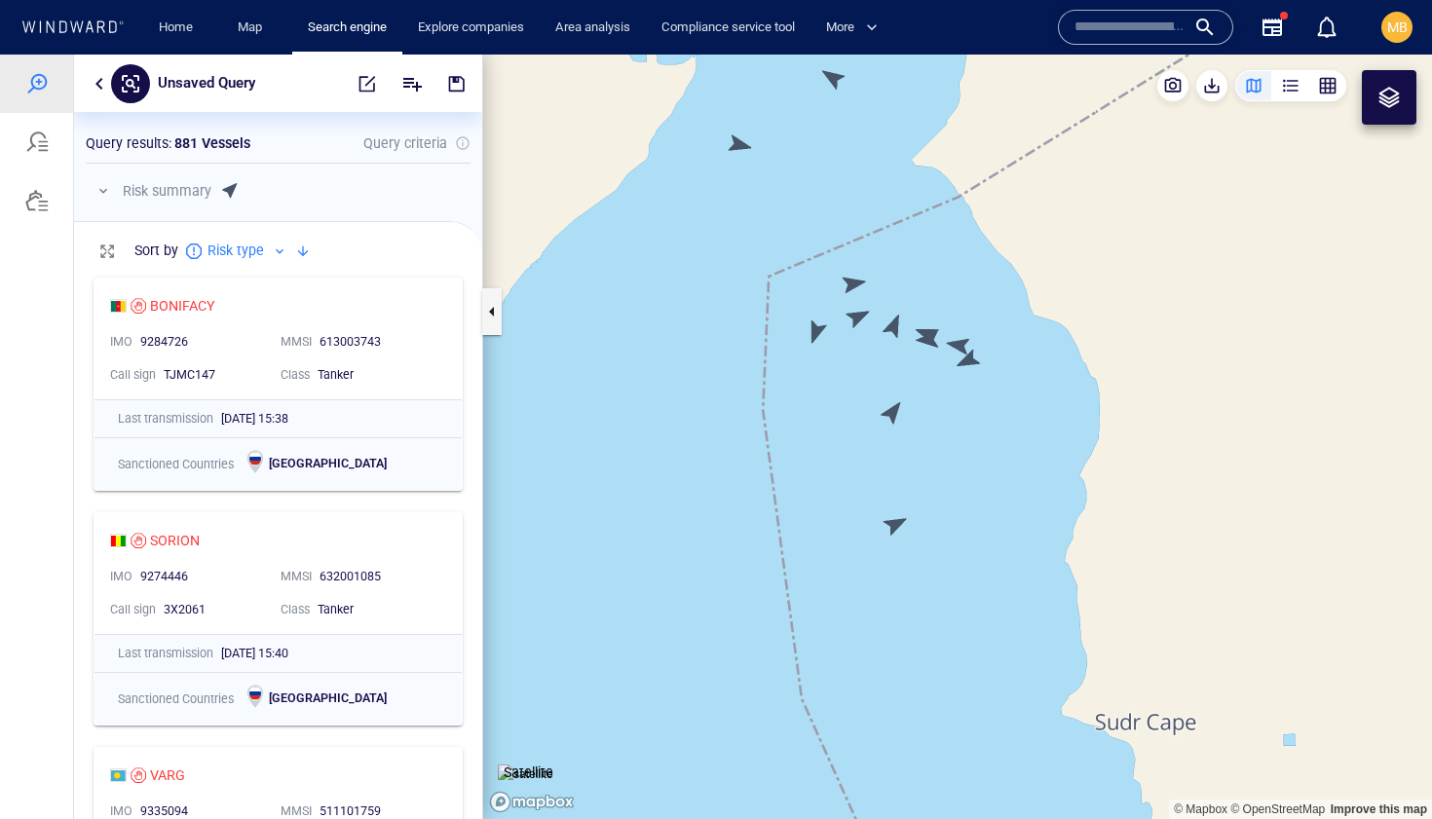
click at [819, 334] on canvas "Map" at bounding box center [957, 437] width 949 height 765
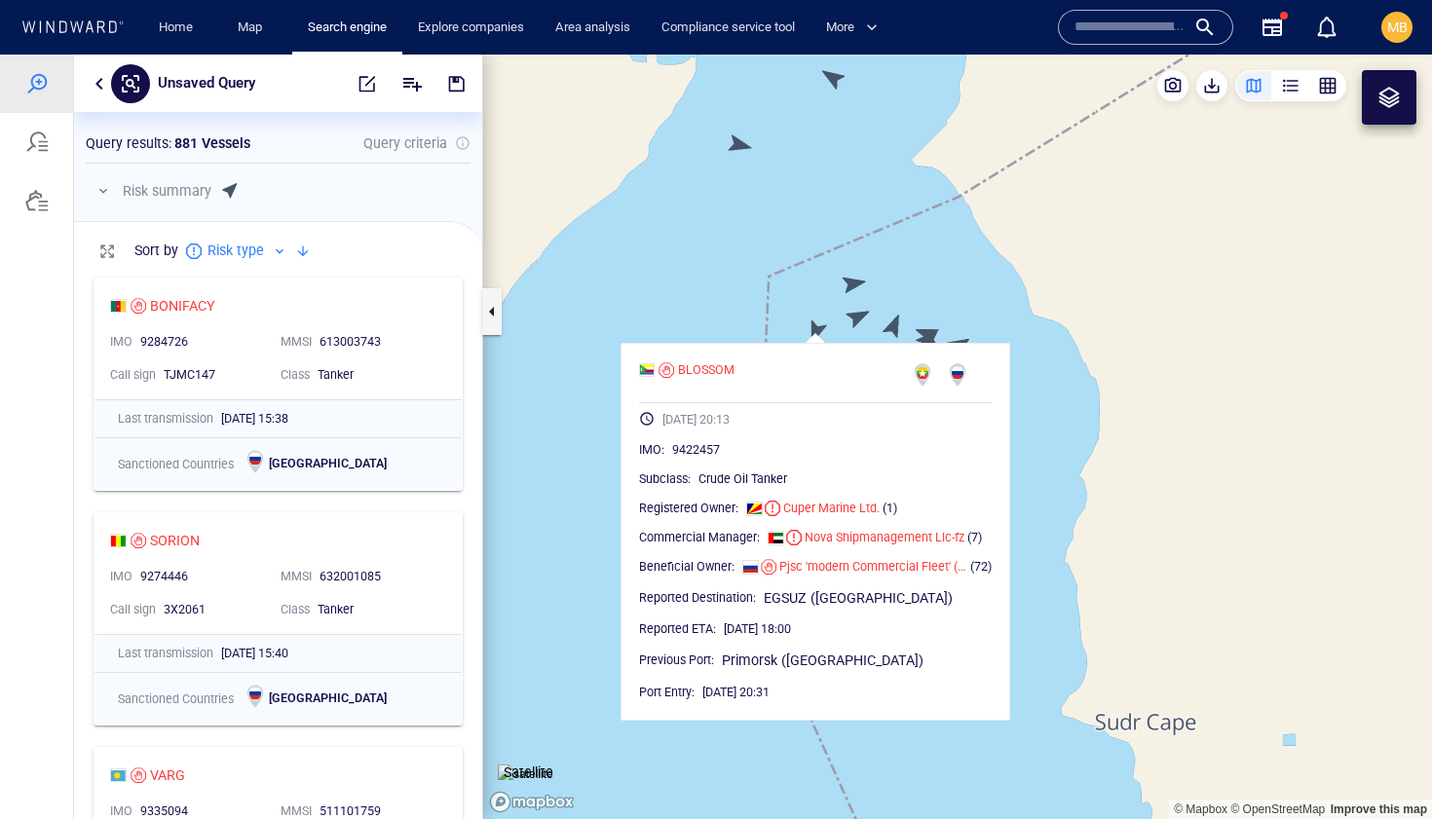
click at [856, 281] on canvas "Map" at bounding box center [957, 437] width 949 height 765
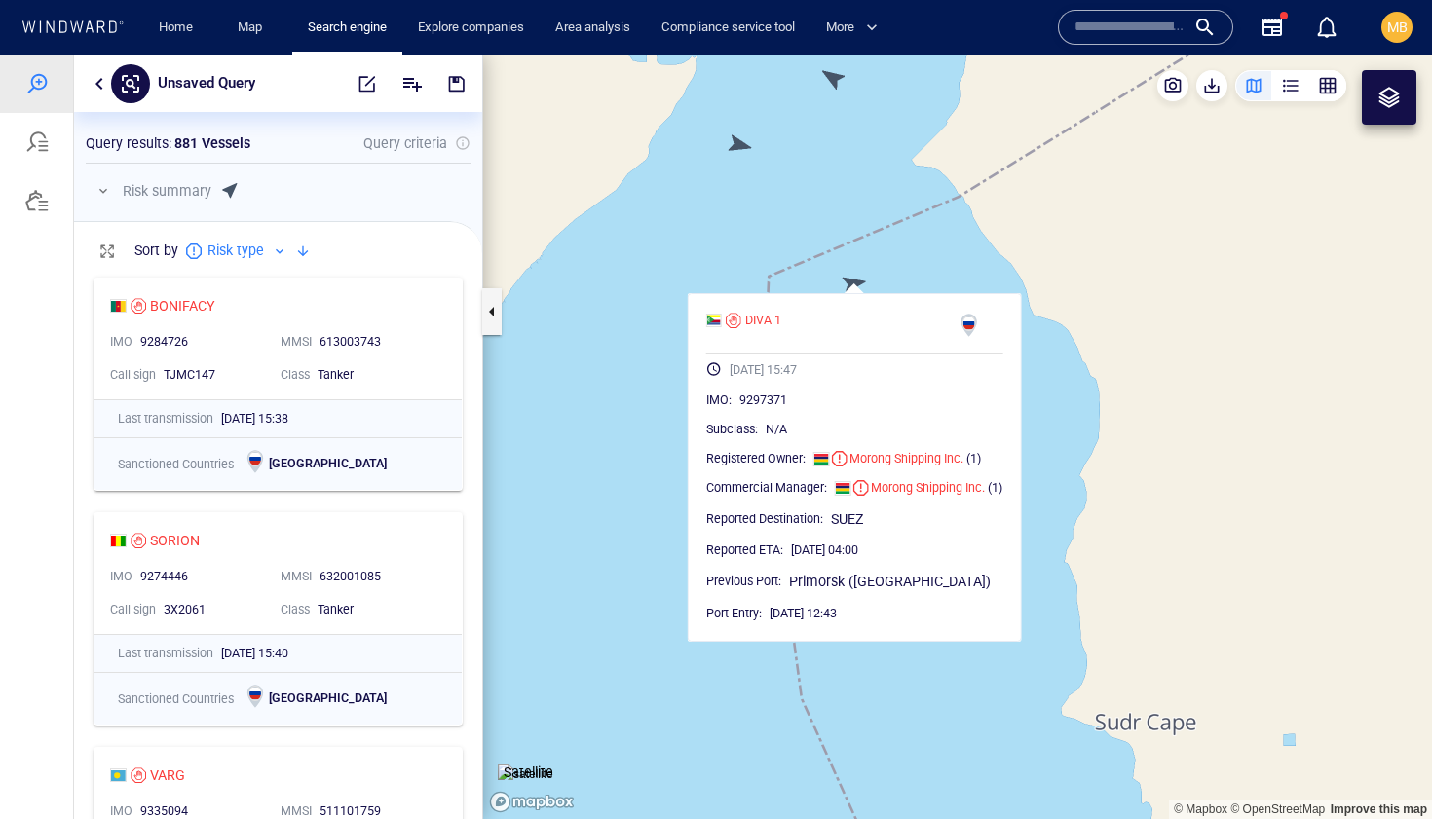
click at [789, 264] on canvas "Map" at bounding box center [957, 437] width 949 height 765
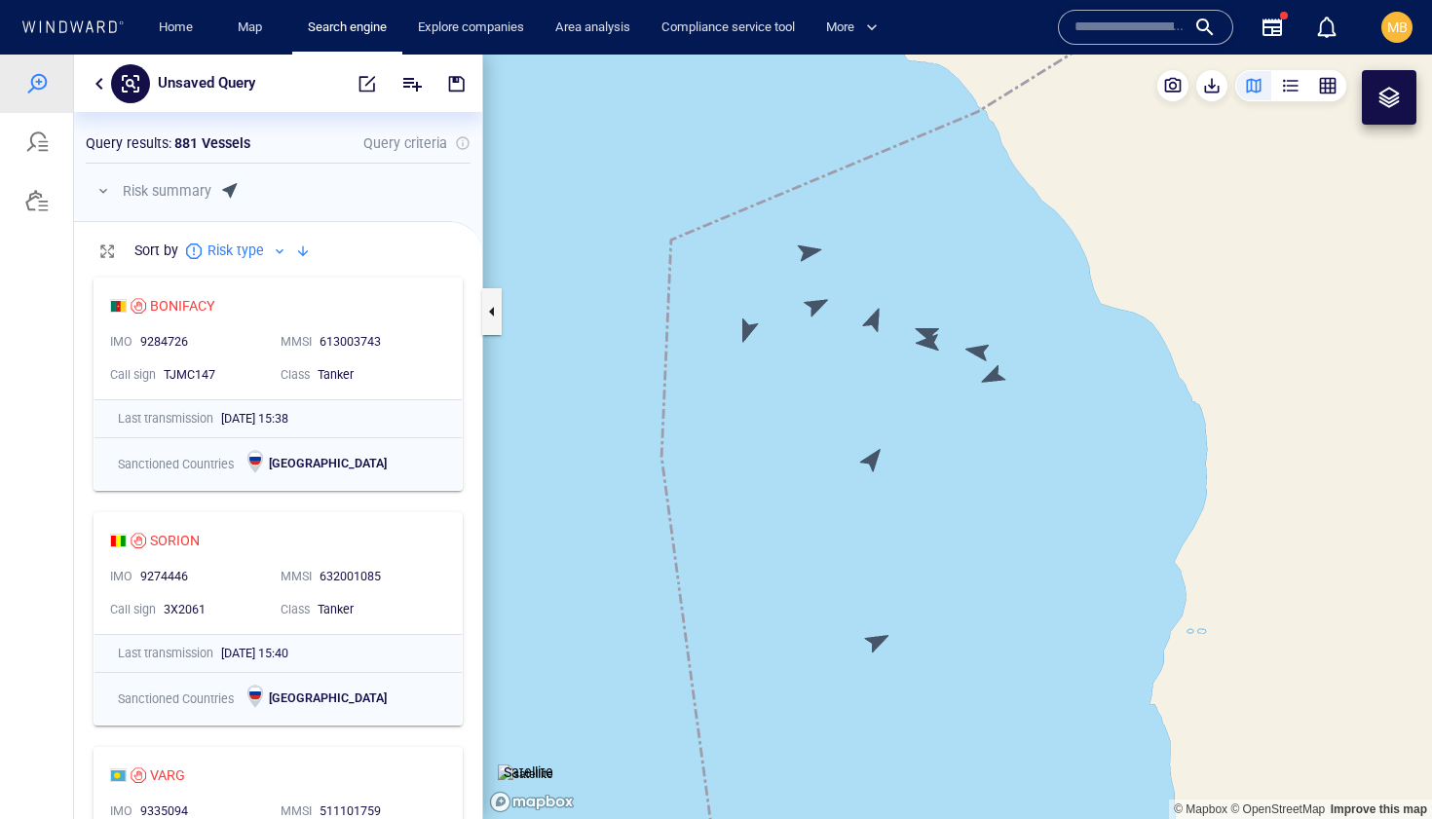
click at [926, 329] on canvas "Map" at bounding box center [957, 437] width 949 height 765
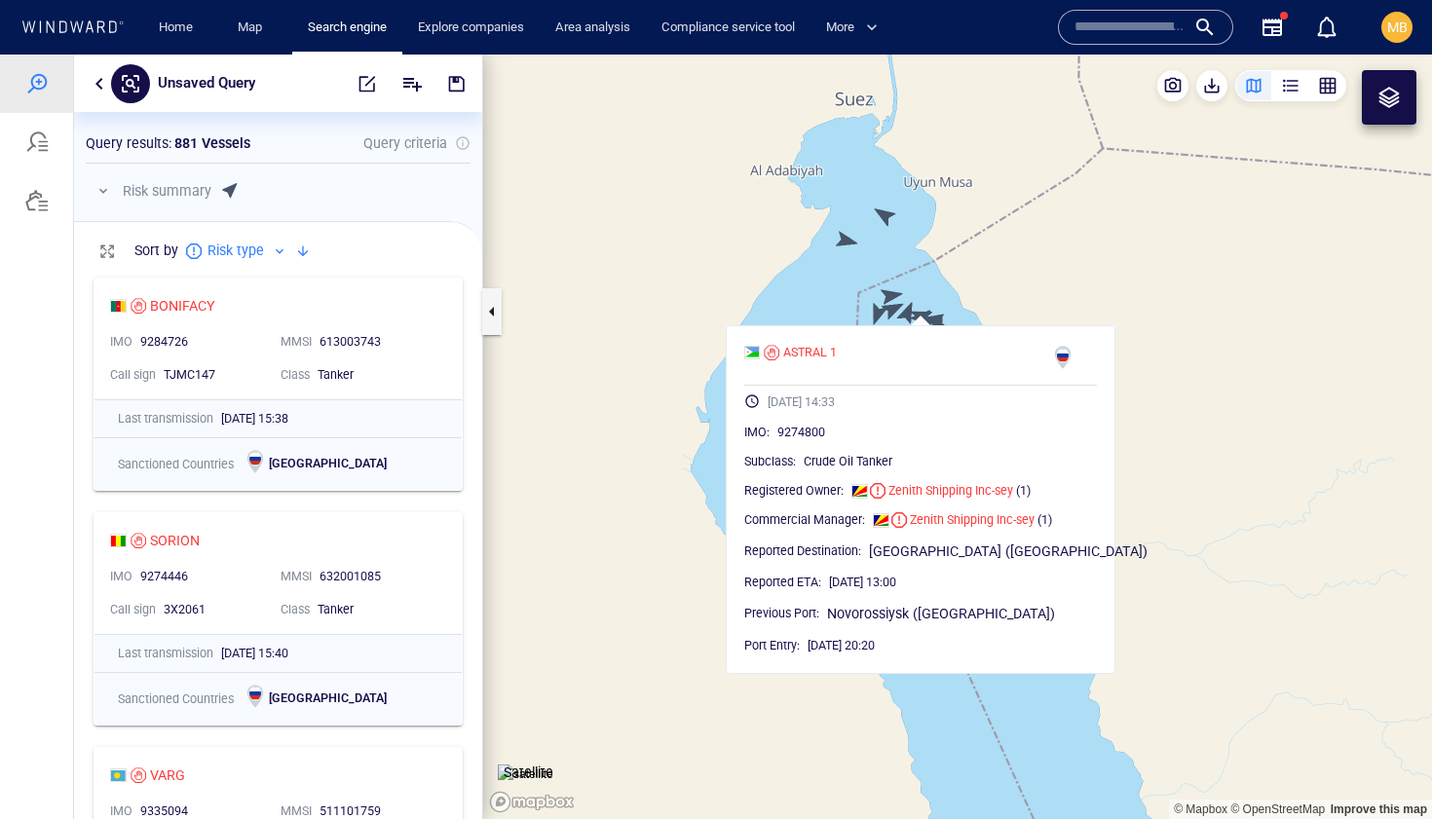
click at [885, 215] on canvas "Map" at bounding box center [957, 437] width 949 height 765
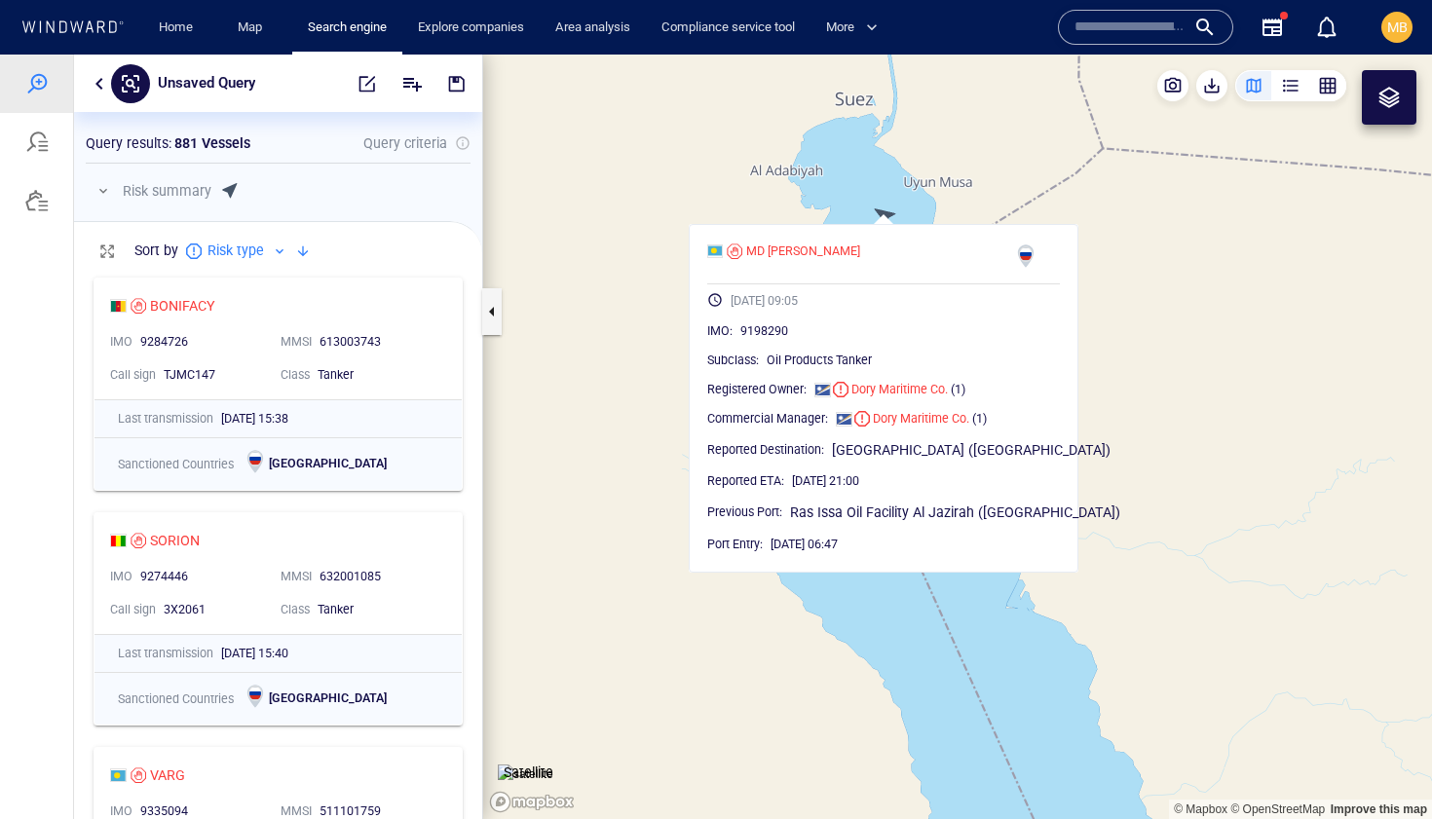
click at [850, 201] on canvas "Map" at bounding box center [957, 437] width 949 height 765
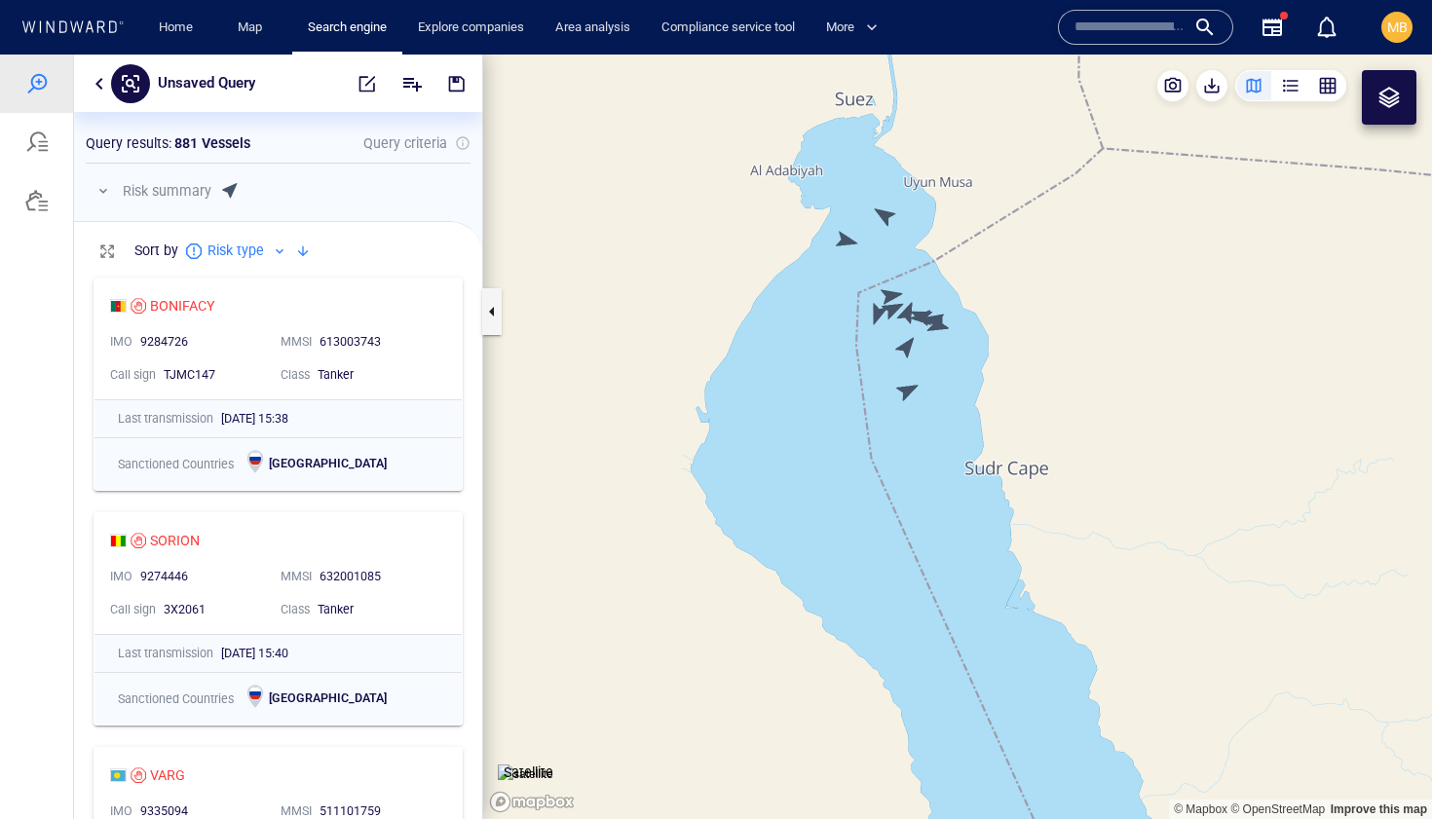
click at [845, 239] on canvas "Map" at bounding box center [957, 437] width 949 height 765
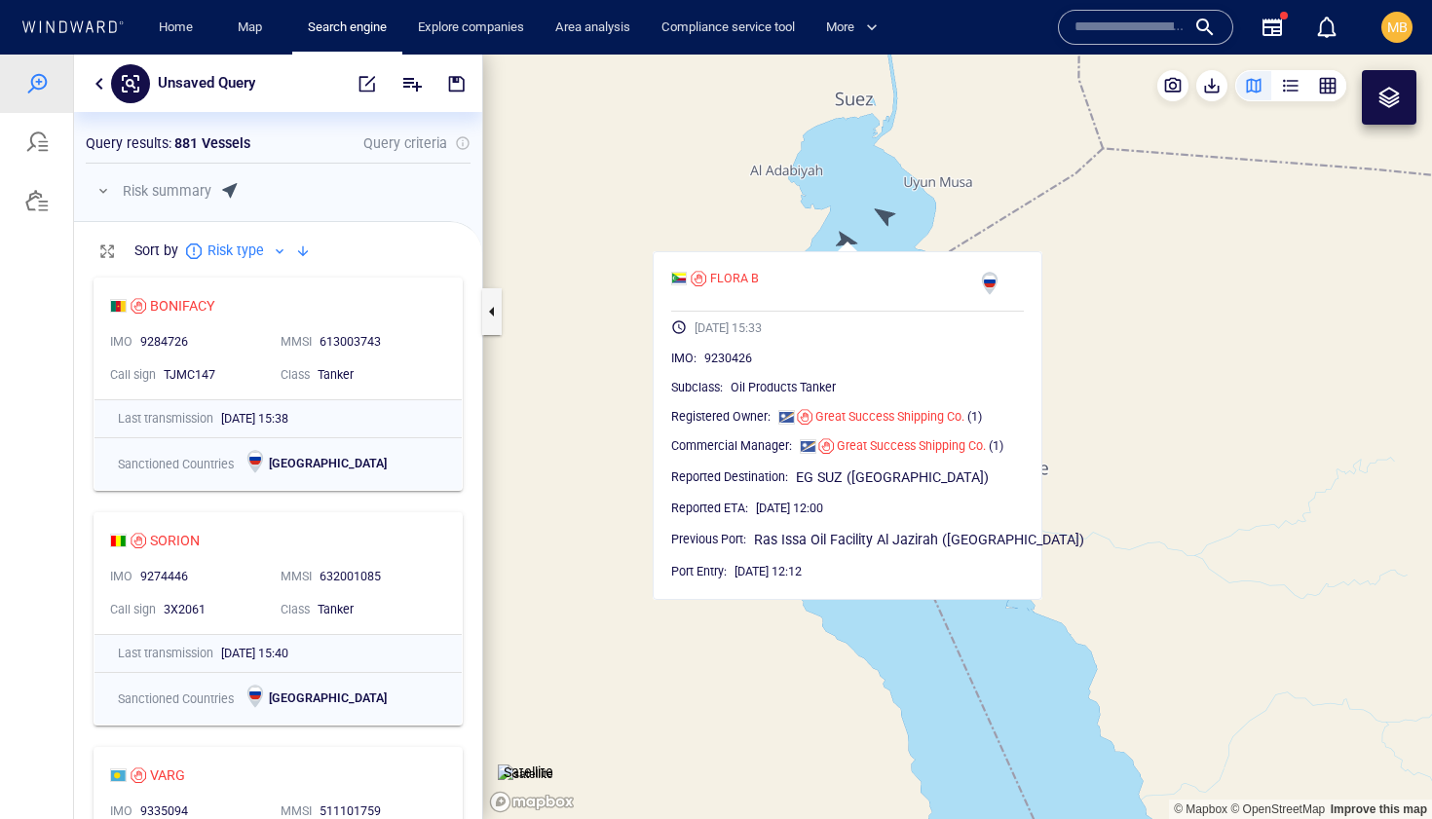
click at [846, 242] on canvas "Map" at bounding box center [957, 437] width 949 height 765
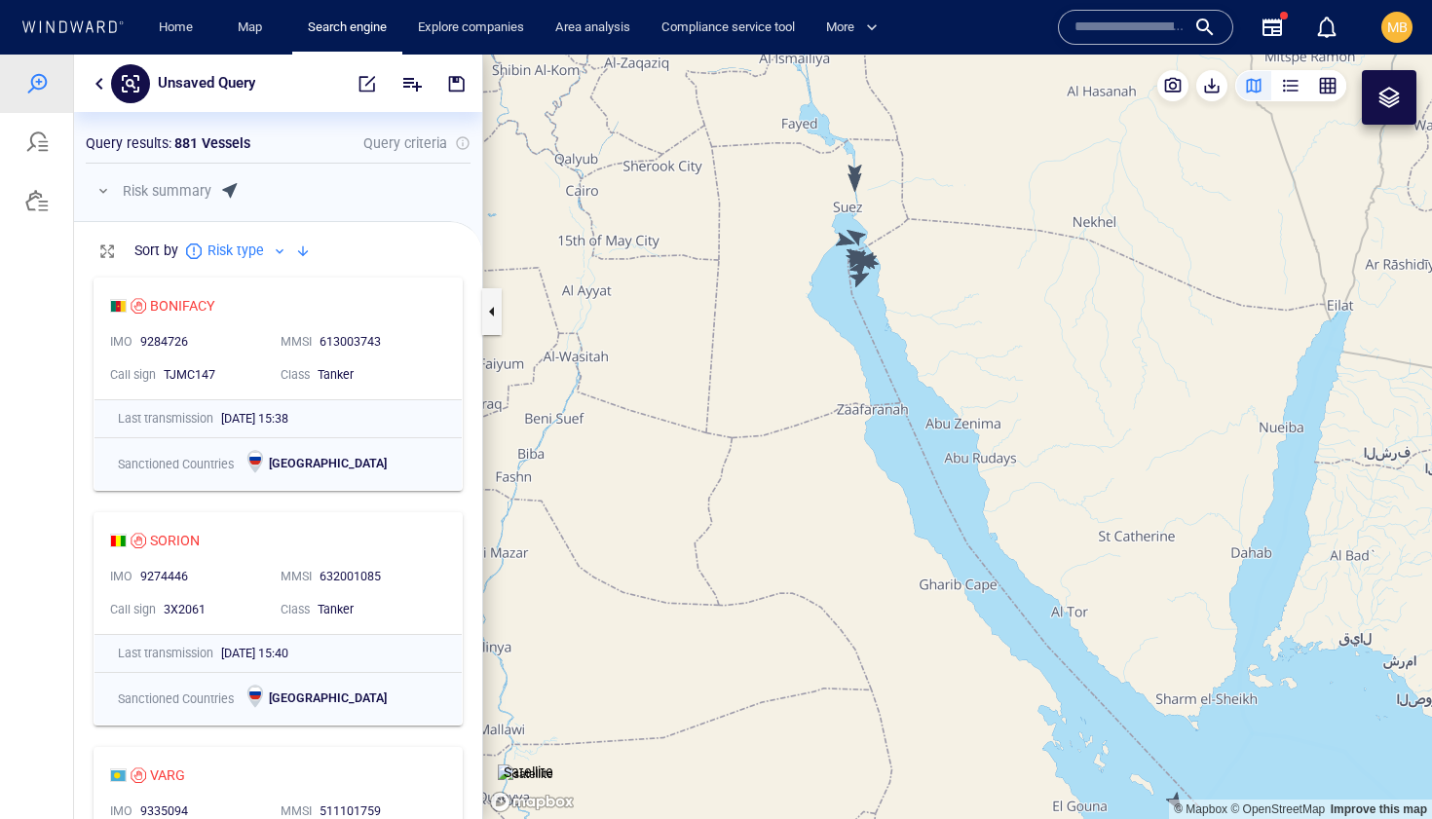
drag, startPoint x: 854, startPoint y: 193, endPoint x: 852, endPoint y: 368, distance: 175.4
click at [852, 368] on canvas "Map" at bounding box center [957, 437] width 949 height 765
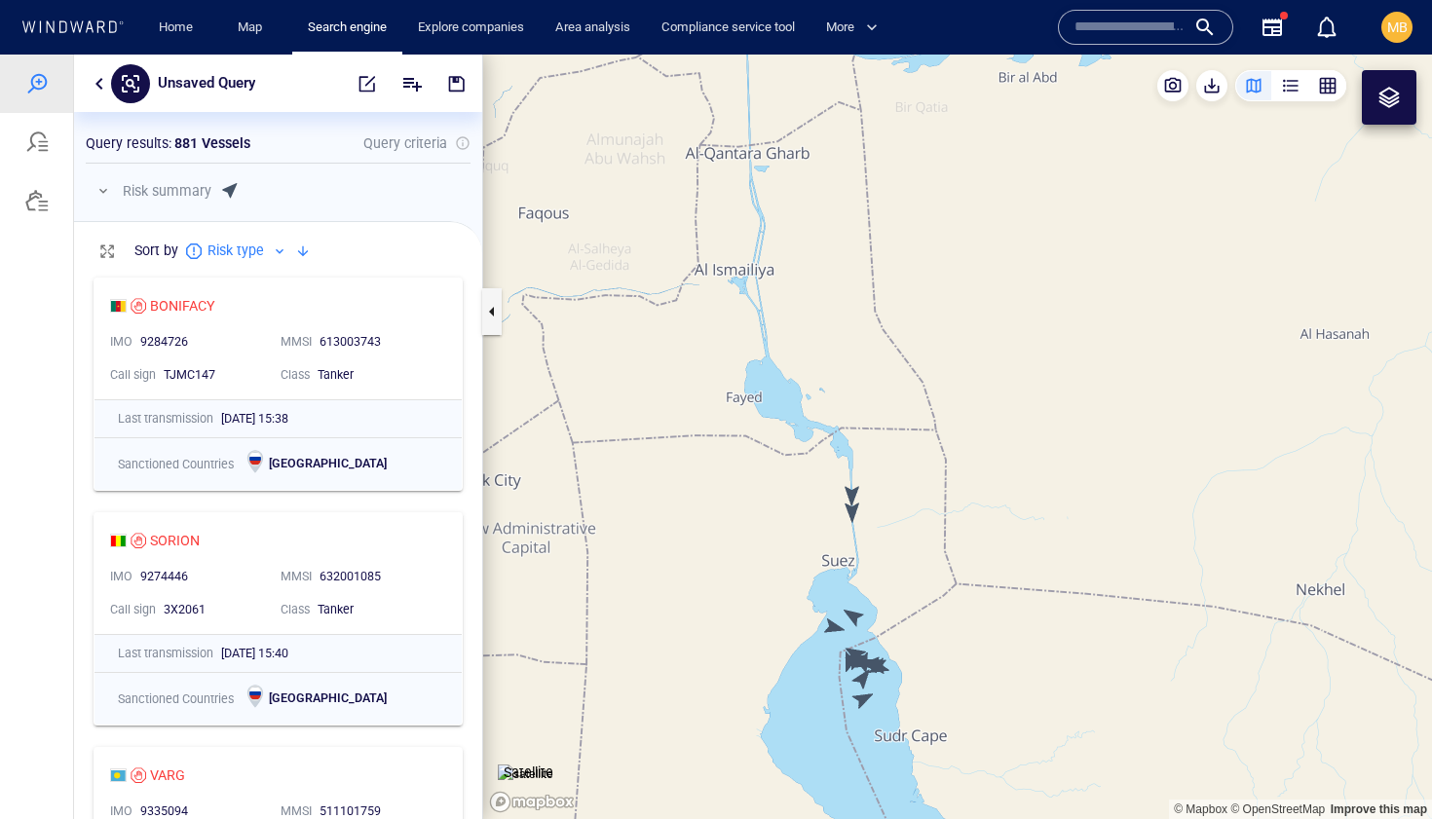
click at [850, 514] on canvas "Map" at bounding box center [957, 437] width 949 height 765
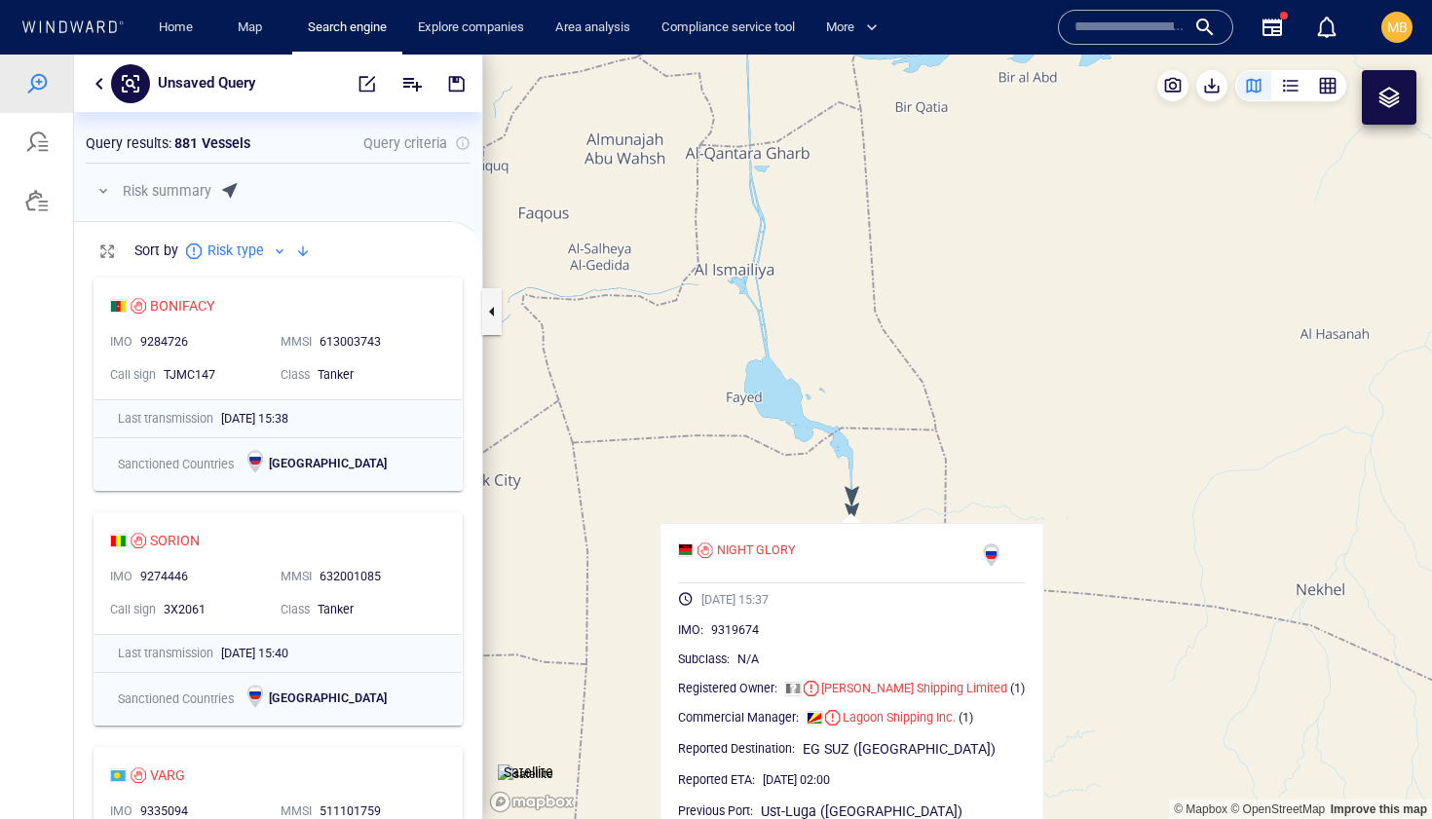
click at [852, 496] on canvas "Map" at bounding box center [957, 437] width 949 height 765
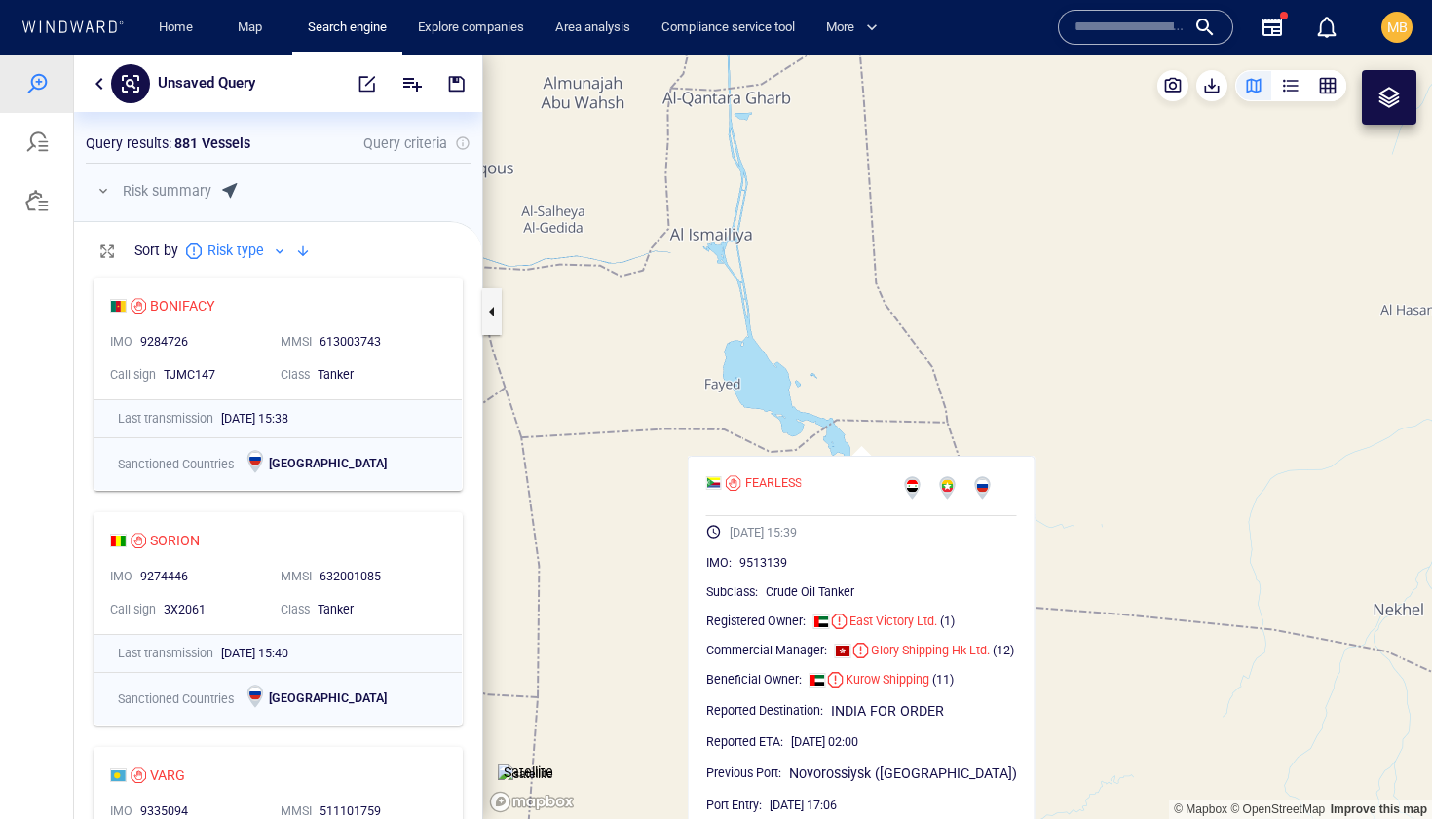
drag, startPoint x: 869, startPoint y: 473, endPoint x: 892, endPoint y: 396, distance: 81.4
click at [892, 397] on canvas "Map" at bounding box center [957, 437] width 949 height 765
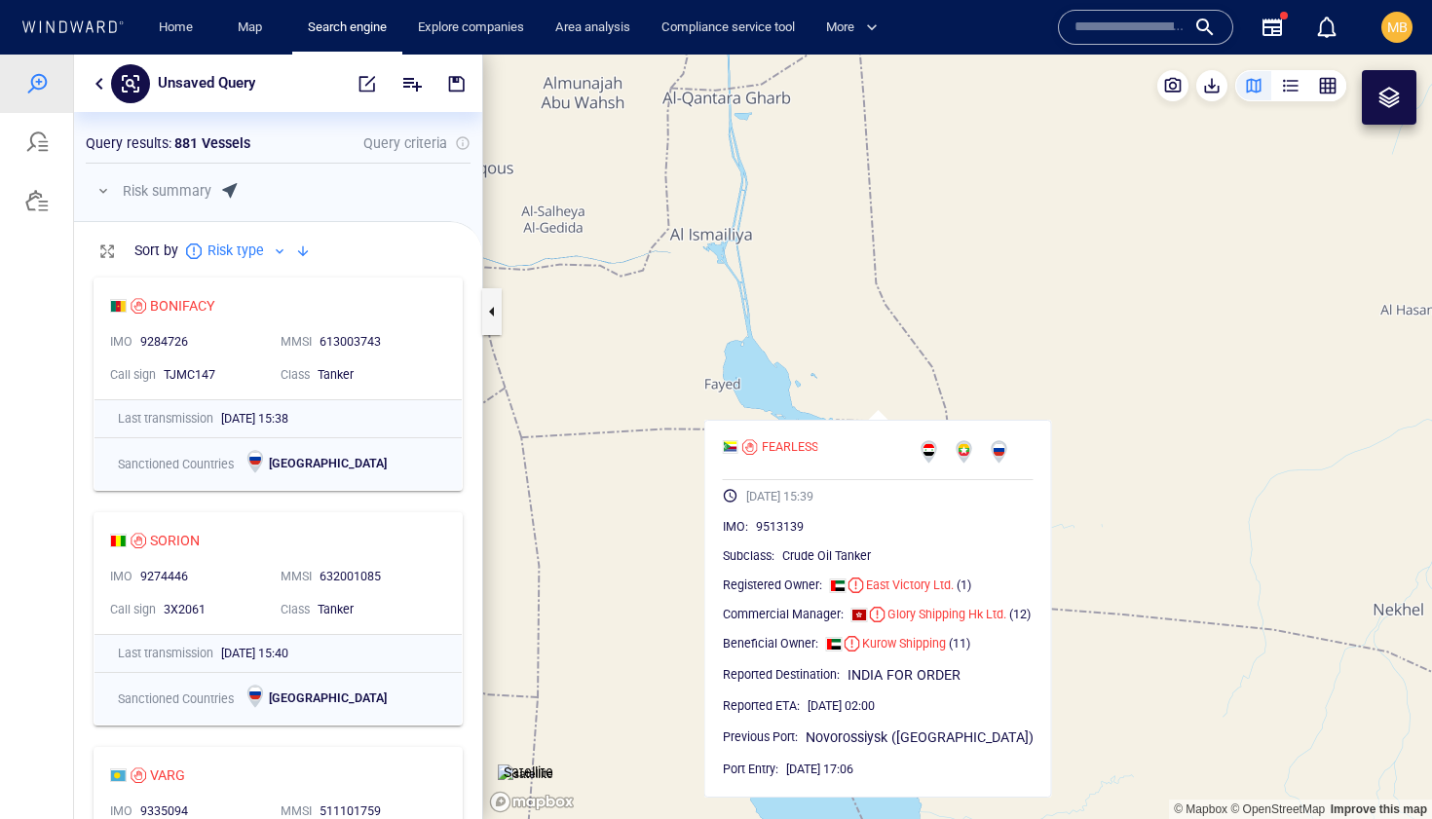
click at [804, 401] on canvas "Map" at bounding box center [957, 437] width 949 height 765
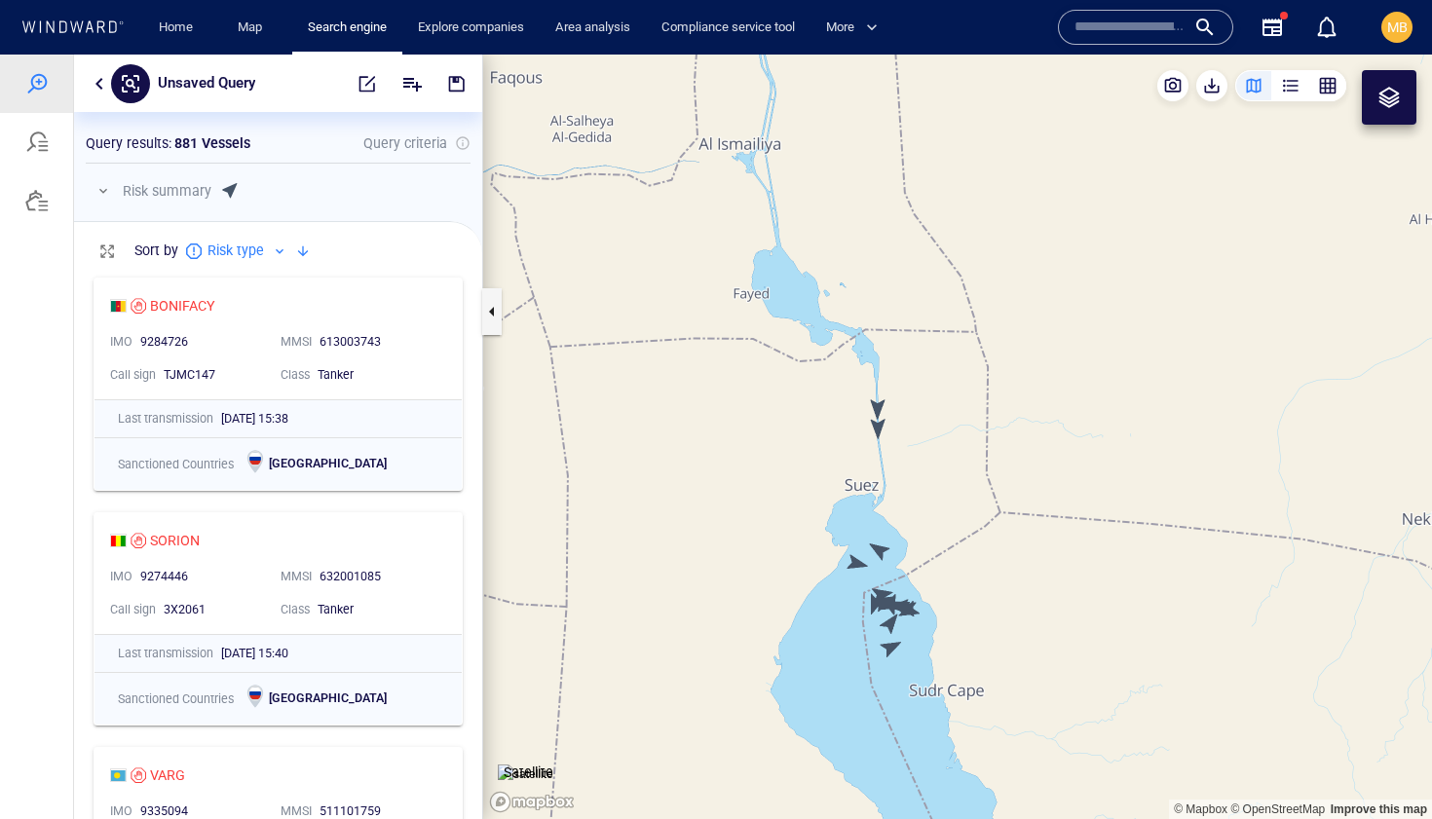
click at [880, 428] on canvas "Map" at bounding box center [957, 437] width 949 height 765
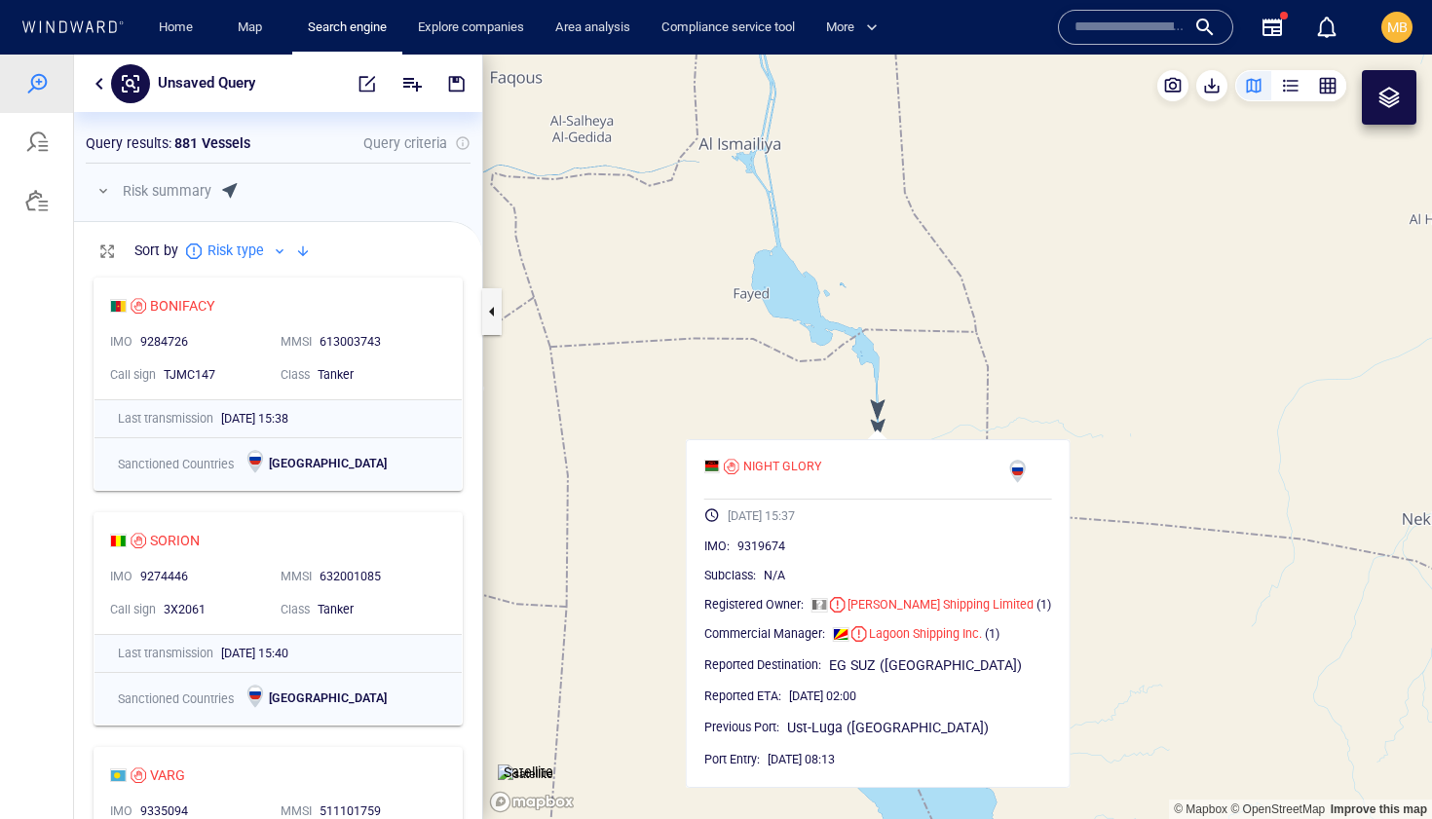
click at [951, 348] on canvas "Map" at bounding box center [957, 437] width 949 height 765
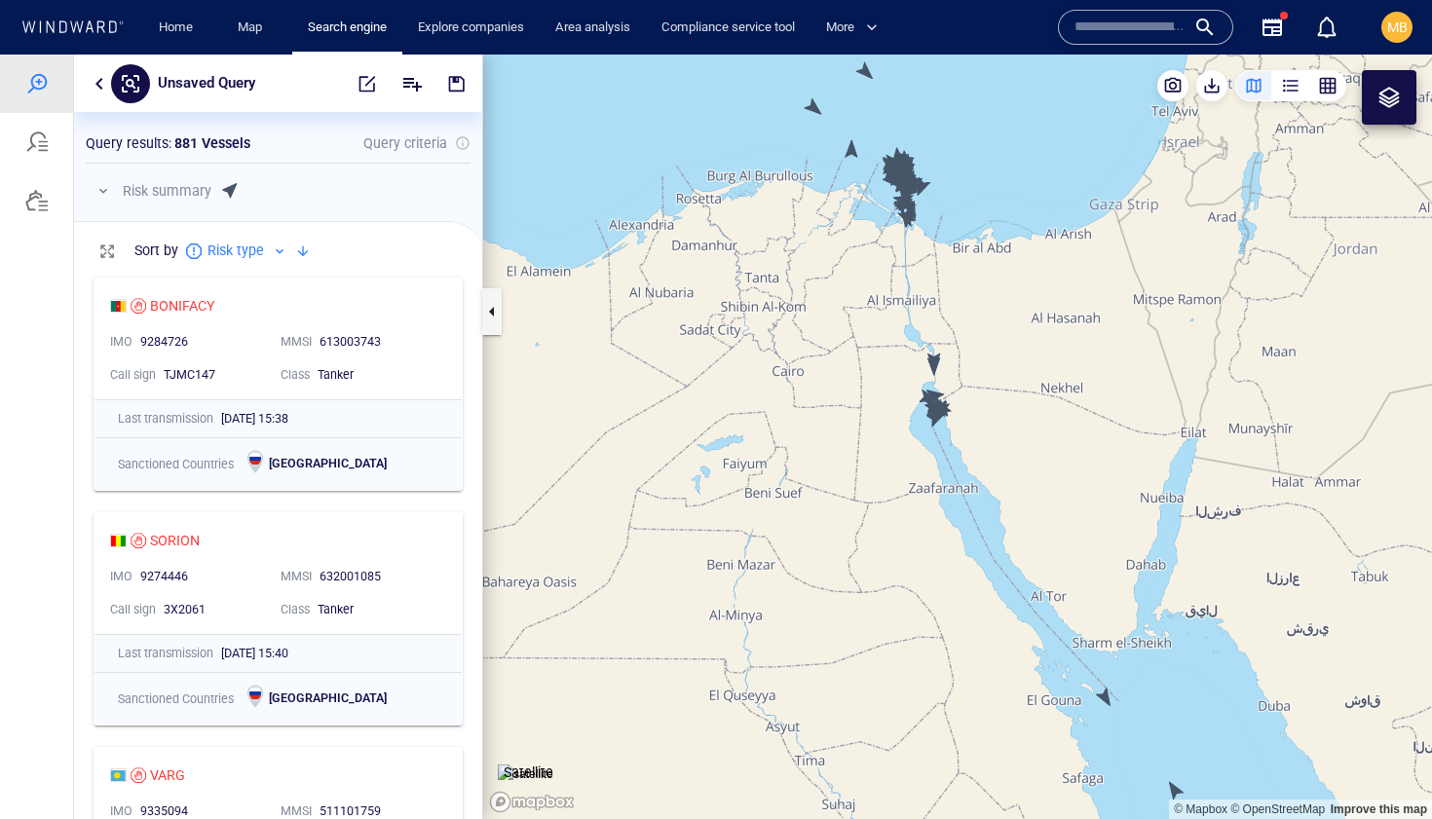
drag, startPoint x: 904, startPoint y: 301, endPoint x: 884, endPoint y: 449, distance: 149.5
click at [887, 445] on canvas "Map" at bounding box center [957, 437] width 949 height 765
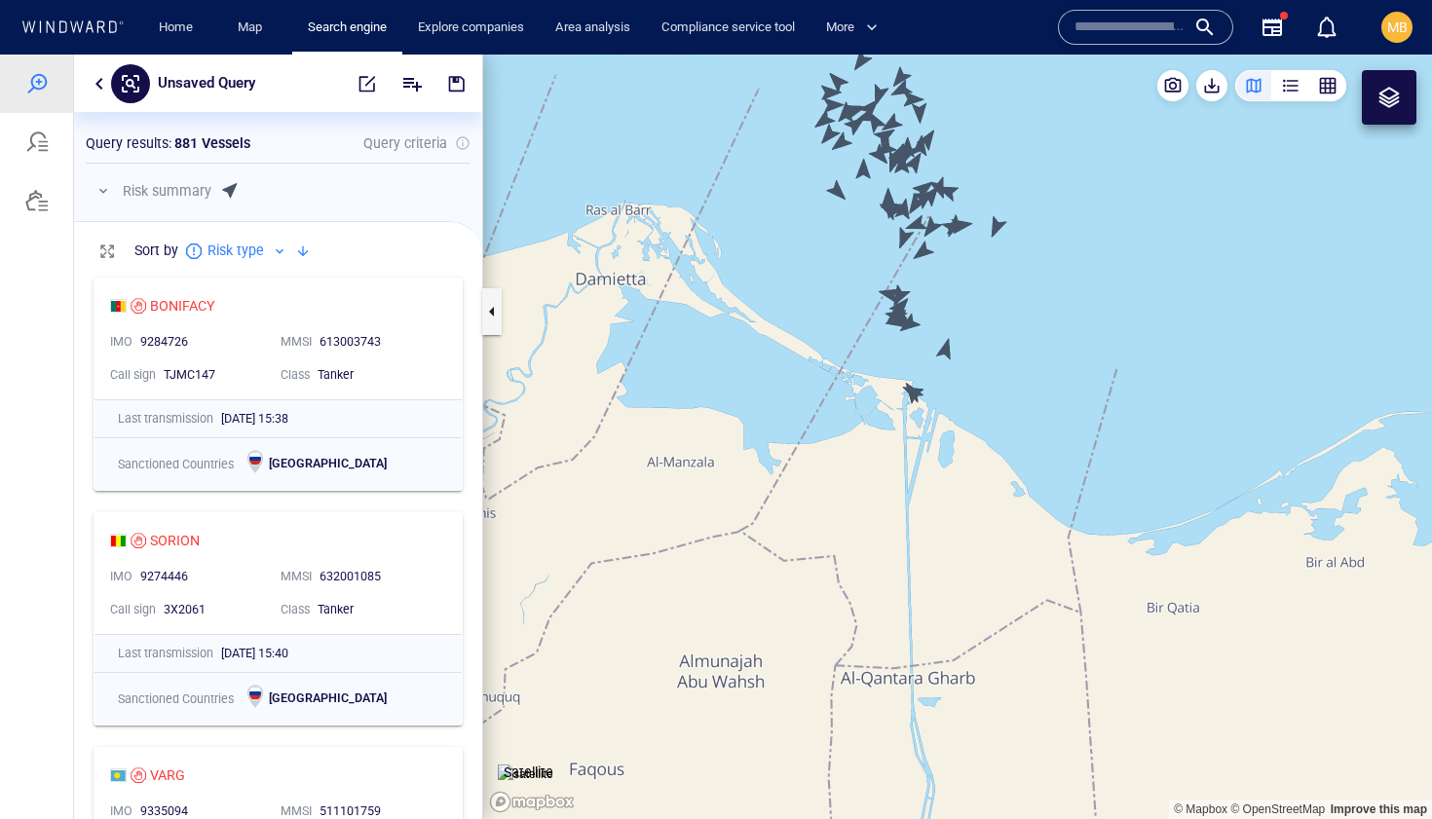
drag, startPoint x: 848, startPoint y: 325, endPoint x: 779, endPoint y: 437, distance: 131.2
click at [782, 436] on canvas "Map" at bounding box center [957, 437] width 949 height 765
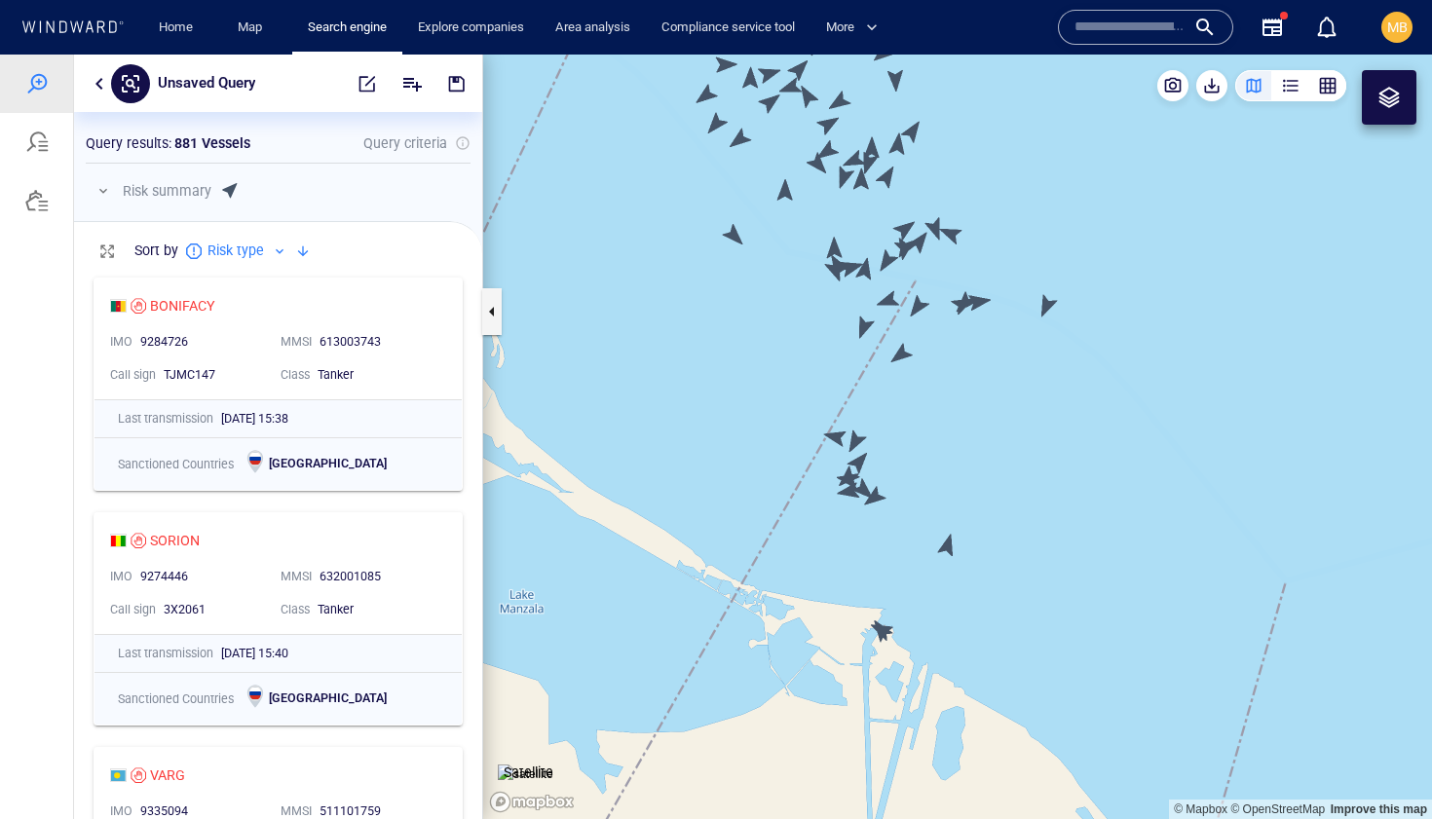
click at [921, 240] on canvas "Map" at bounding box center [957, 437] width 949 height 765
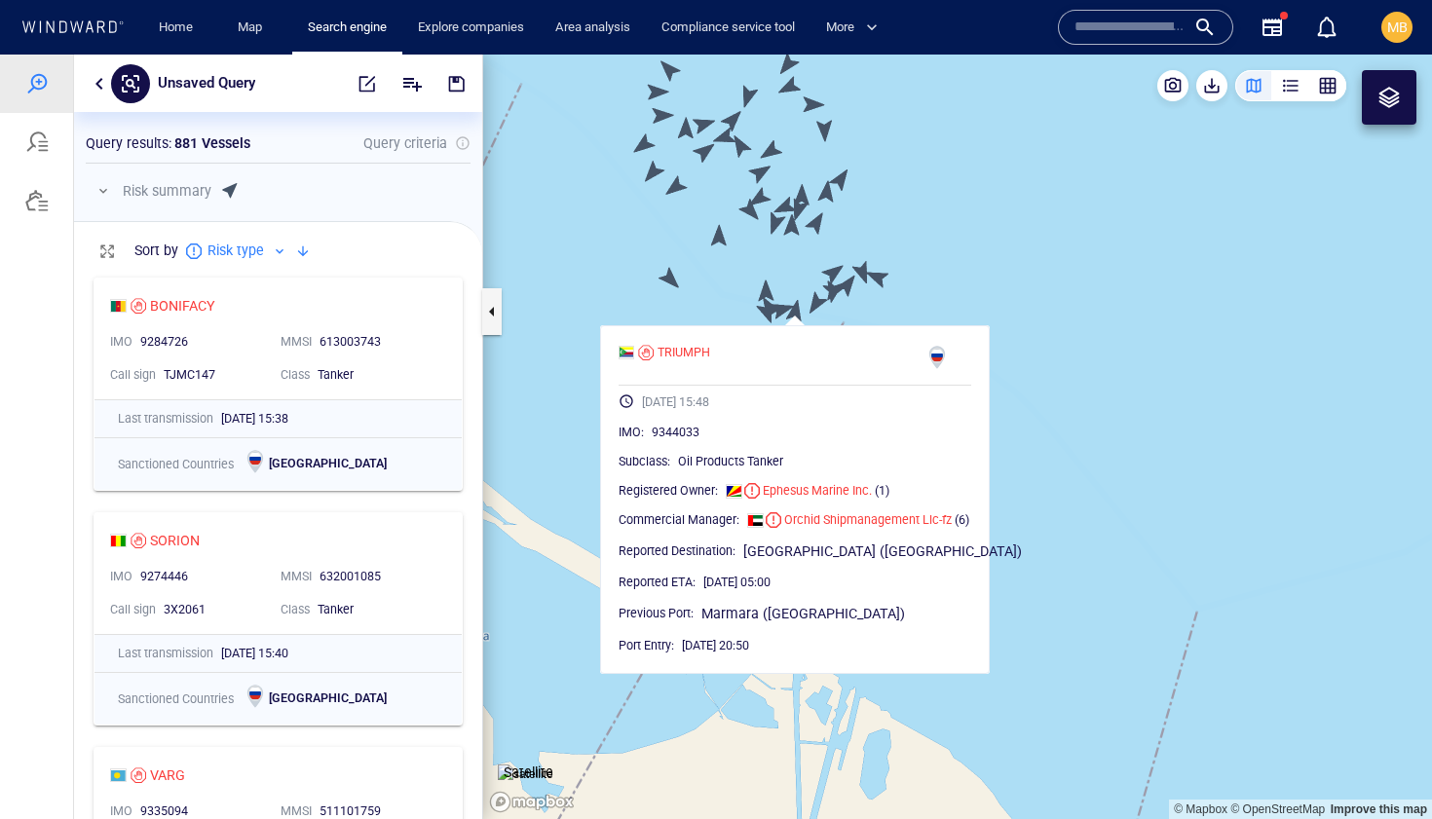
click at [587, 439] on canvas "Map" at bounding box center [957, 437] width 949 height 765
